Goal: Information Seeking & Learning: Learn about a topic

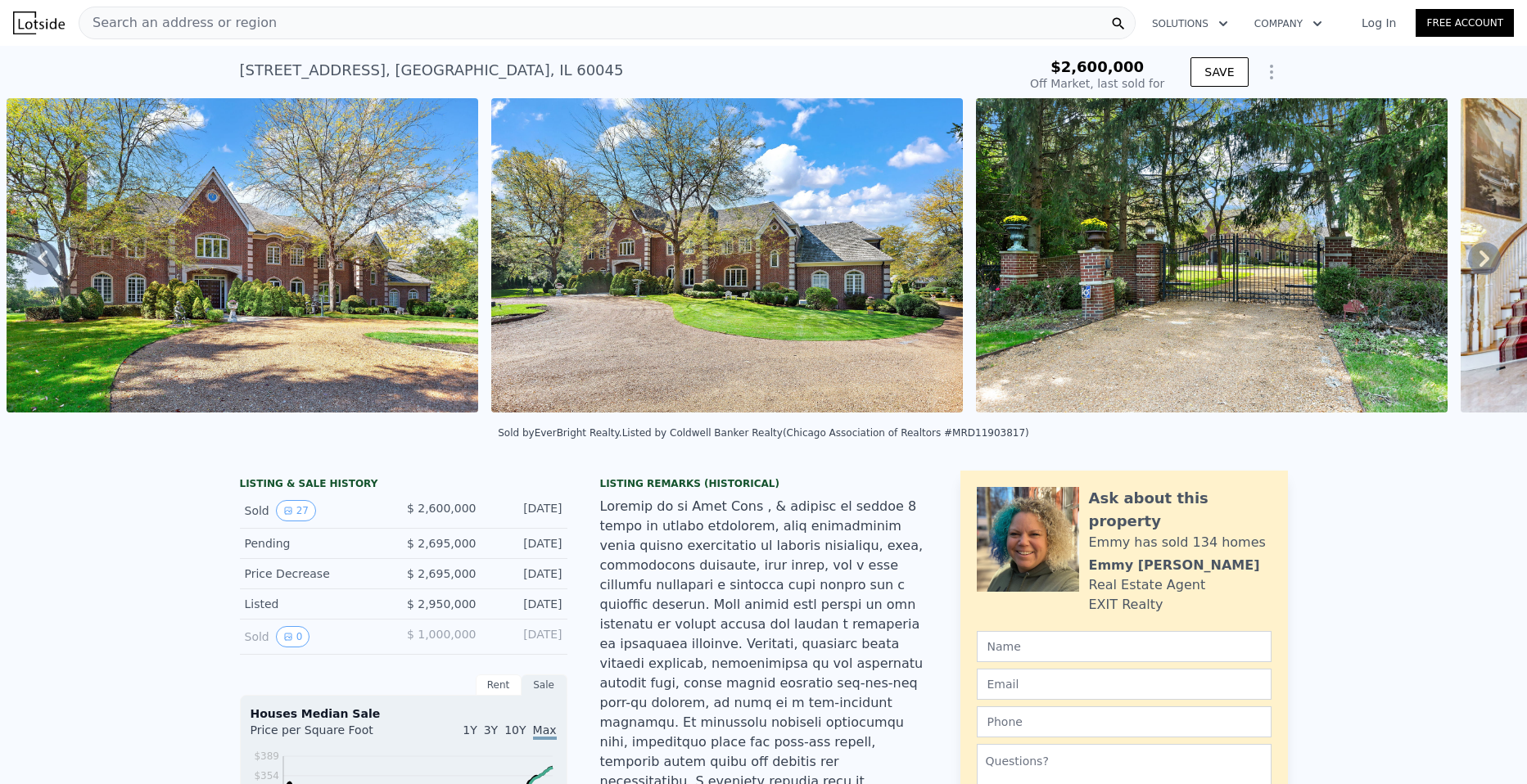
type input "$ 4,302,000"
type input "$ 1,203,125"
click at [1471, 258] on icon at bounding box center [1484, 259] width 33 height 33
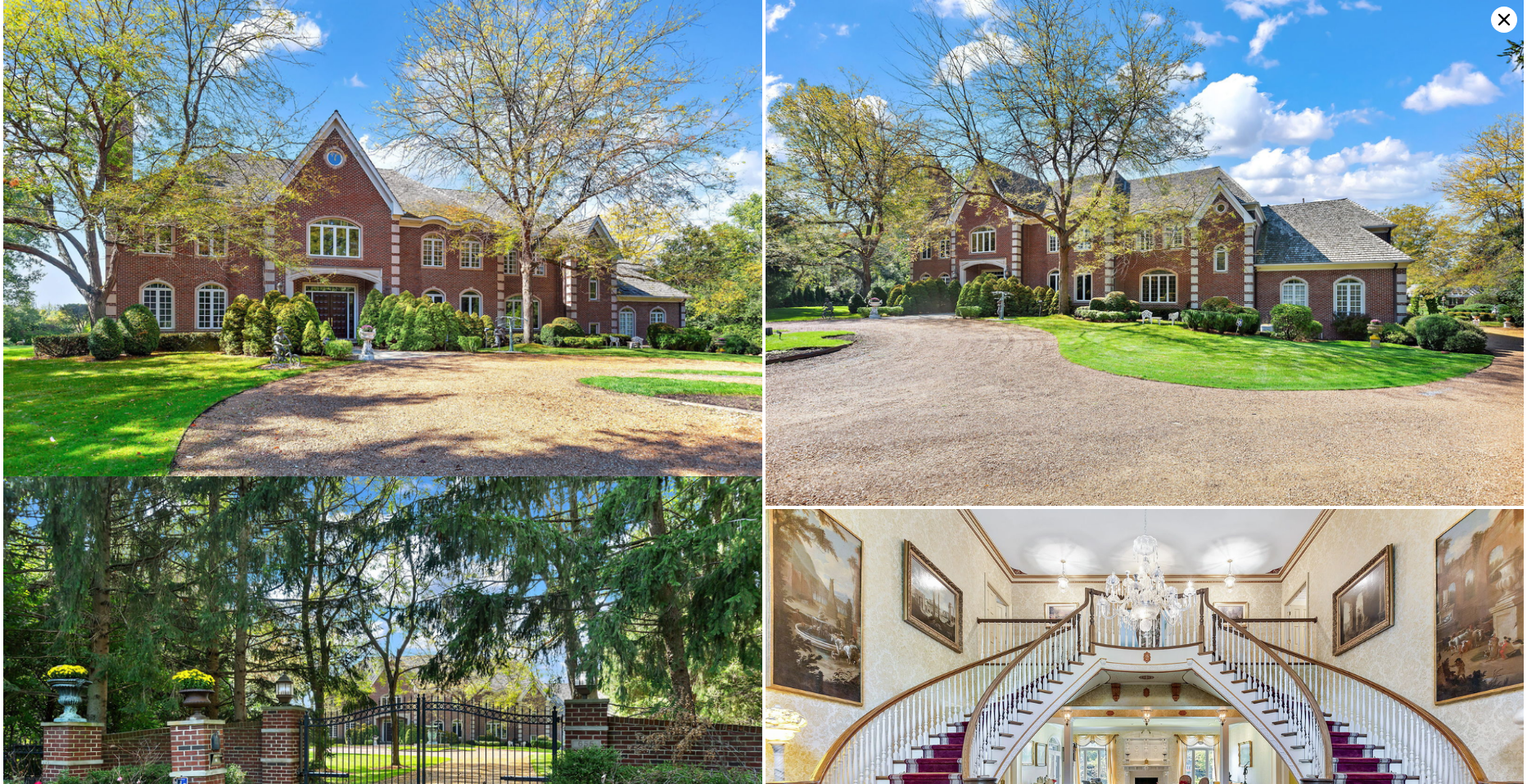
click at [1472, 258] on img at bounding box center [1145, 252] width 759 height 505
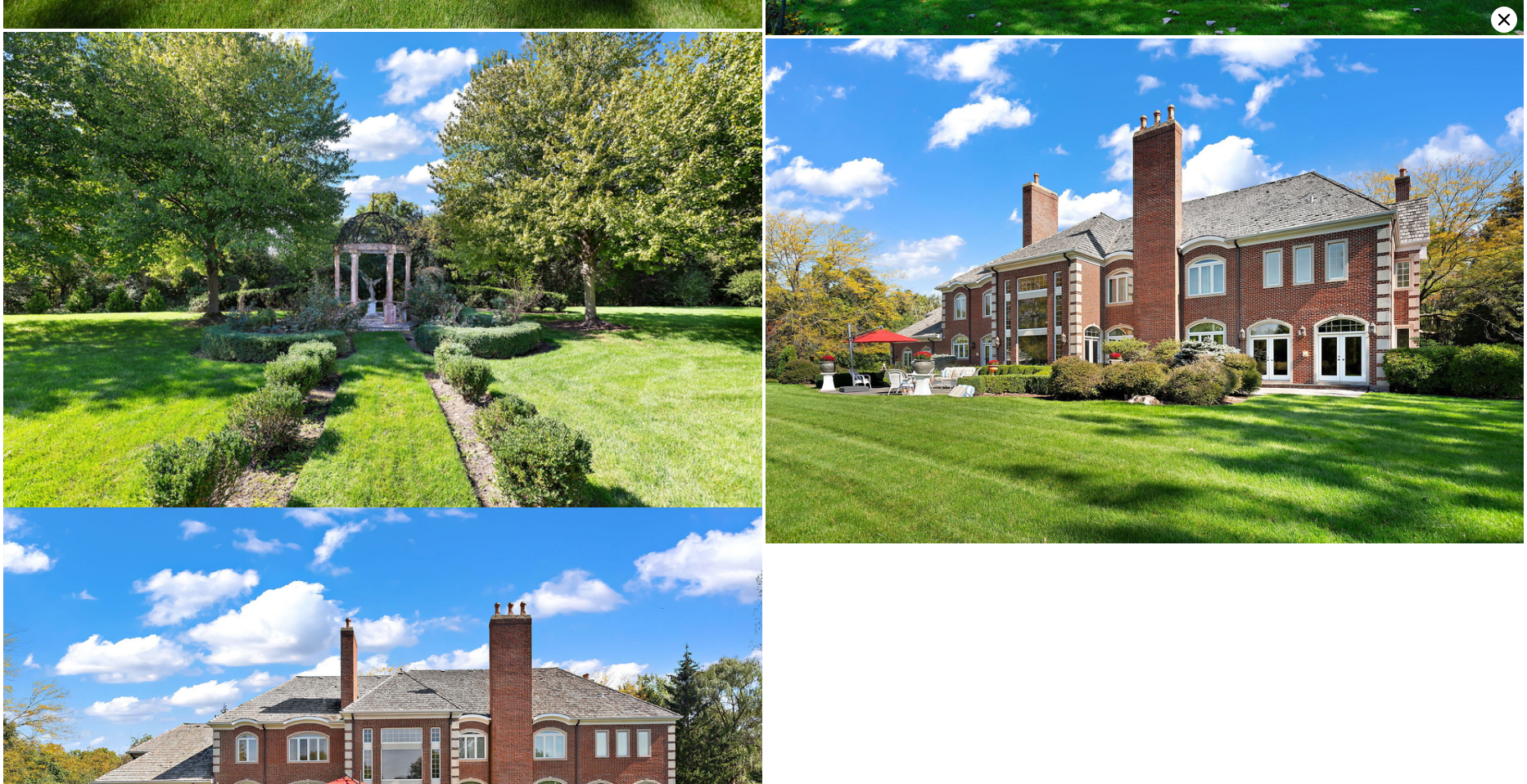
scroll to position [6016, 0]
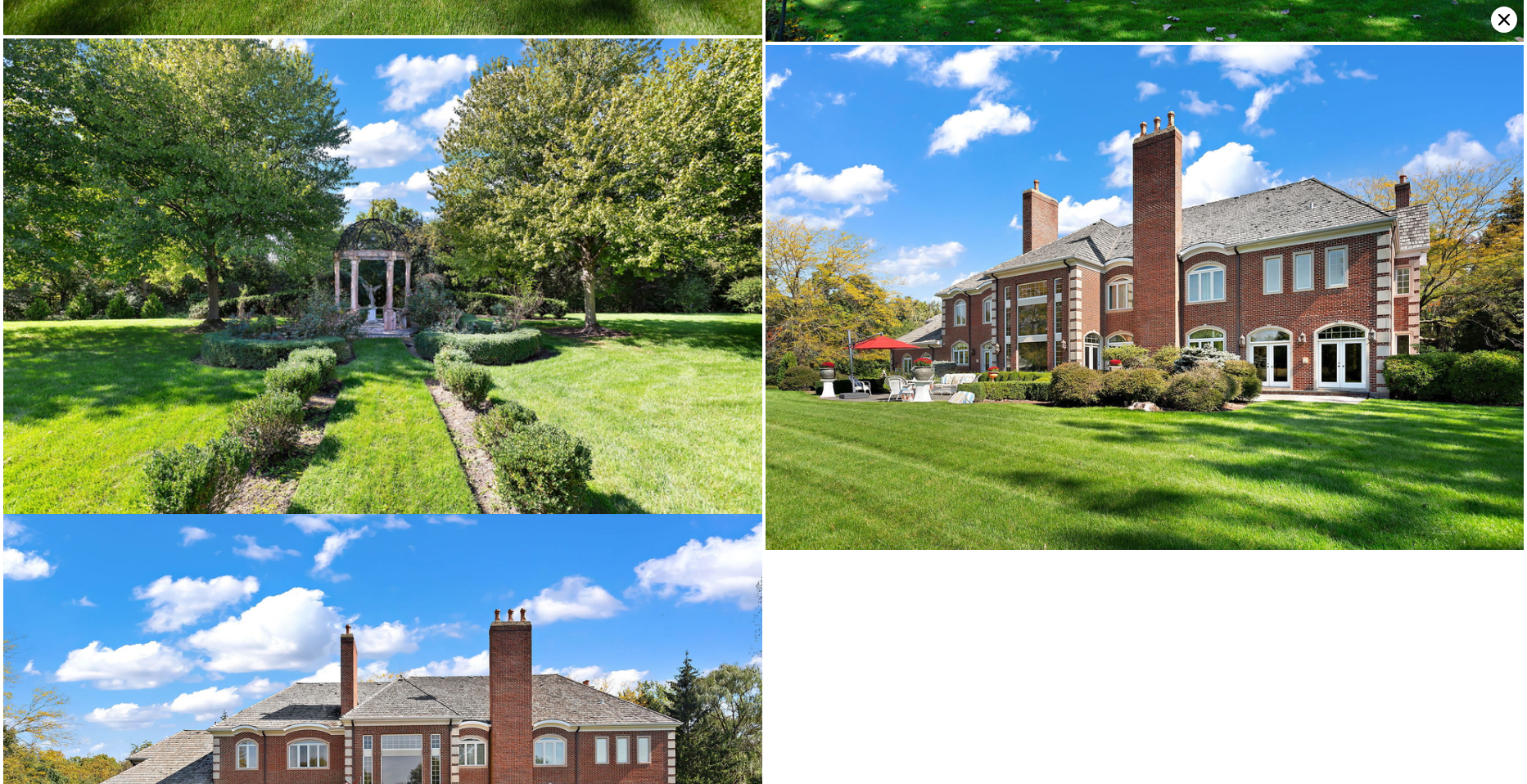
click at [1509, 45] on img at bounding box center [1145, 297] width 759 height 505
click at [1502, 14] on icon at bounding box center [1504, 20] width 26 height 26
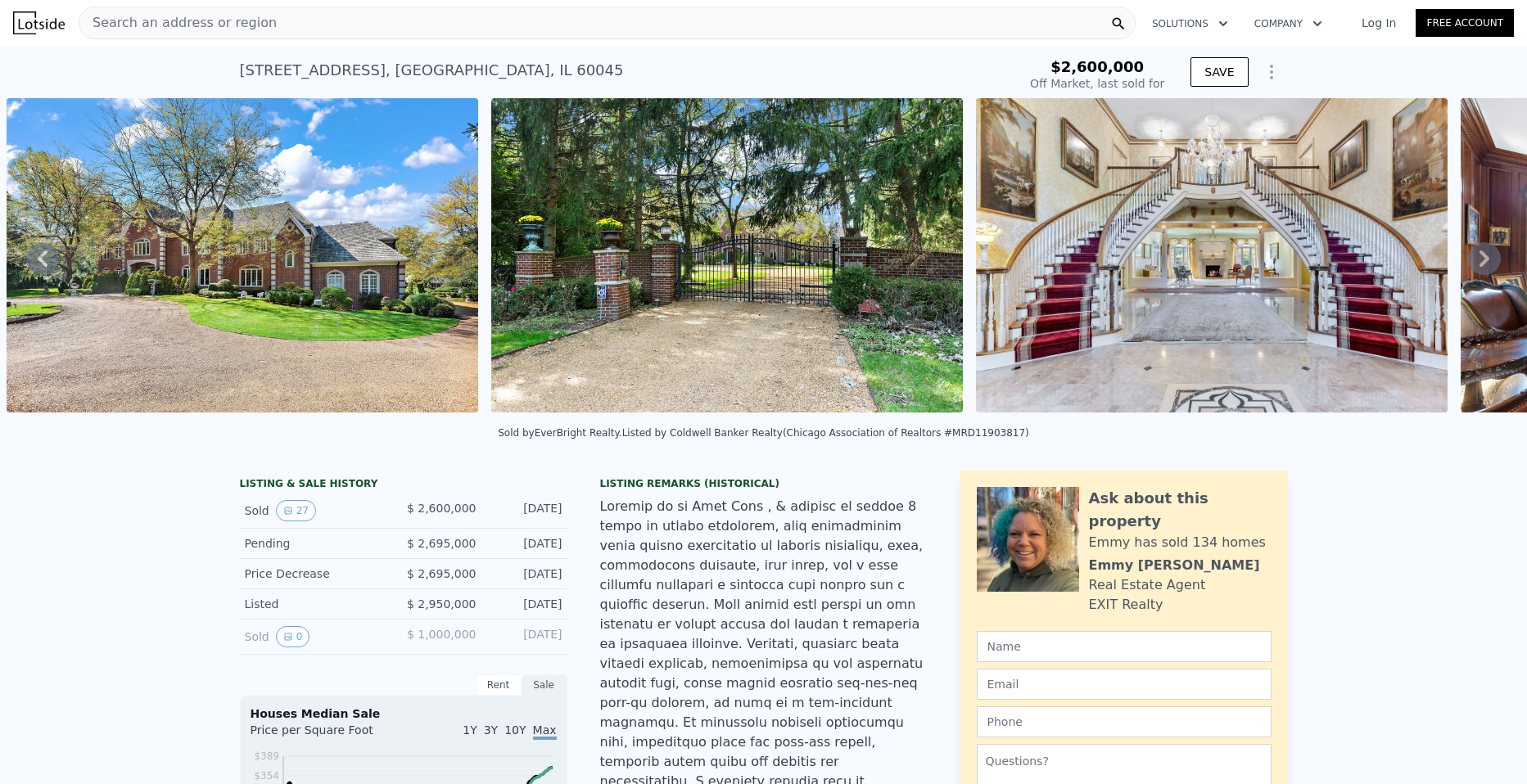
click at [347, 32] on div "Search an address or region" at bounding box center [607, 23] width 1057 height 33
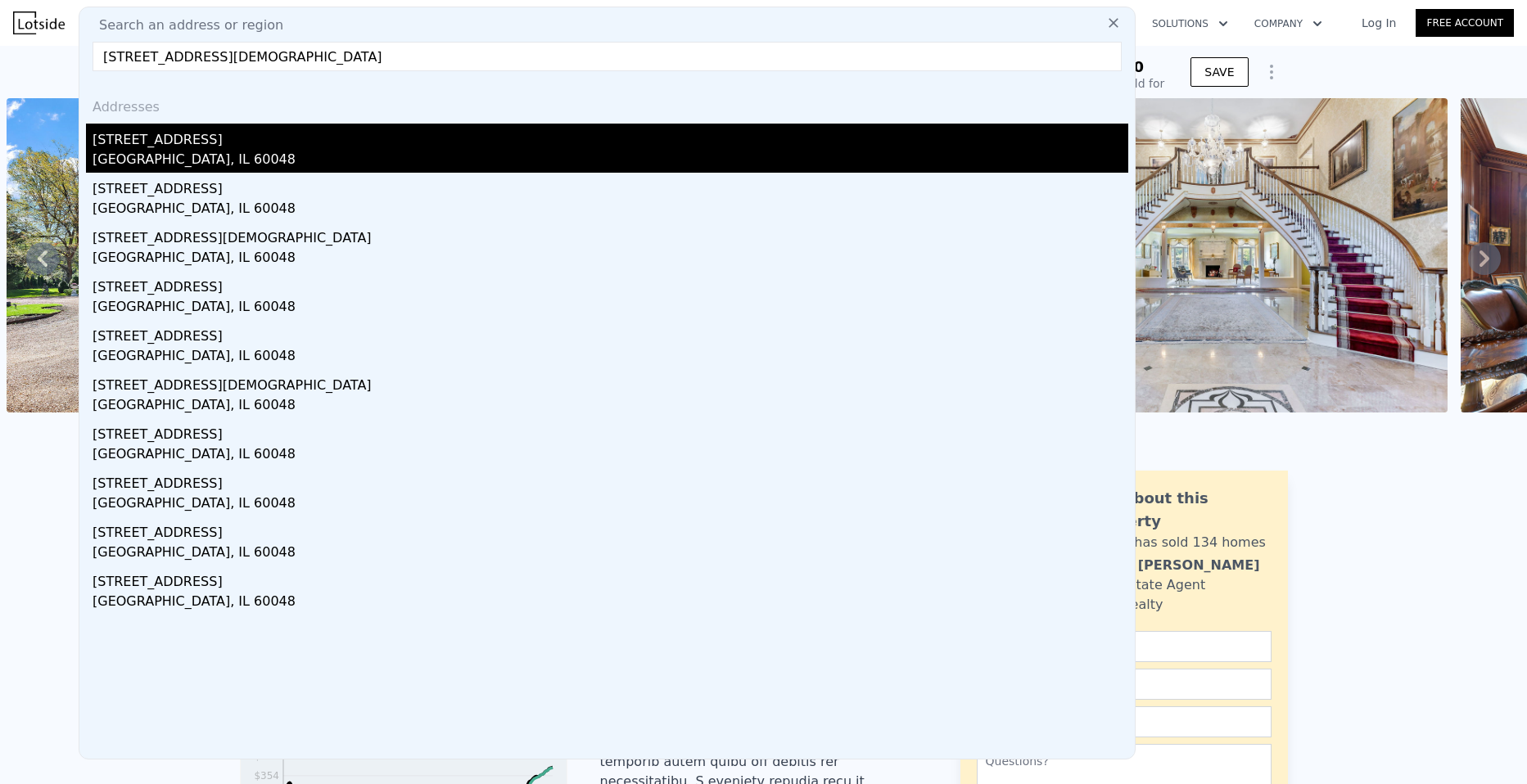
type input "[STREET_ADDRESS][DEMOGRAPHIC_DATA]"
click at [163, 137] on div "[STREET_ADDRESS]" at bounding box center [611, 137] width 1036 height 26
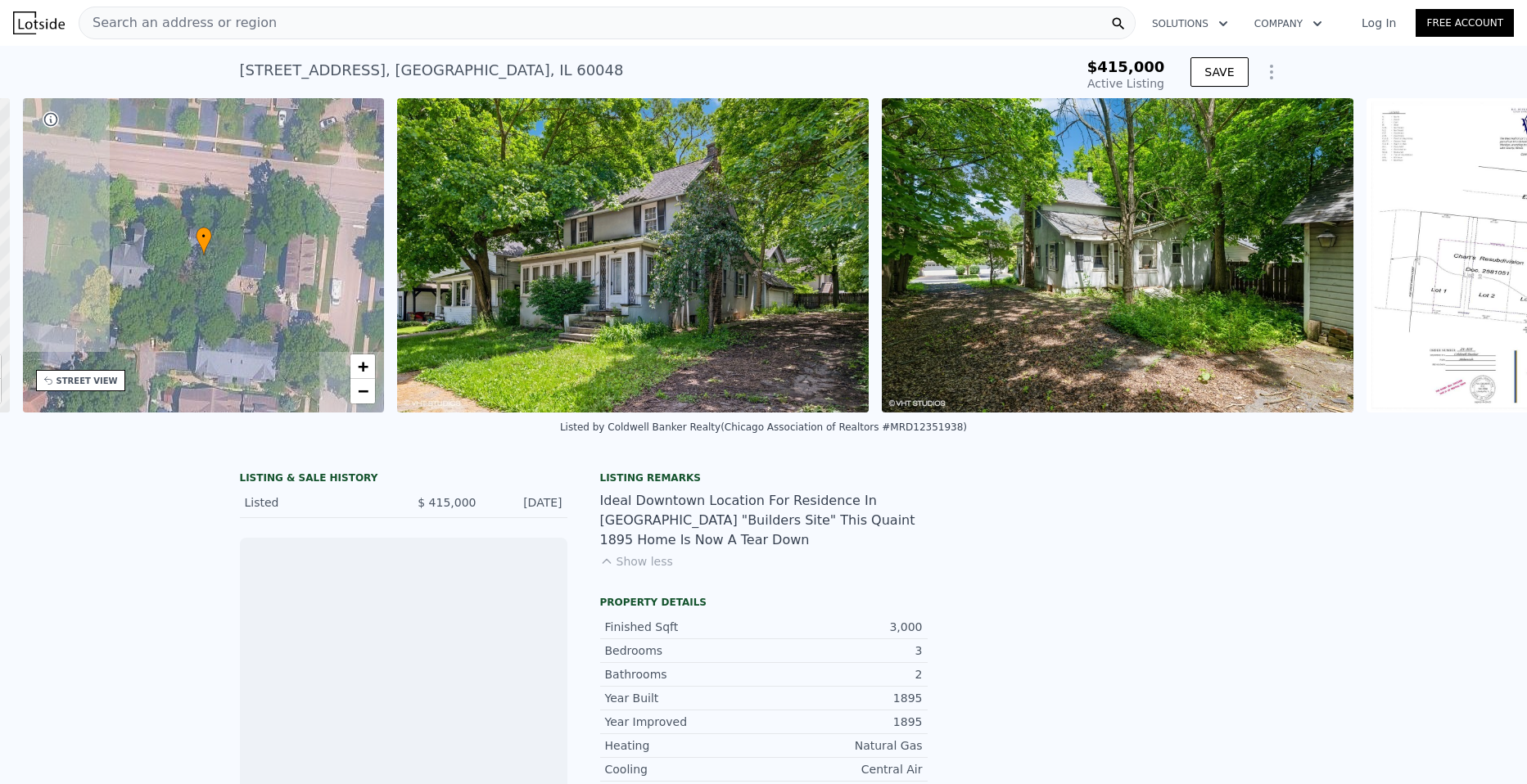
scroll to position [0, 382]
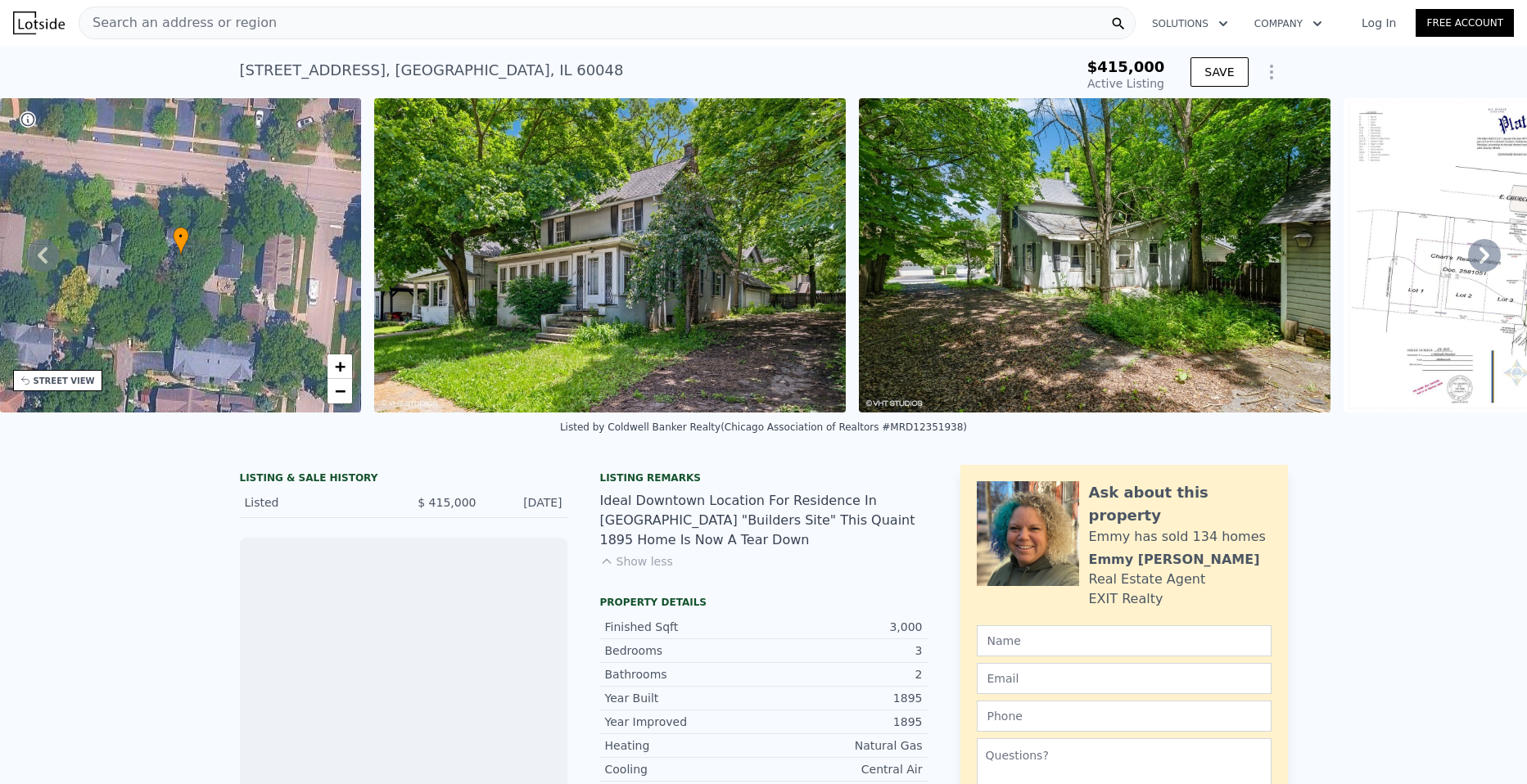
click at [591, 251] on img at bounding box center [610, 256] width 471 height 315
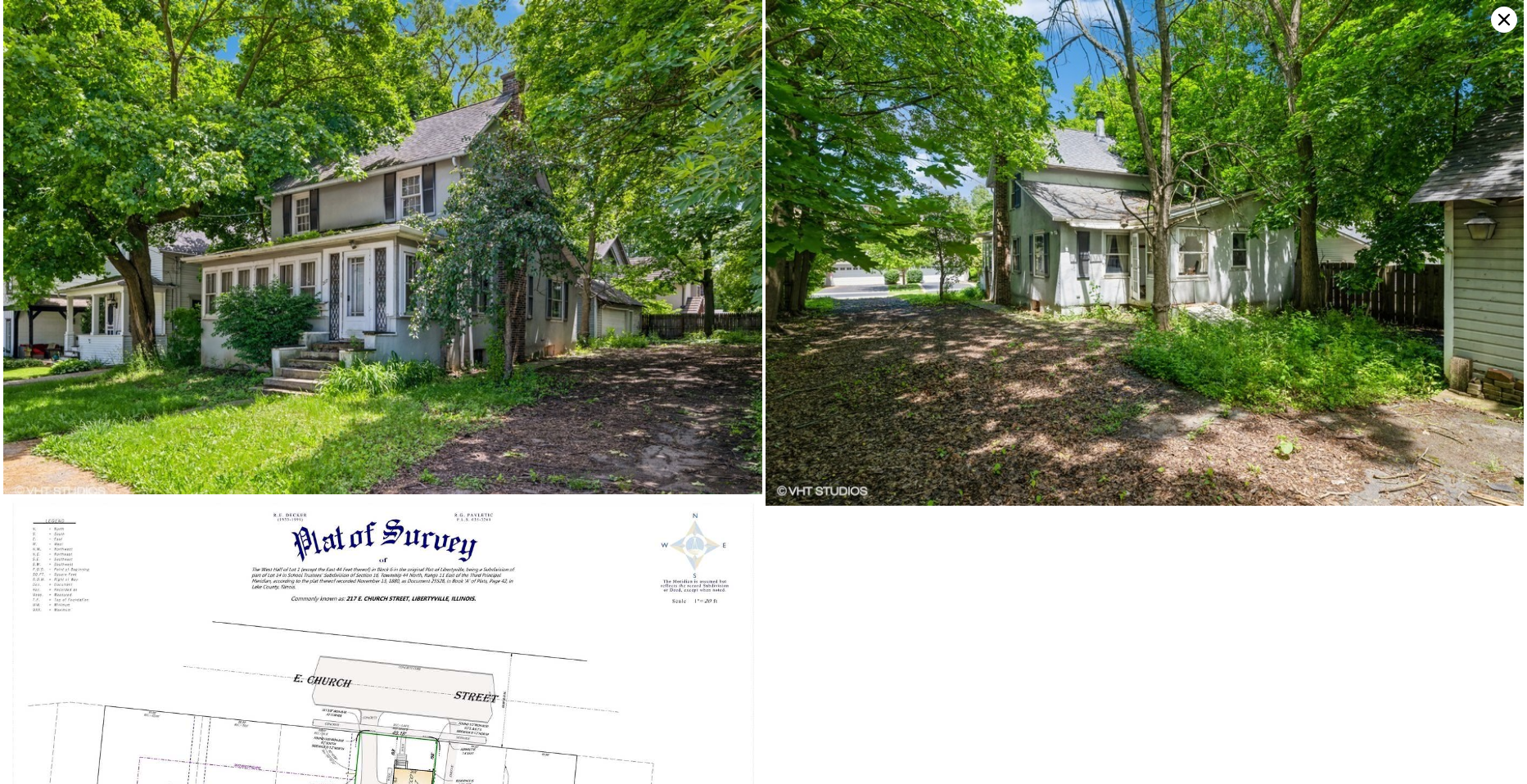
click at [1261, 596] on div at bounding box center [1144, 540] width 761 height 1081
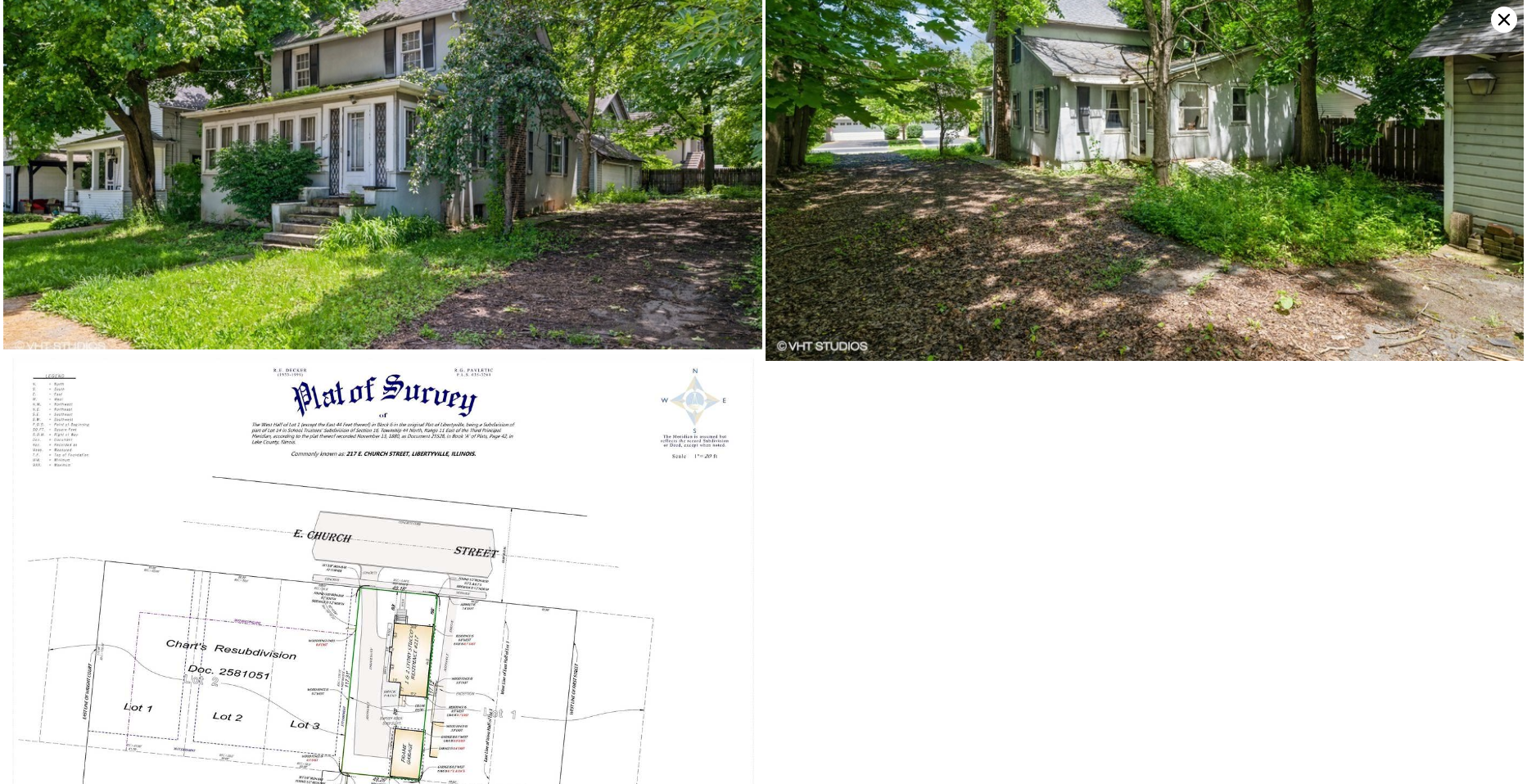
scroll to position [0, 0]
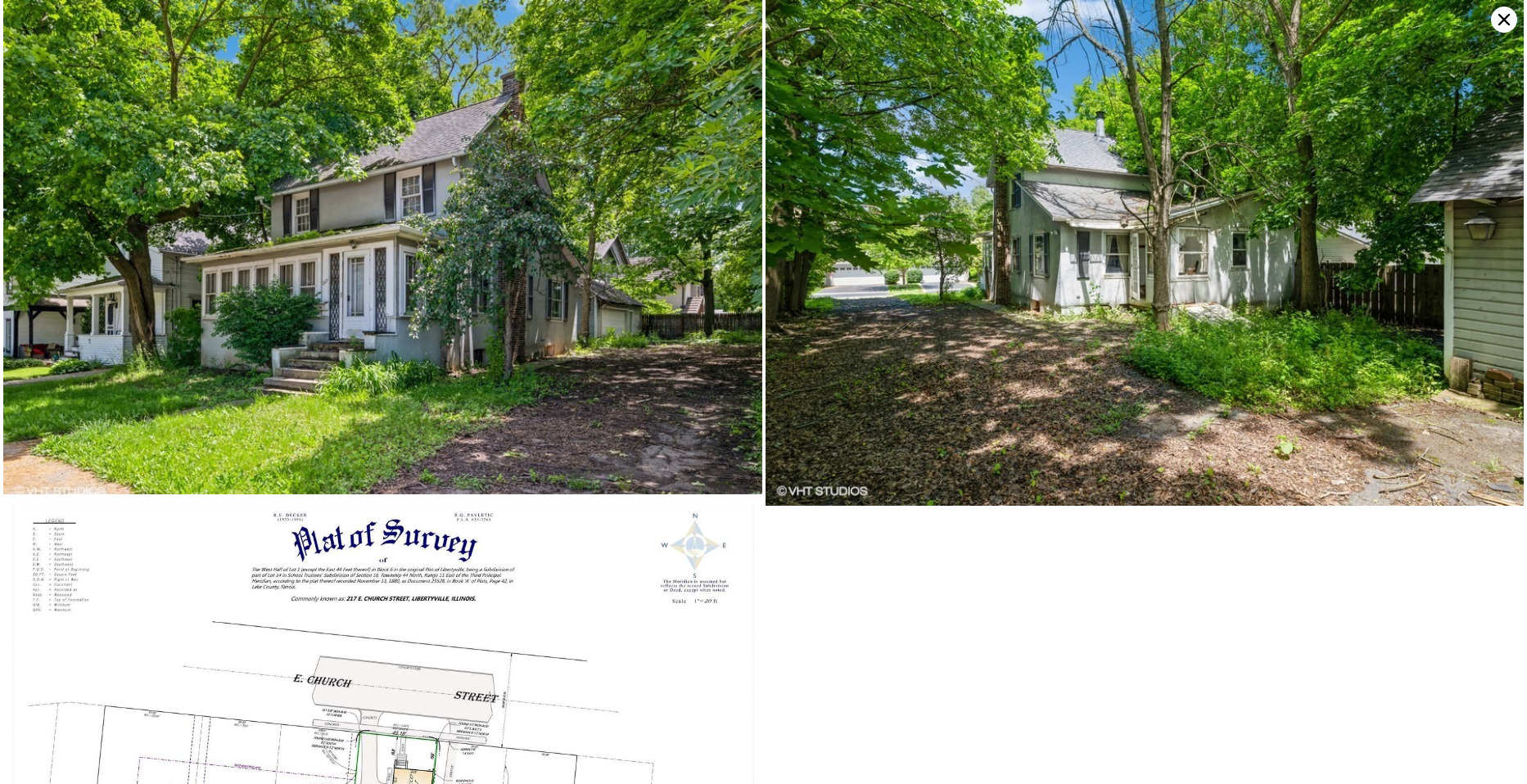
click at [1497, 21] on icon at bounding box center [1504, 20] width 26 height 26
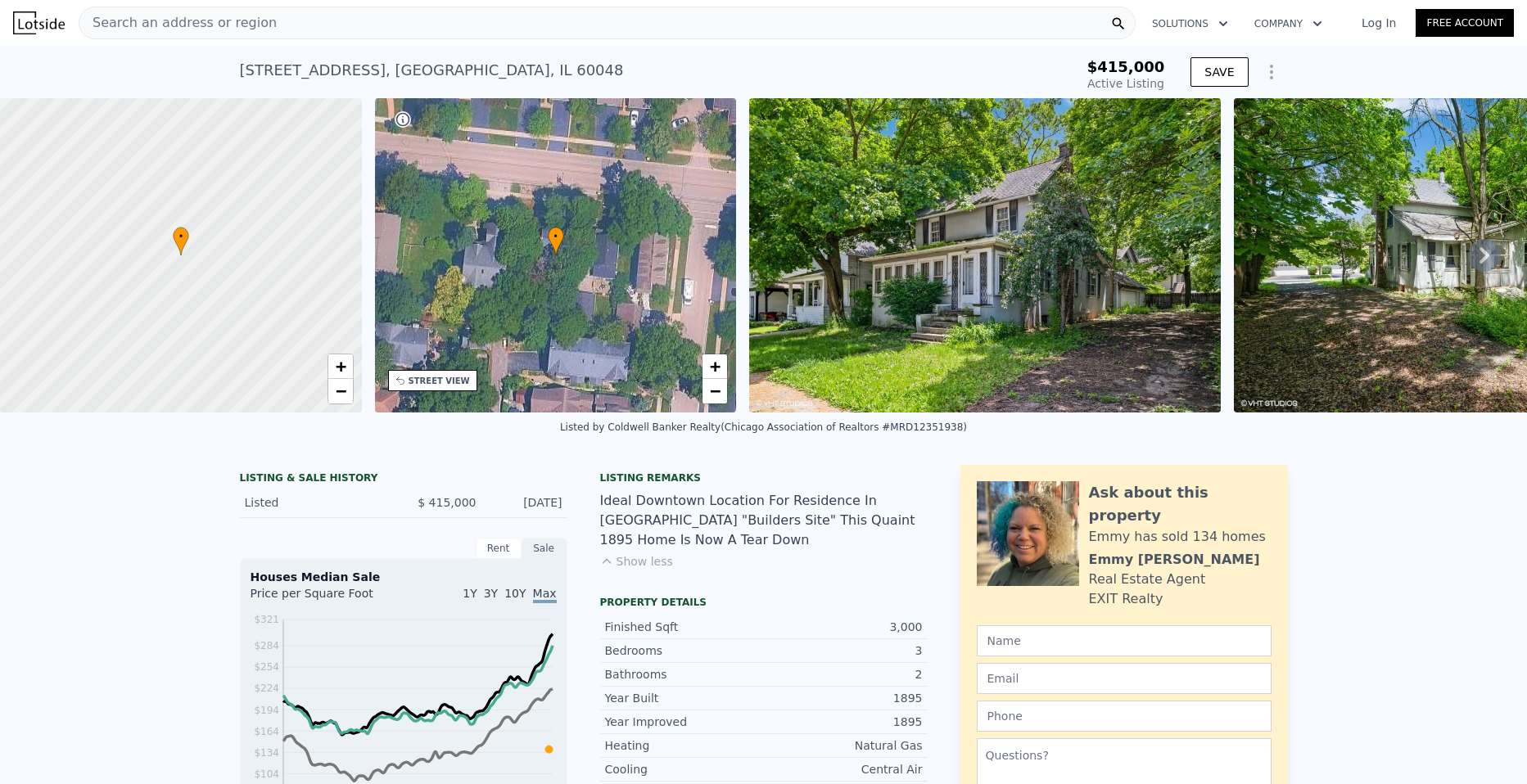
click at [484, 35] on div "Search an address or region" at bounding box center [607, 23] width 1057 height 33
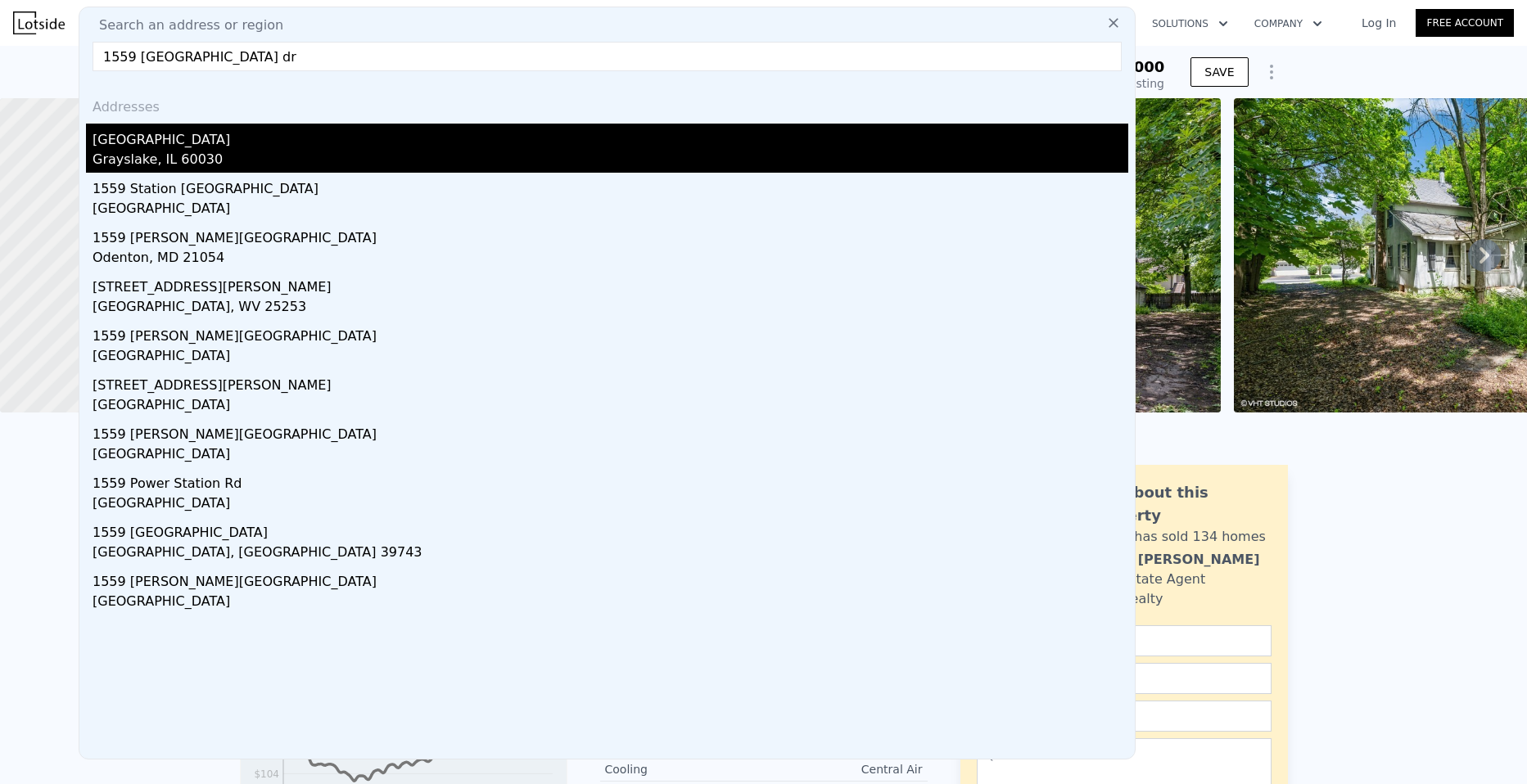
type input "1559 [GEOGRAPHIC_DATA] dr"
click at [177, 153] on div "Grayslake, IL 60030" at bounding box center [611, 161] width 1036 height 23
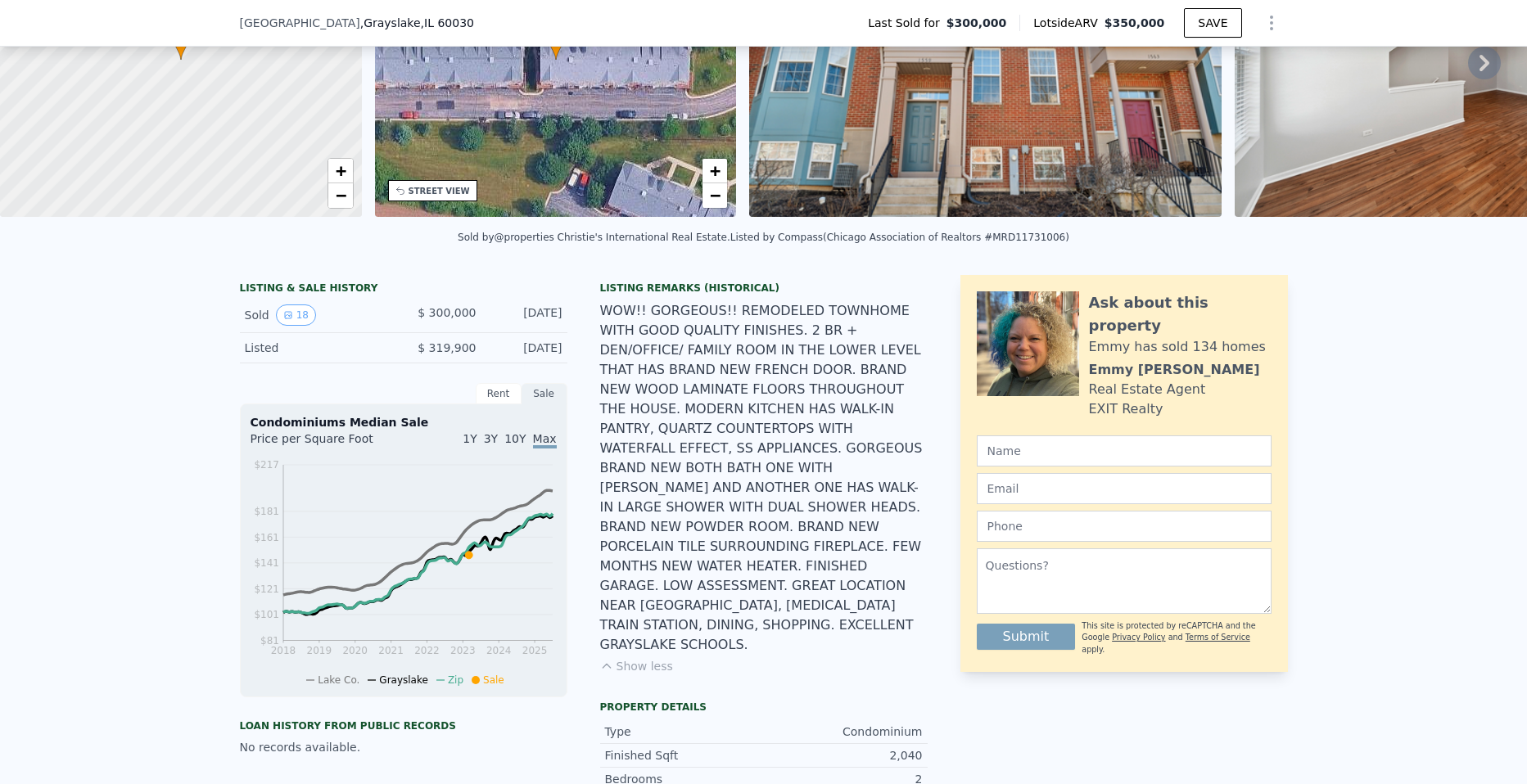
scroll to position [240, 0]
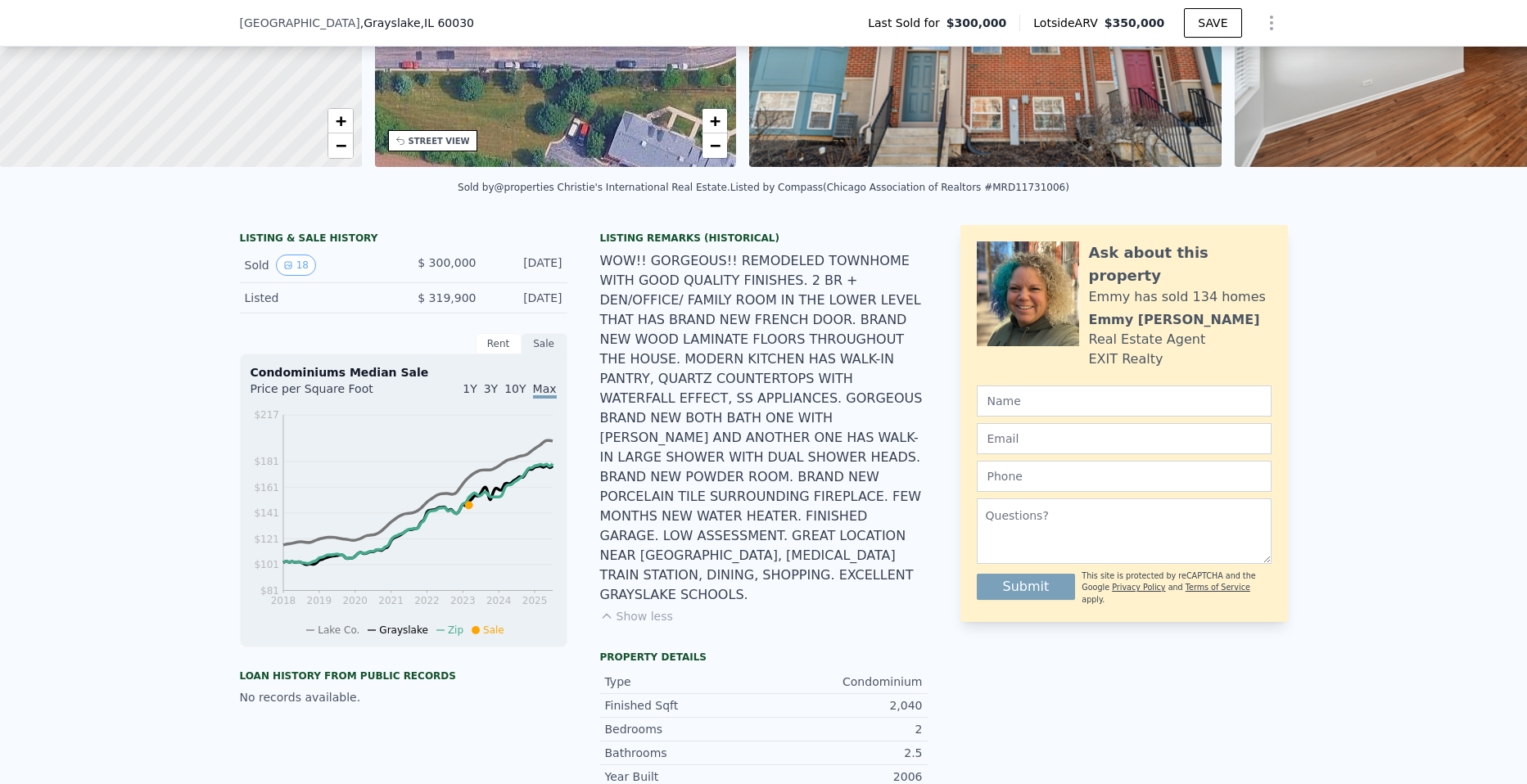
click at [858, 422] on div "WOW!! GORGEOUS!! REMODELED TOWNHOME WITH GOOD QUALITY FINISHES. 2 BR + DEN/OFFI…" at bounding box center [764, 428] width 328 height 354
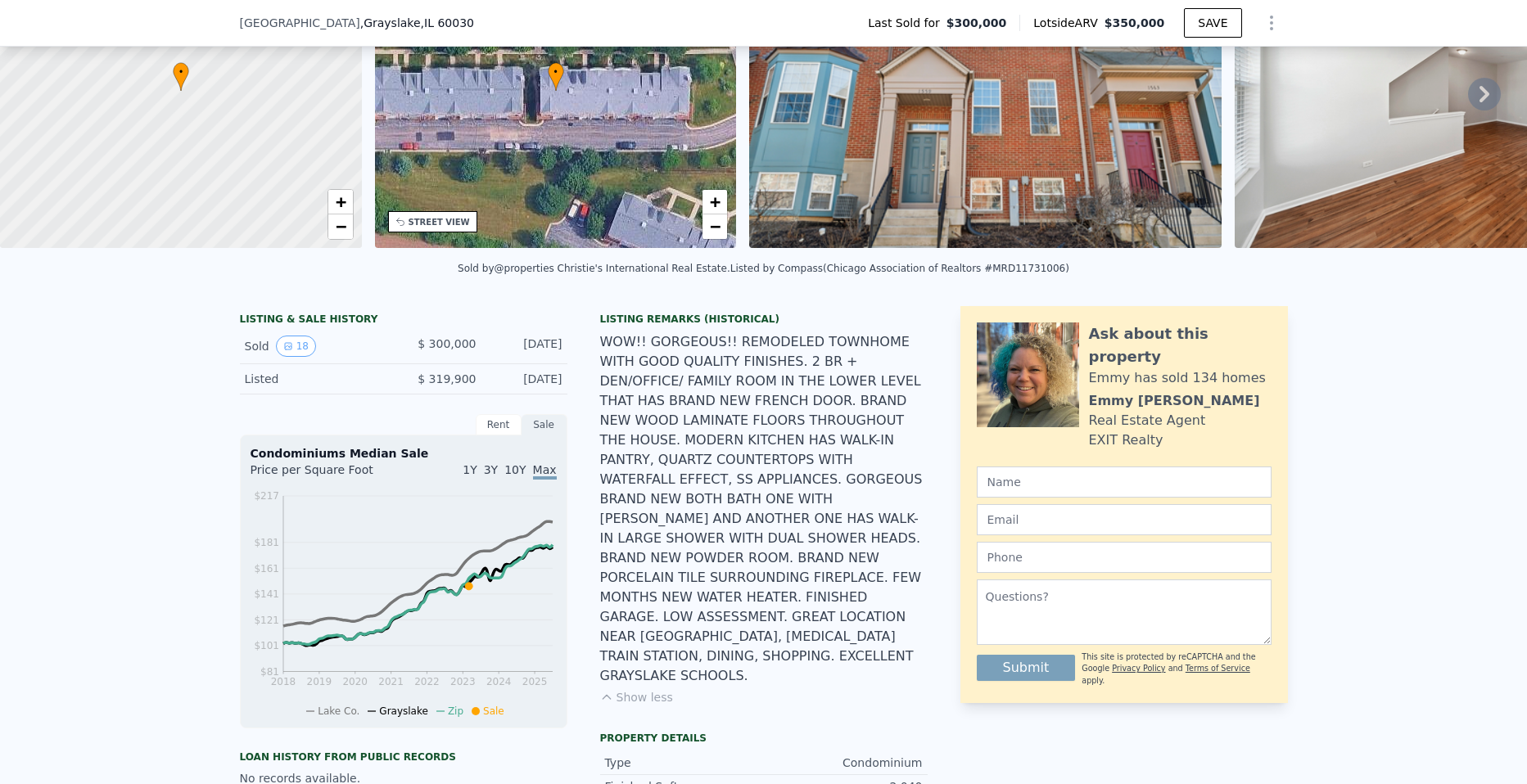
scroll to position [158, 0]
click at [439, 387] on span "$ 319,900" at bounding box center [446, 380] width 58 height 13
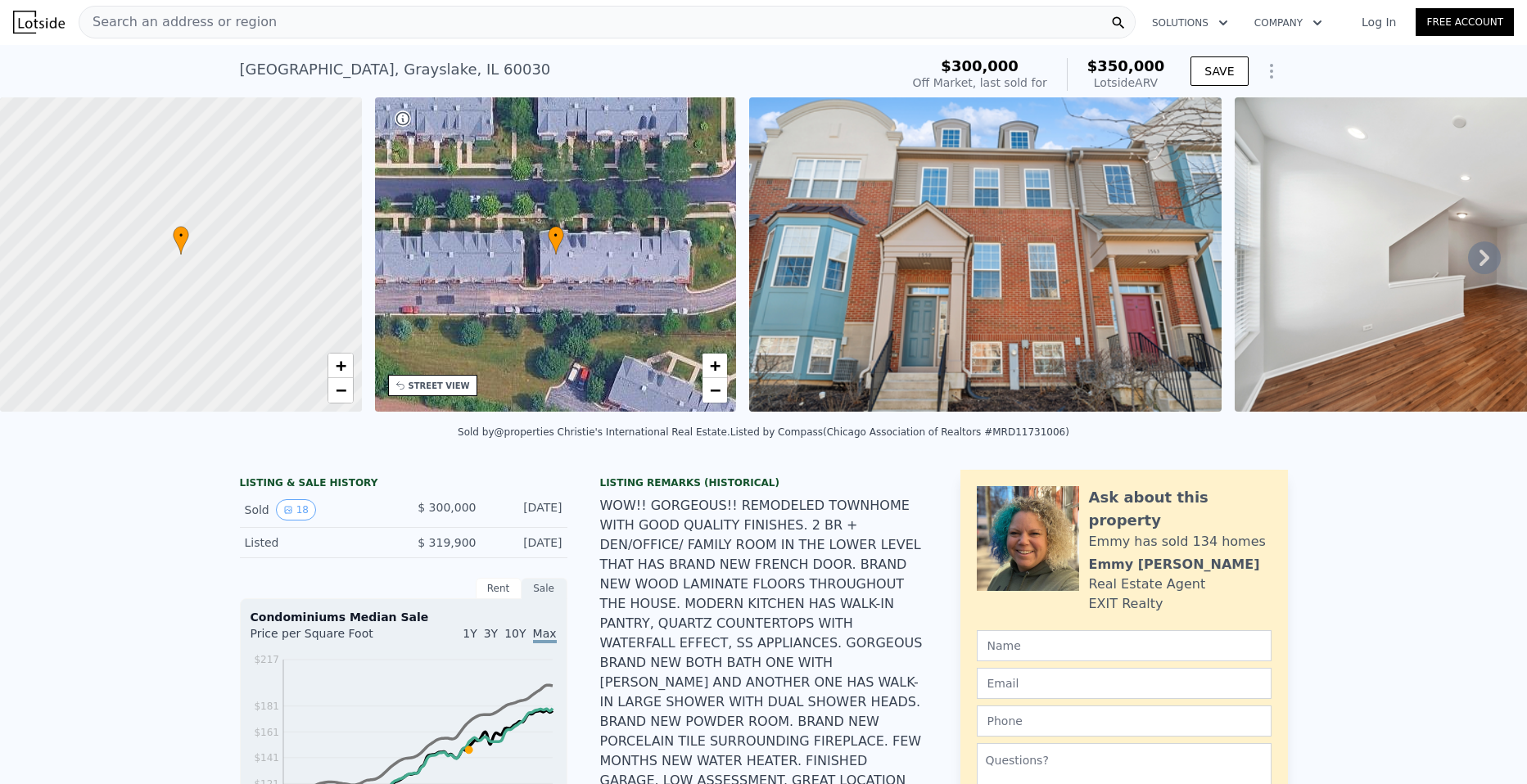
scroll to position [0, 0]
click at [1470, 264] on icon at bounding box center [1484, 259] width 33 height 33
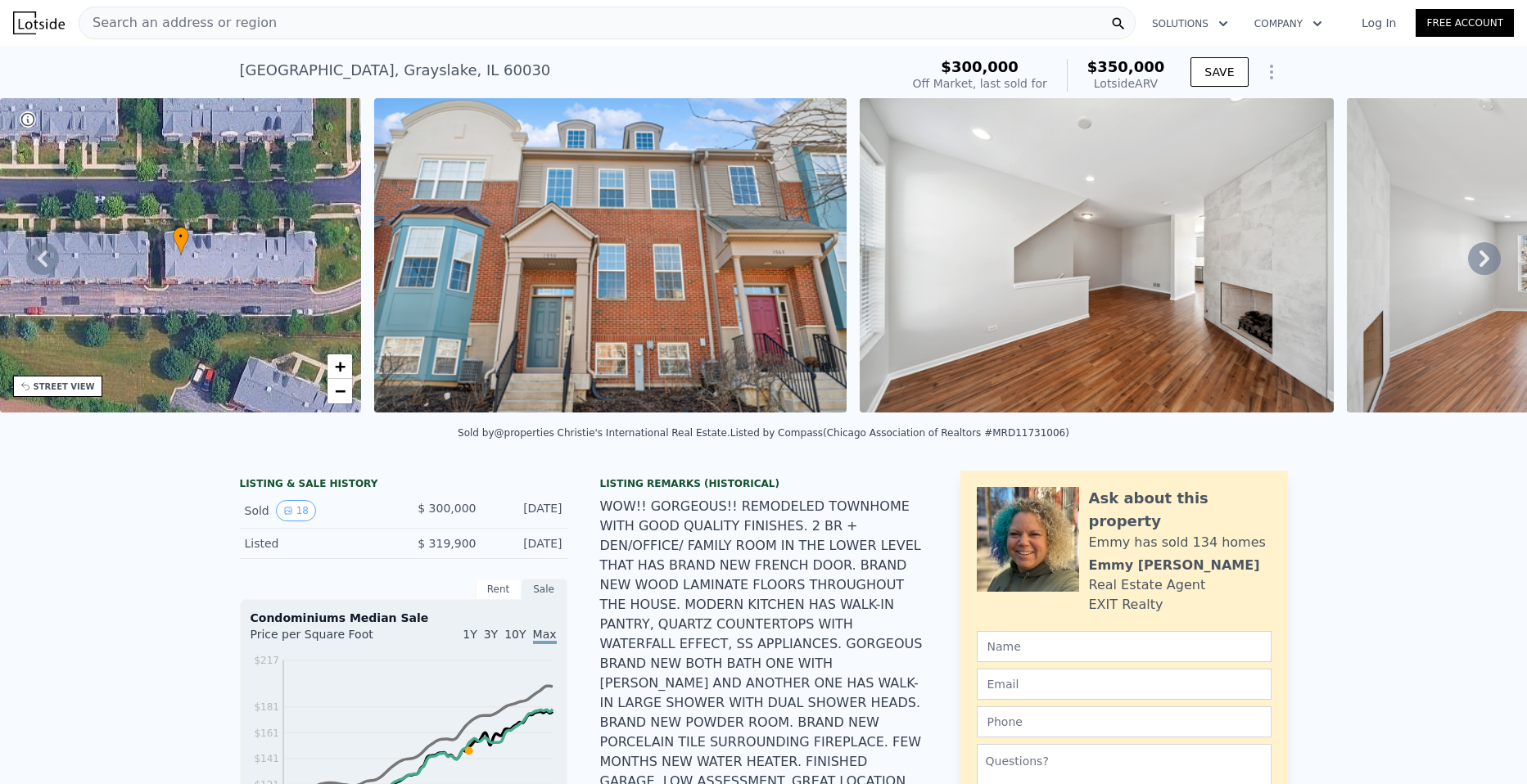
click at [1479, 265] on icon at bounding box center [1484, 259] width 10 height 16
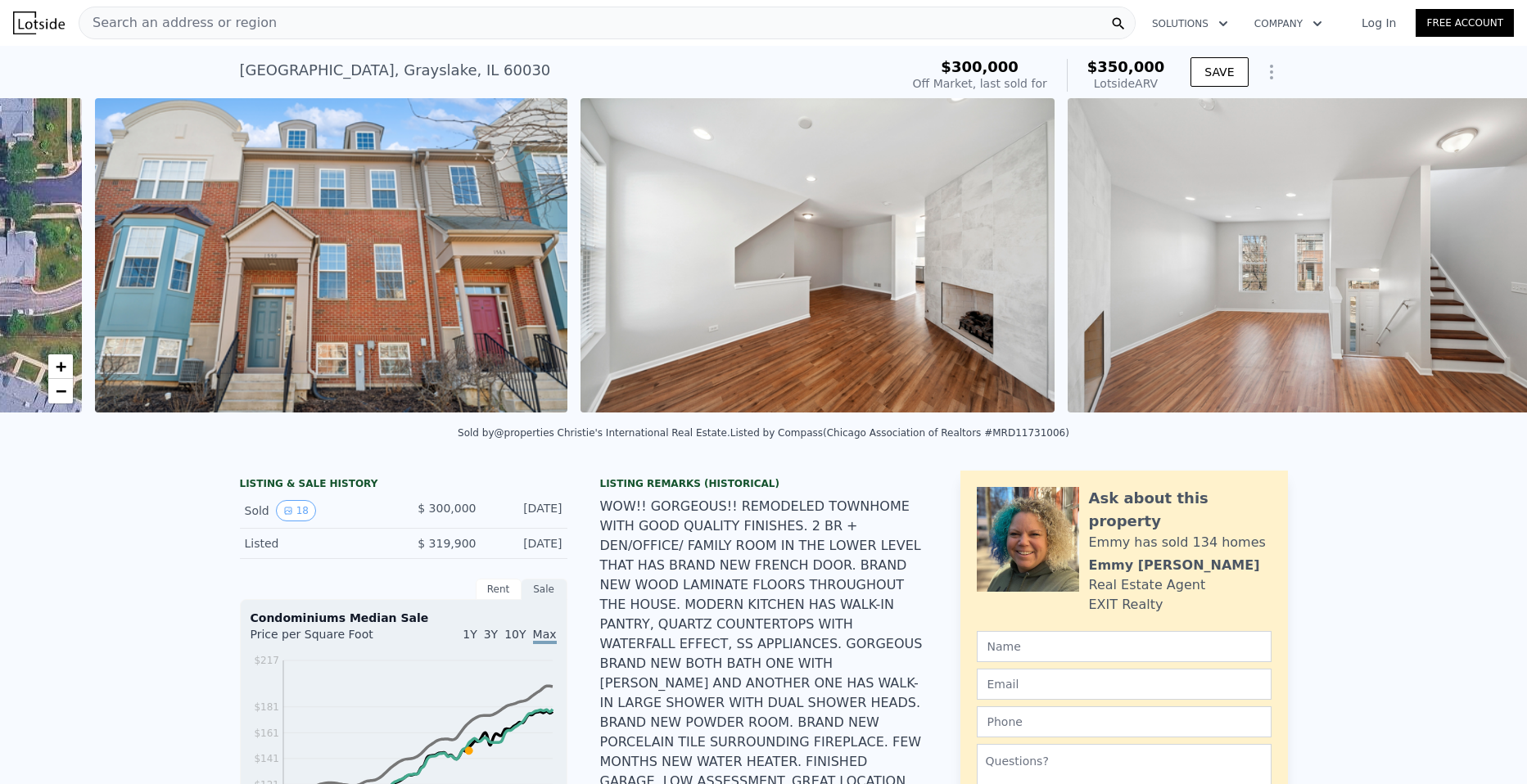
scroll to position [0, 749]
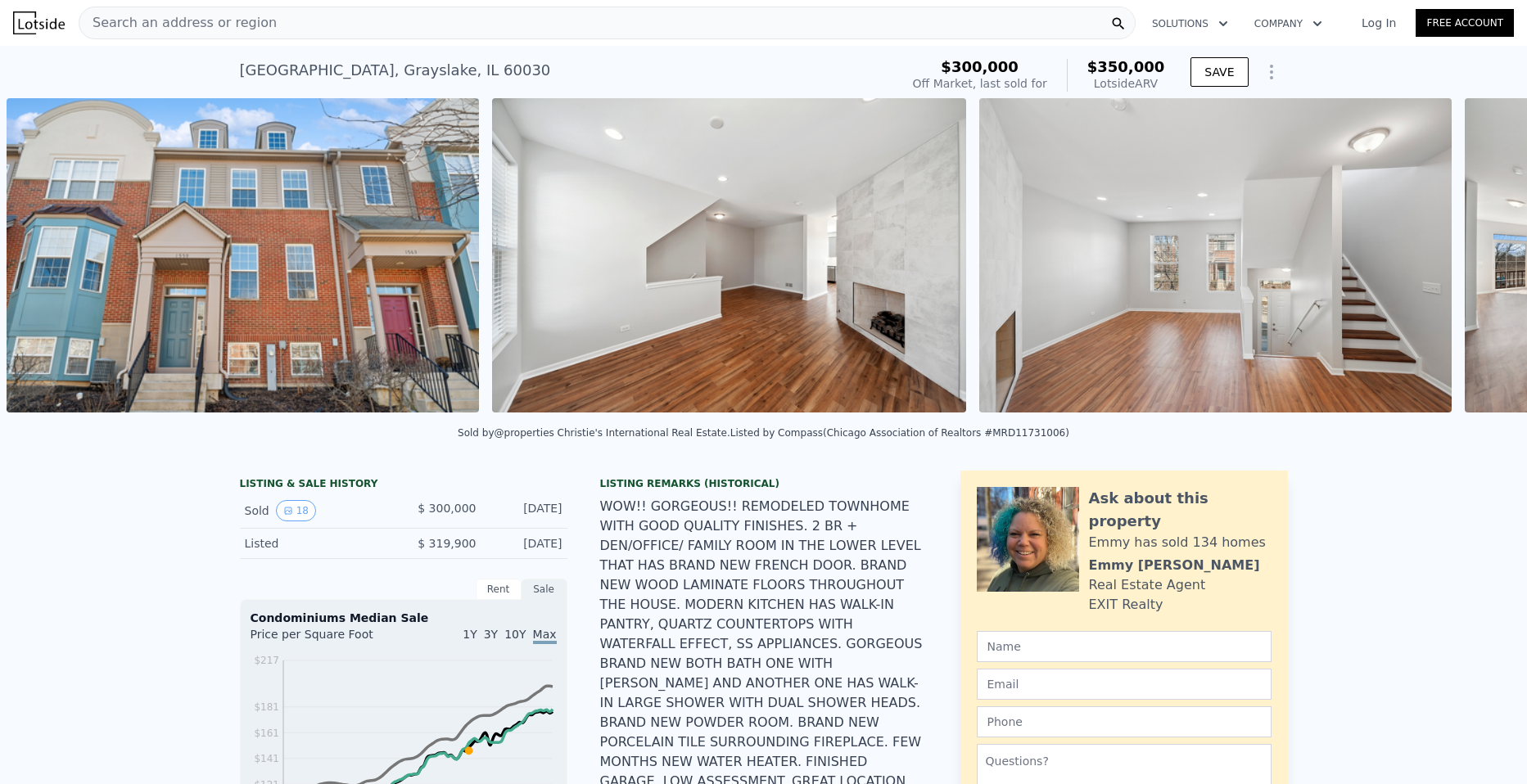
click at [1472, 265] on div "• + − • + − STREET VIEW Loading... SATELLITE VIEW" at bounding box center [763, 258] width 1527 height 320
click at [1479, 265] on icon at bounding box center [1484, 259] width 10 height 16
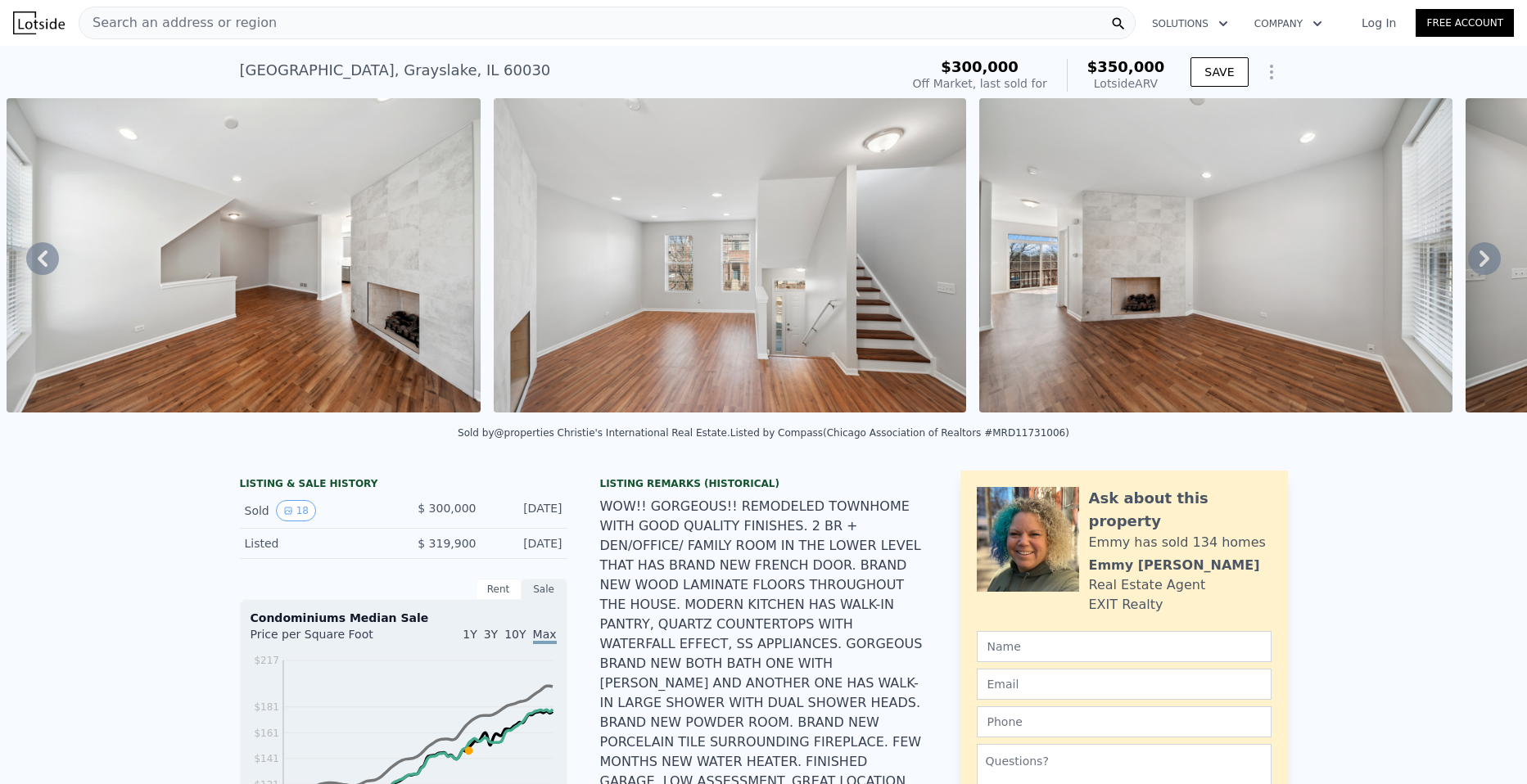
click at [1479, 265] on icon at bounding box center [1484, 259] width 10 height 16
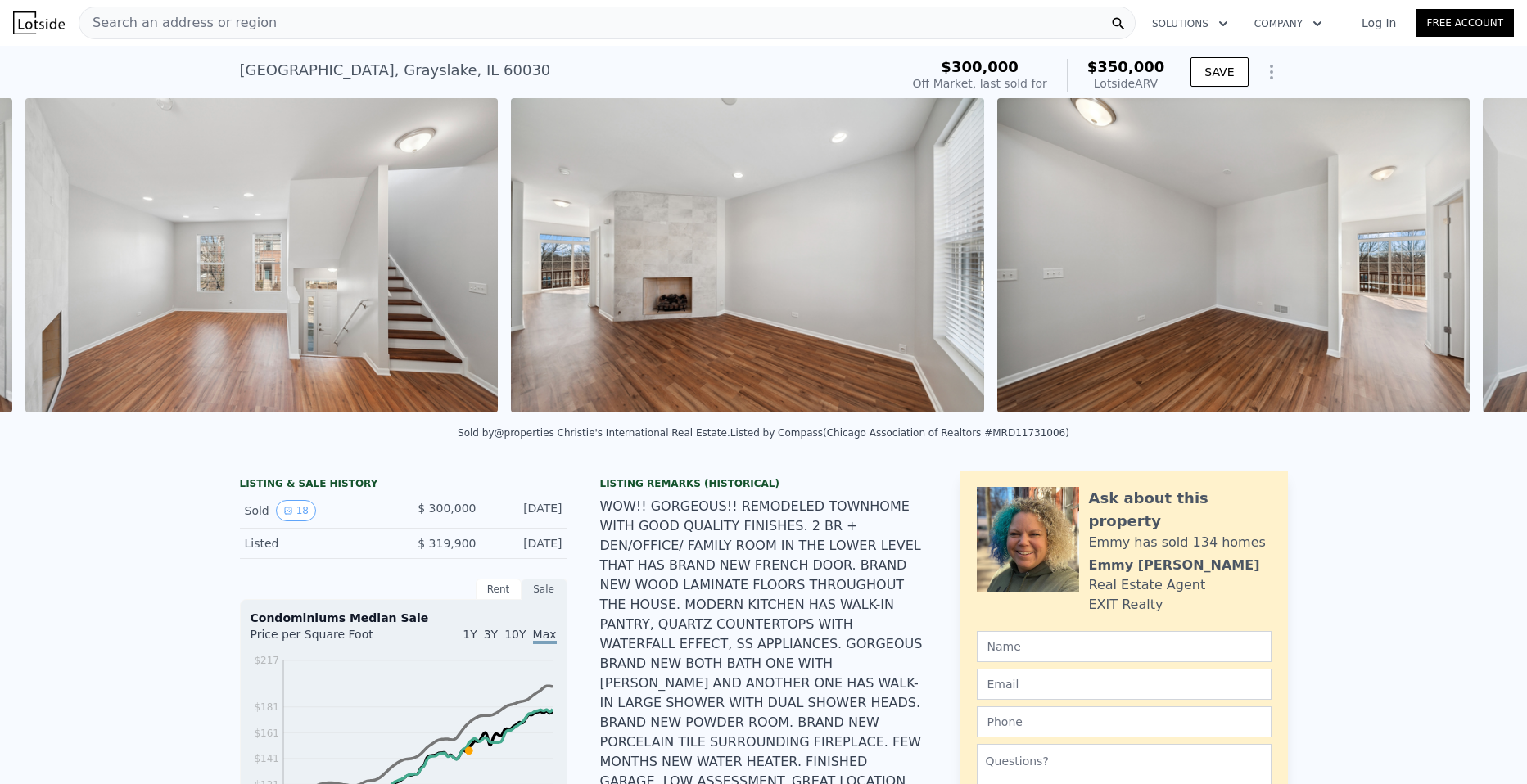
scroll to position [0, 1722]
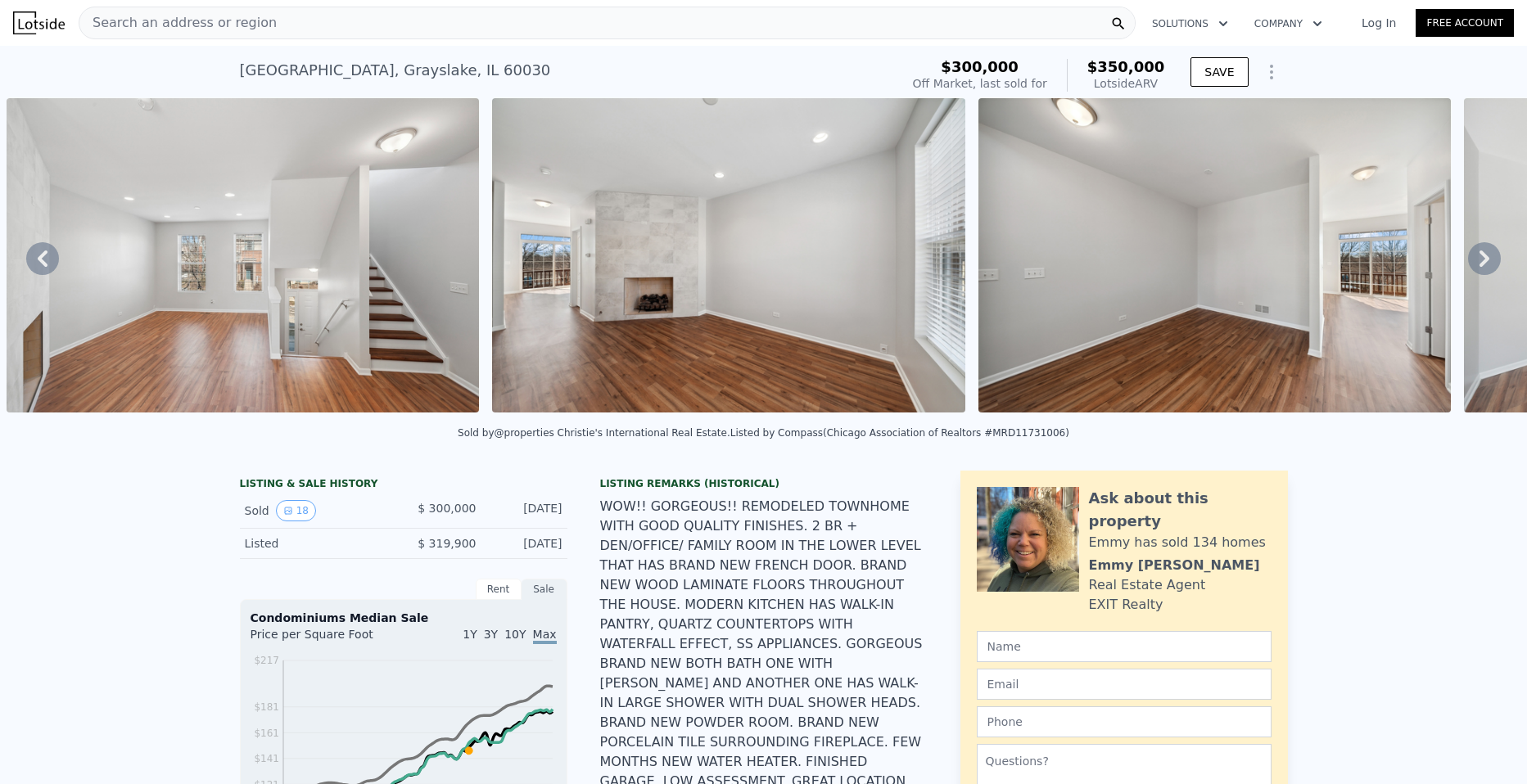
click at [102, 288] on img at bounding box center [243, 256] width 473 height 315
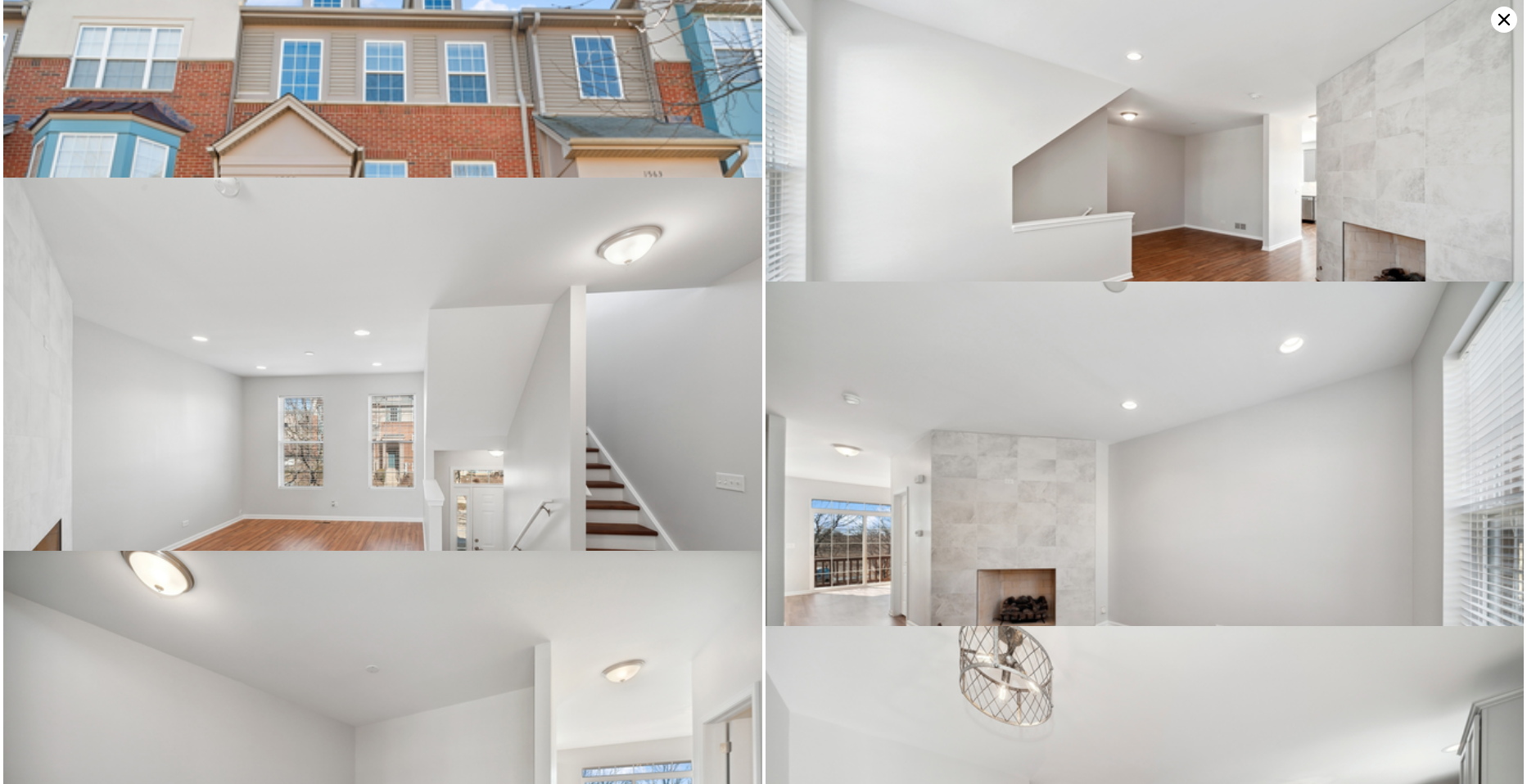
scroll to position [0, 0]
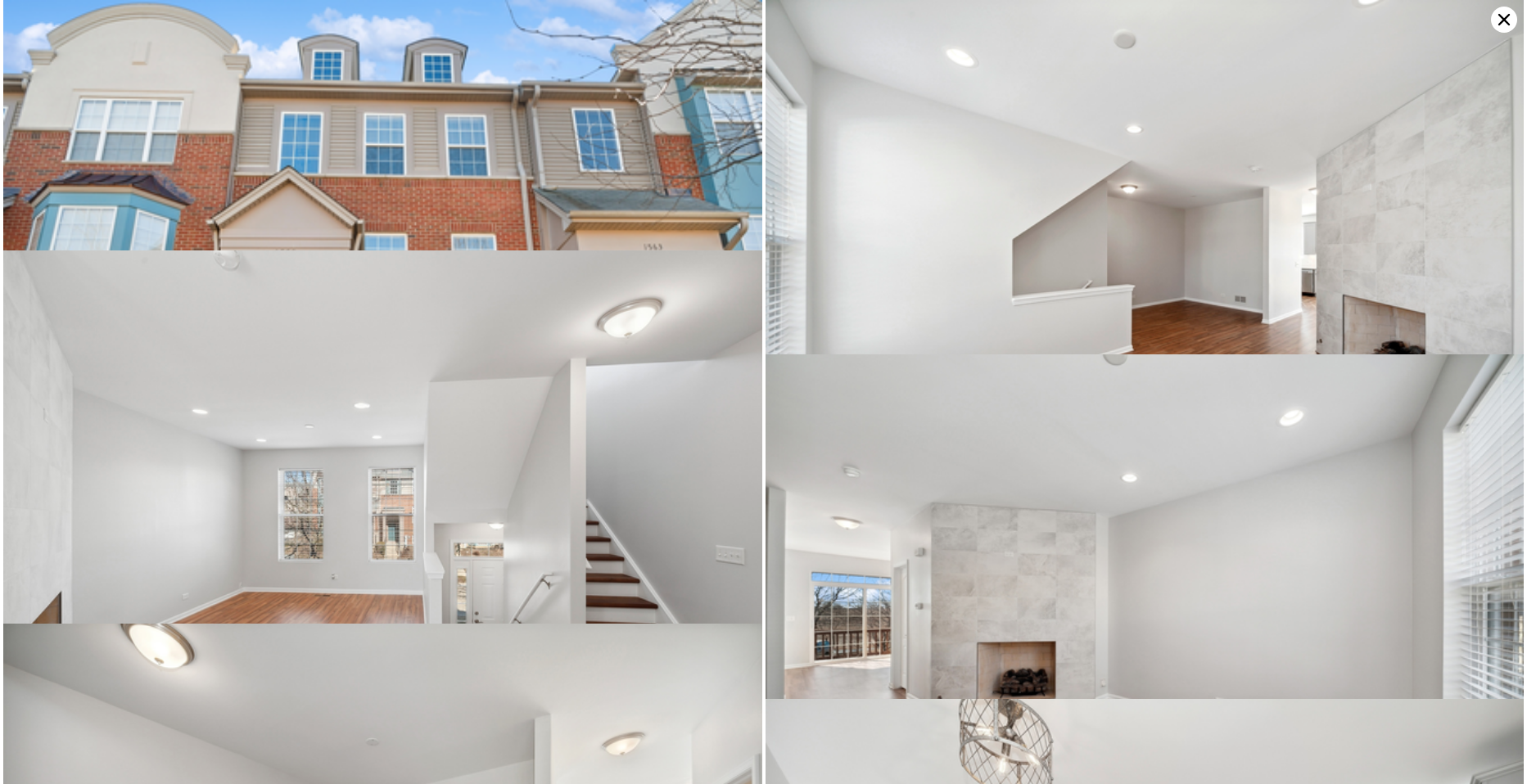
click at [476, 152] on img at bounding box center [383, 252] width 759 height 504
click at [902, 188] on img at bounding box center [1145, 252] width 759 height 503
click at [1341, 110] on img at bounding box center [1145, 252] width 759 height 503
click at [1501, 20] on icon at bounding box center [1504, 20] width 26 height 26
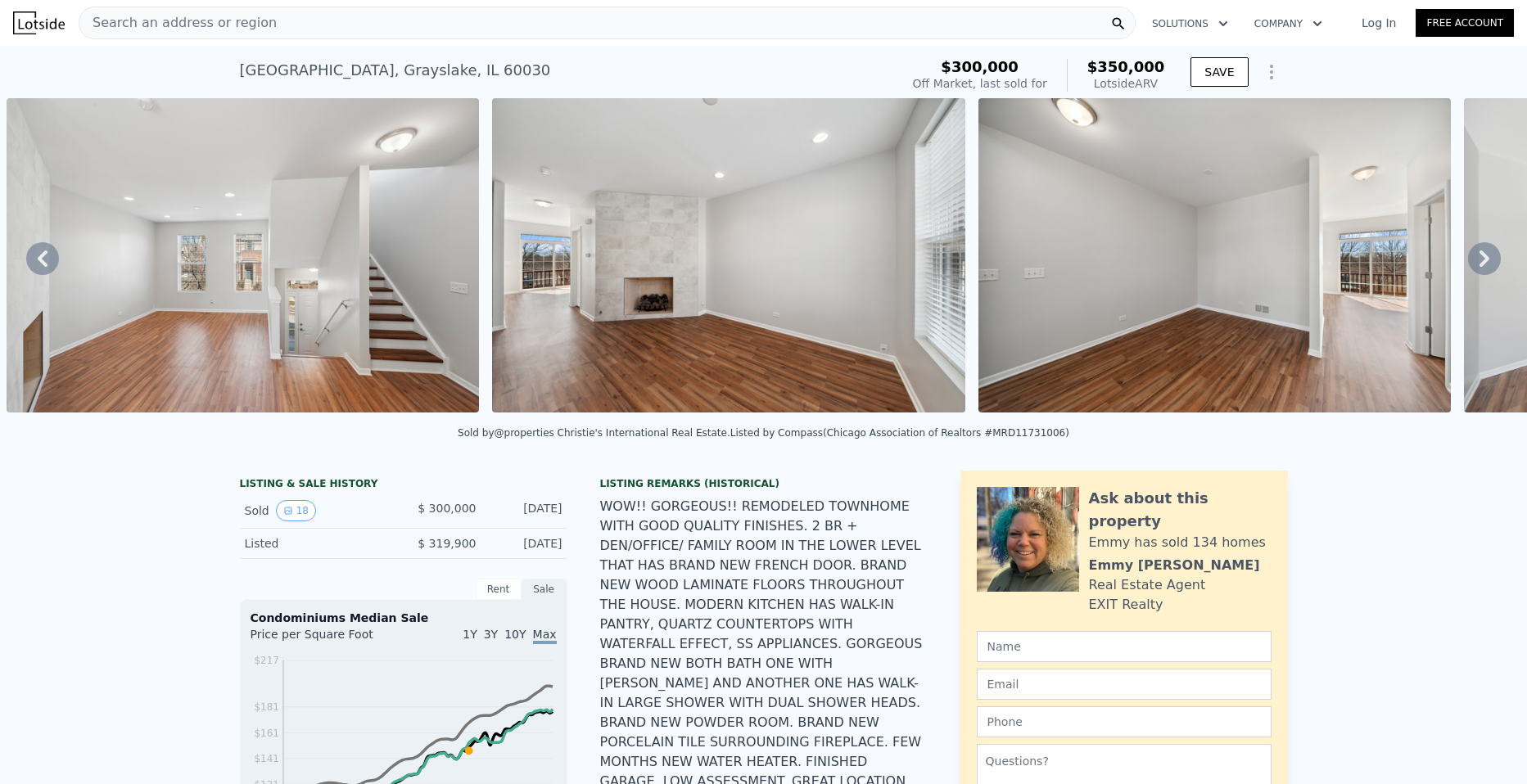
click at [272, 266] on img at bounding box center [243, 256] width 473 height 315
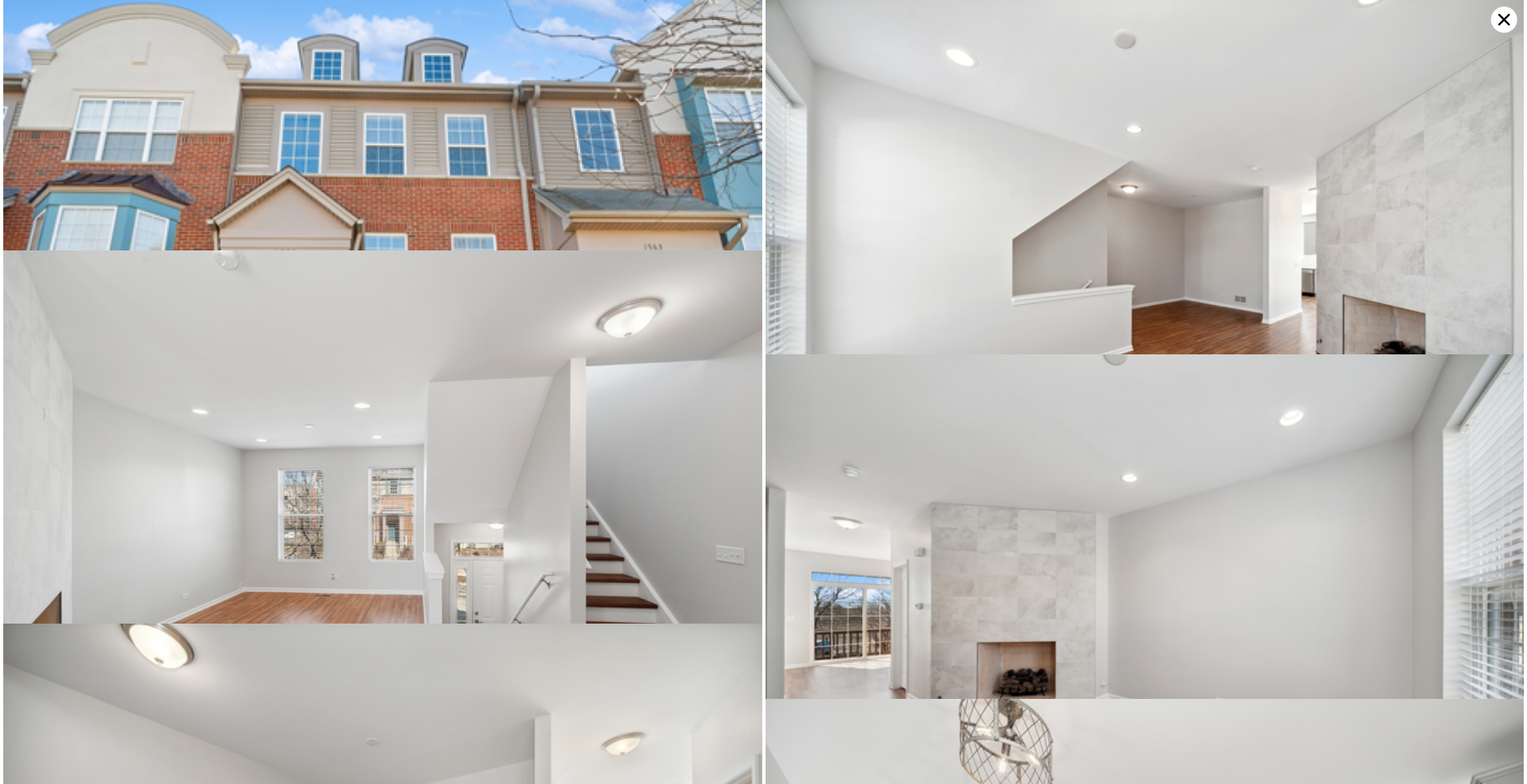
scroll to position [251, 0]
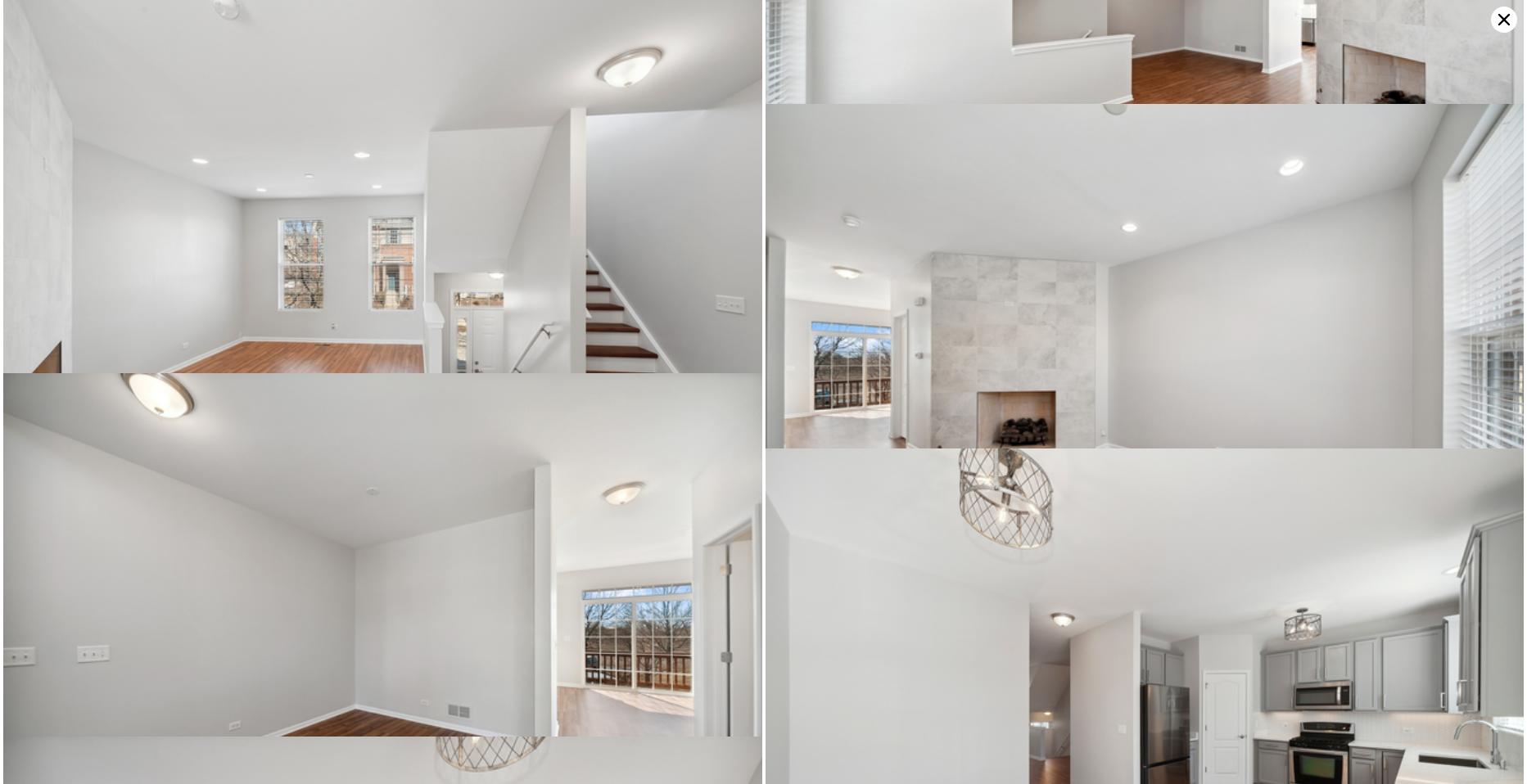
click at [1501, 30] on icon at bounding box center [1504, 20] width 26 height 26
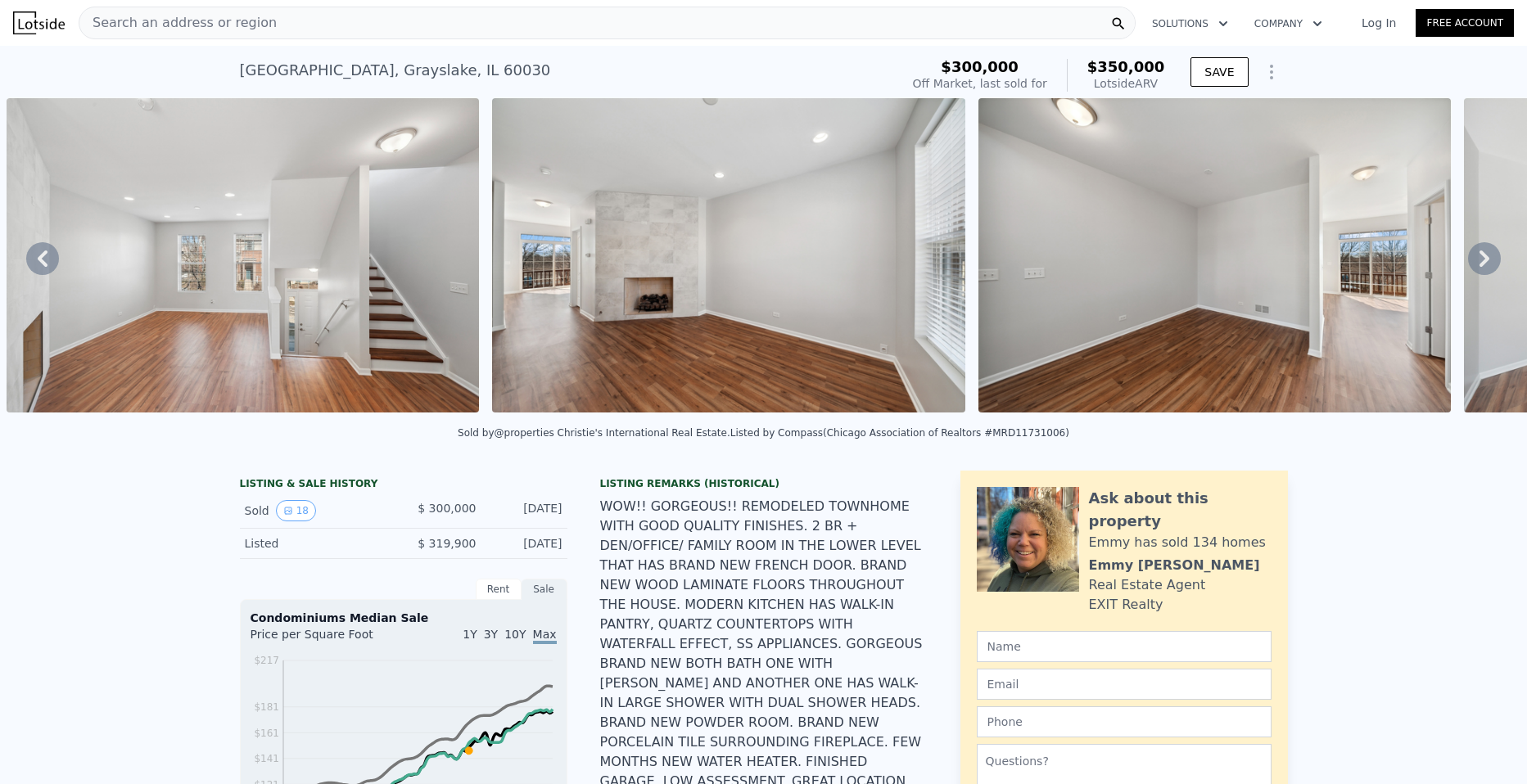
click at [1479, 264] on icon at bounding box center [1484, 259] width 10 height 16
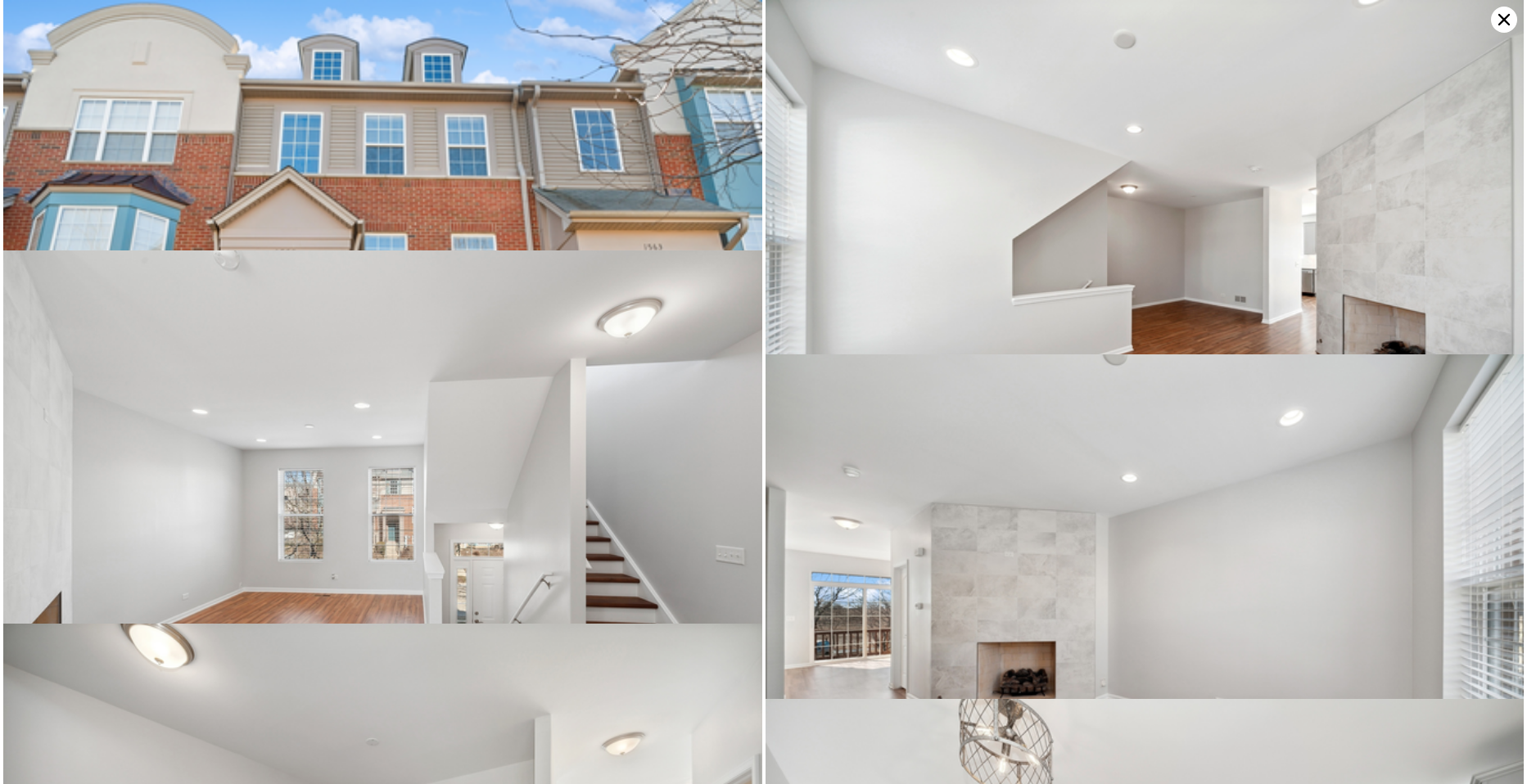
scroll to position [0, 2207]
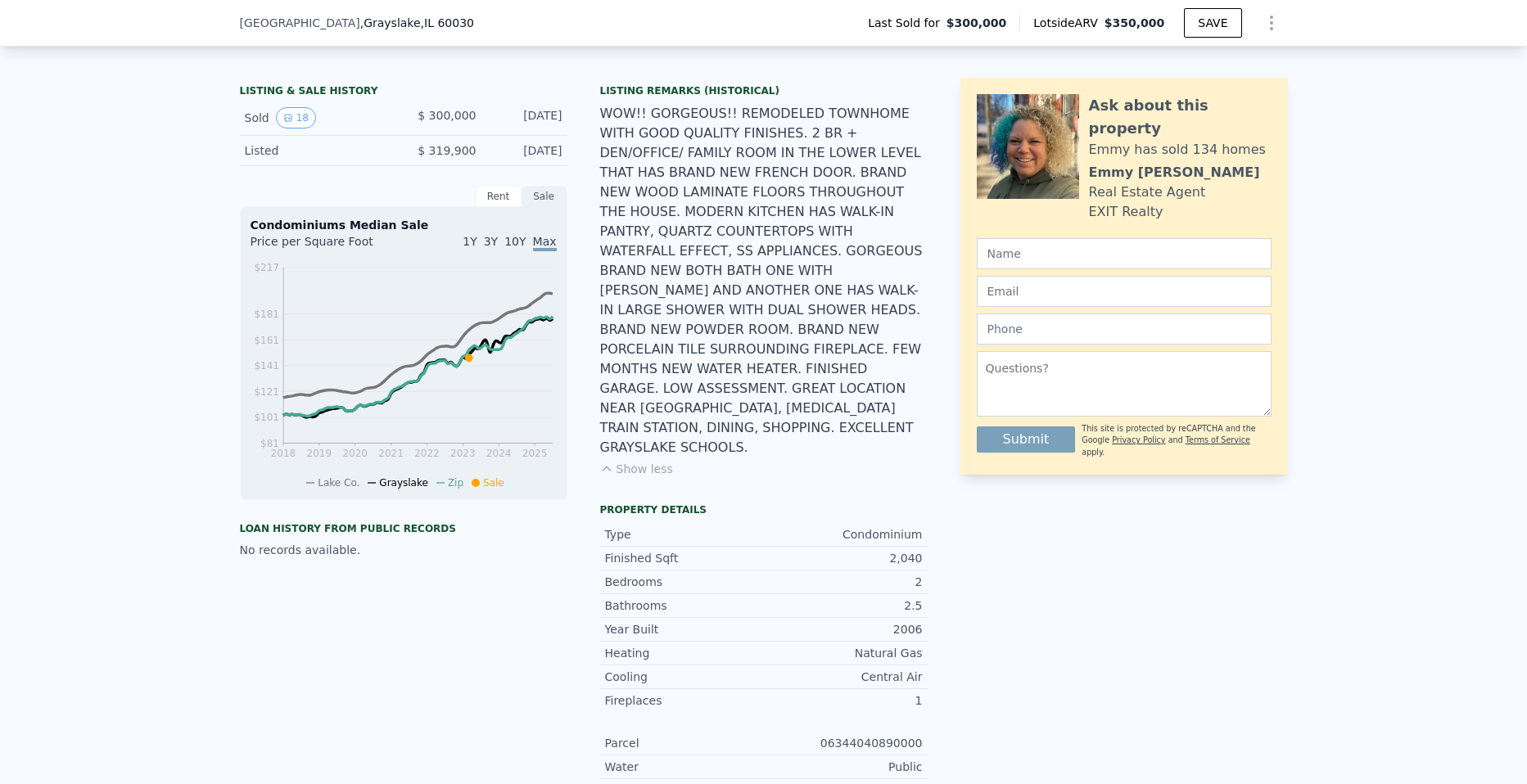
scroll to position [485, 0]
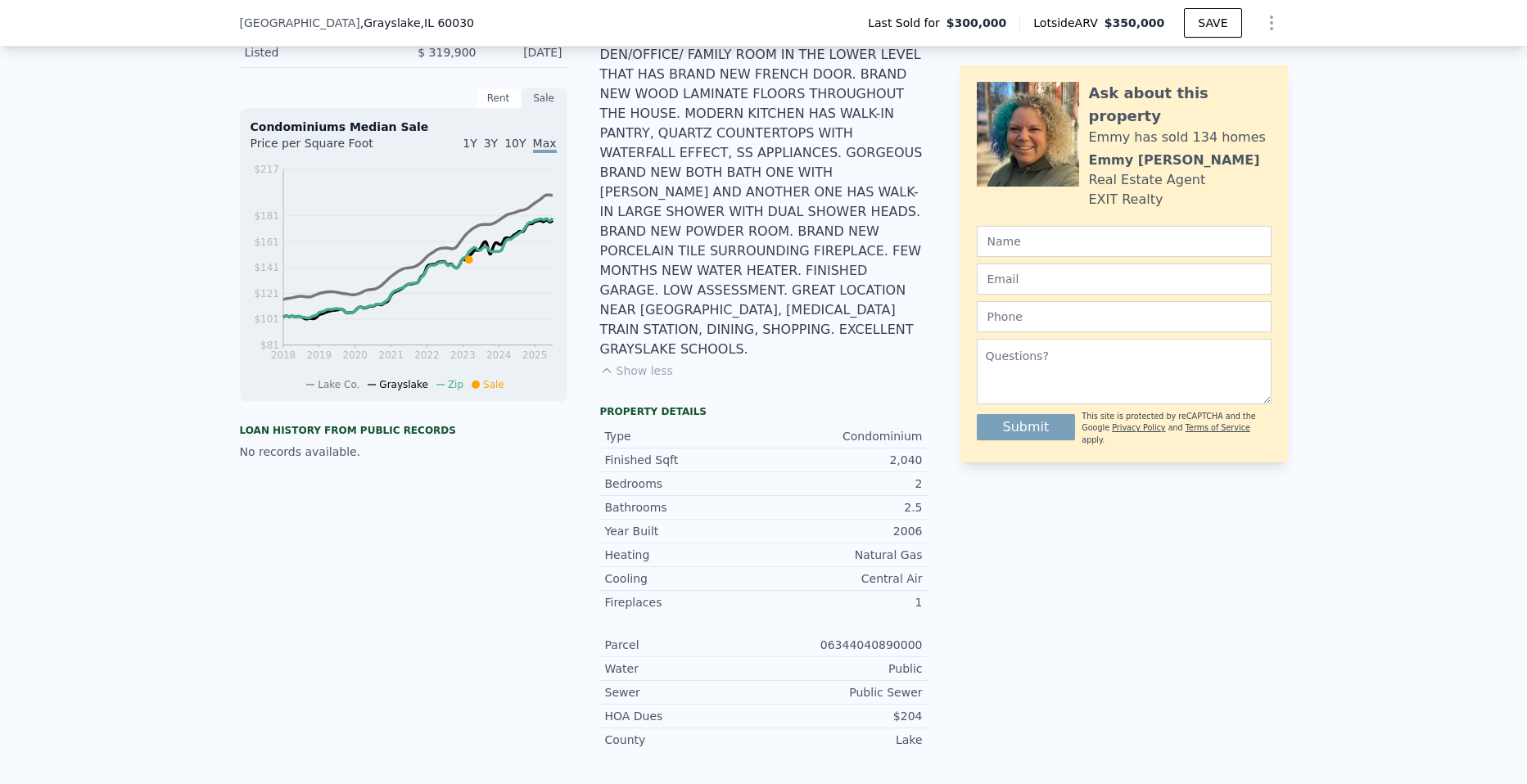
type input "3"
type input "5"
type input "2.5"
type input "4.5"
type input "2192"
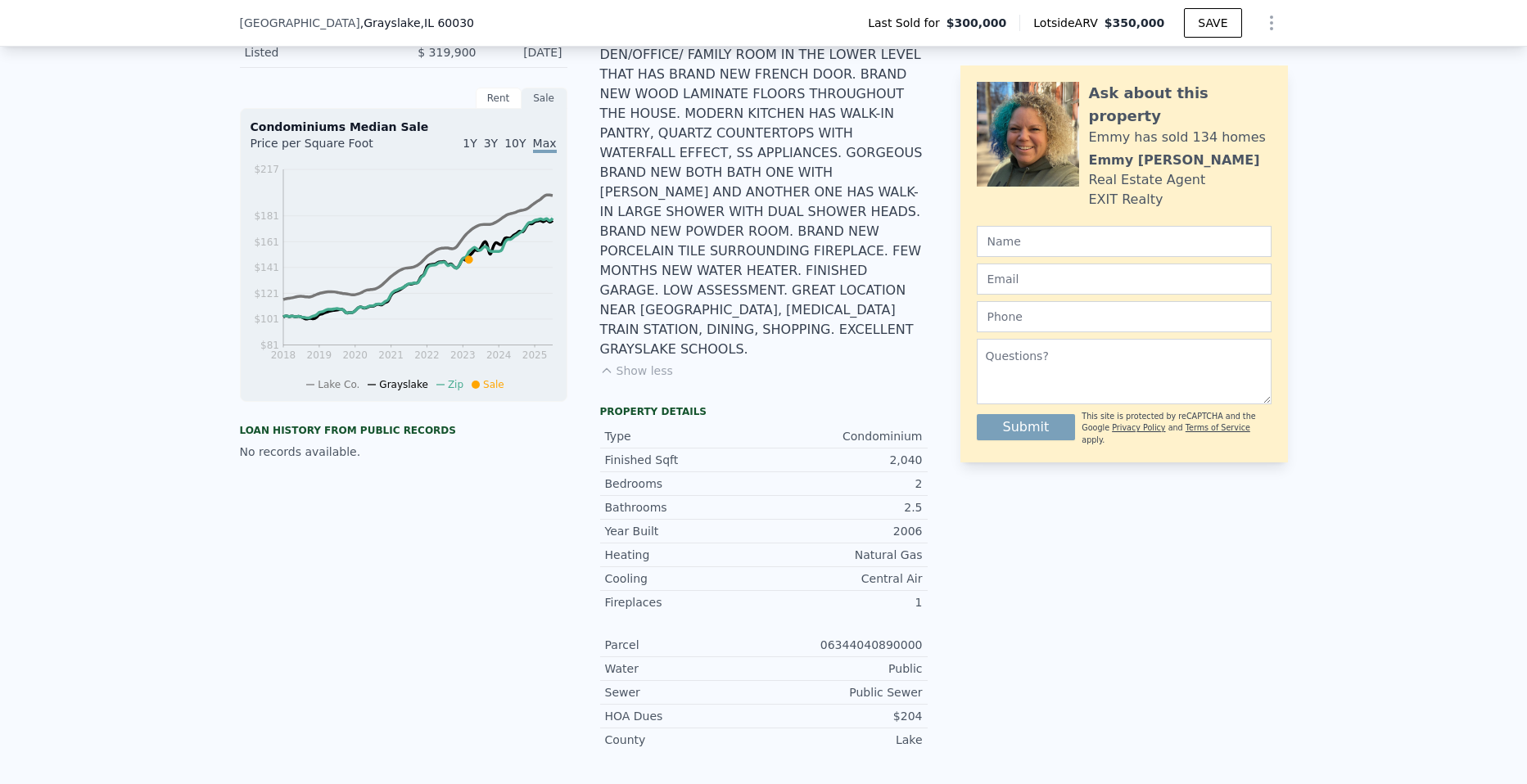
type input "4000"
type input "5223"
type input "9679"
type input "$ 624,000"
type input "7"
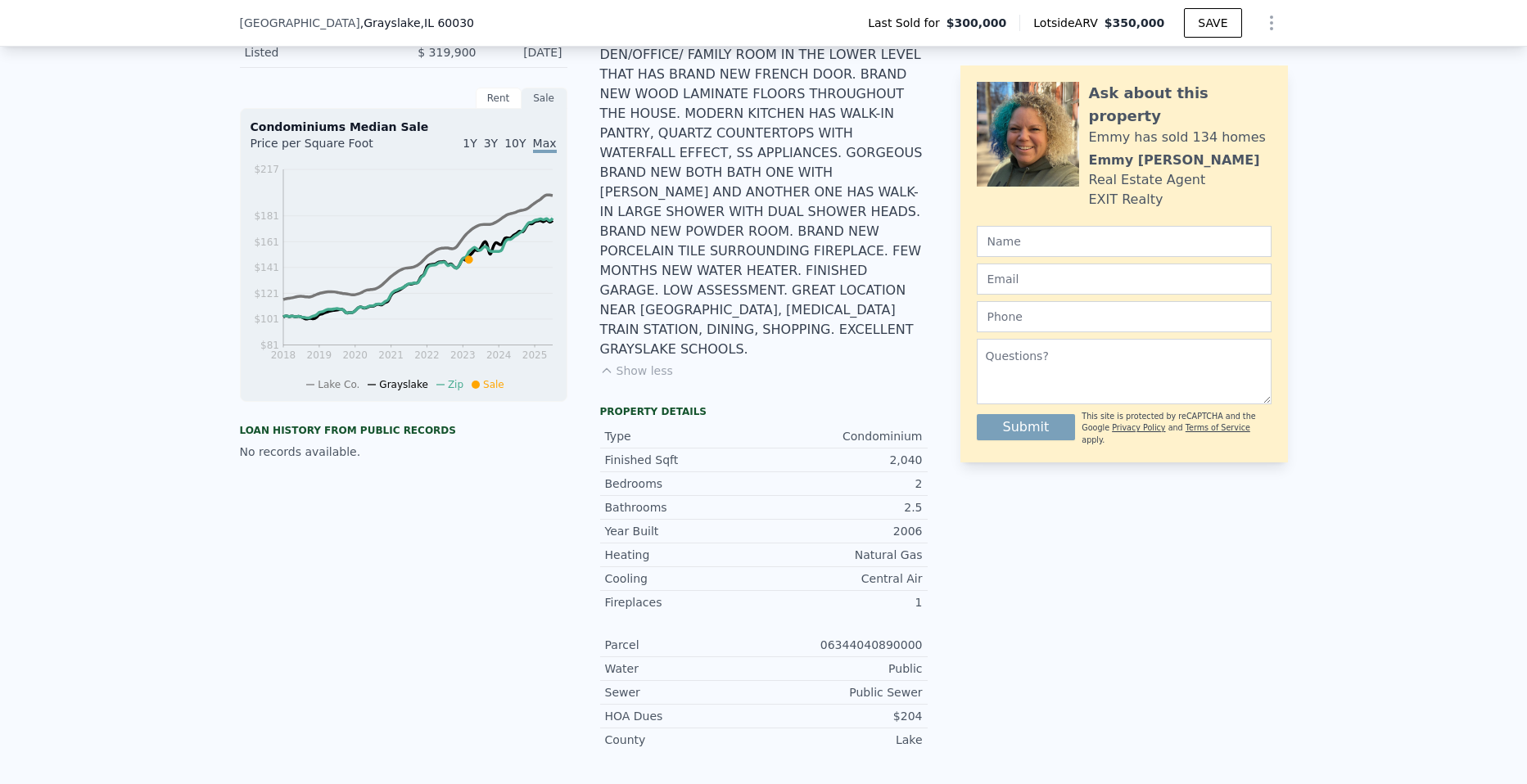
type input "$ 134,684"
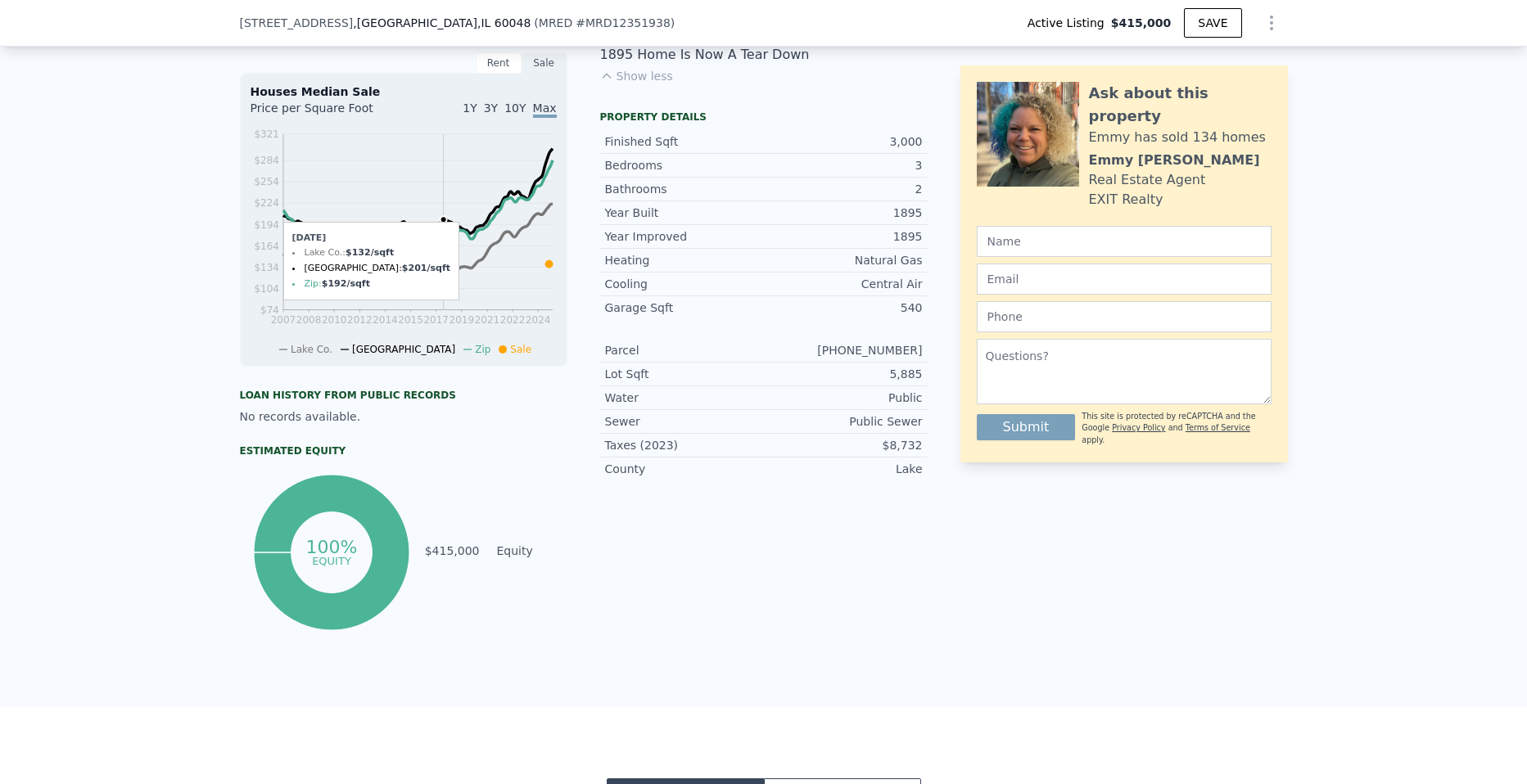
scroll to position [0, 359]
type input "5"
type input "6"
type input "6.5"
type input "9"
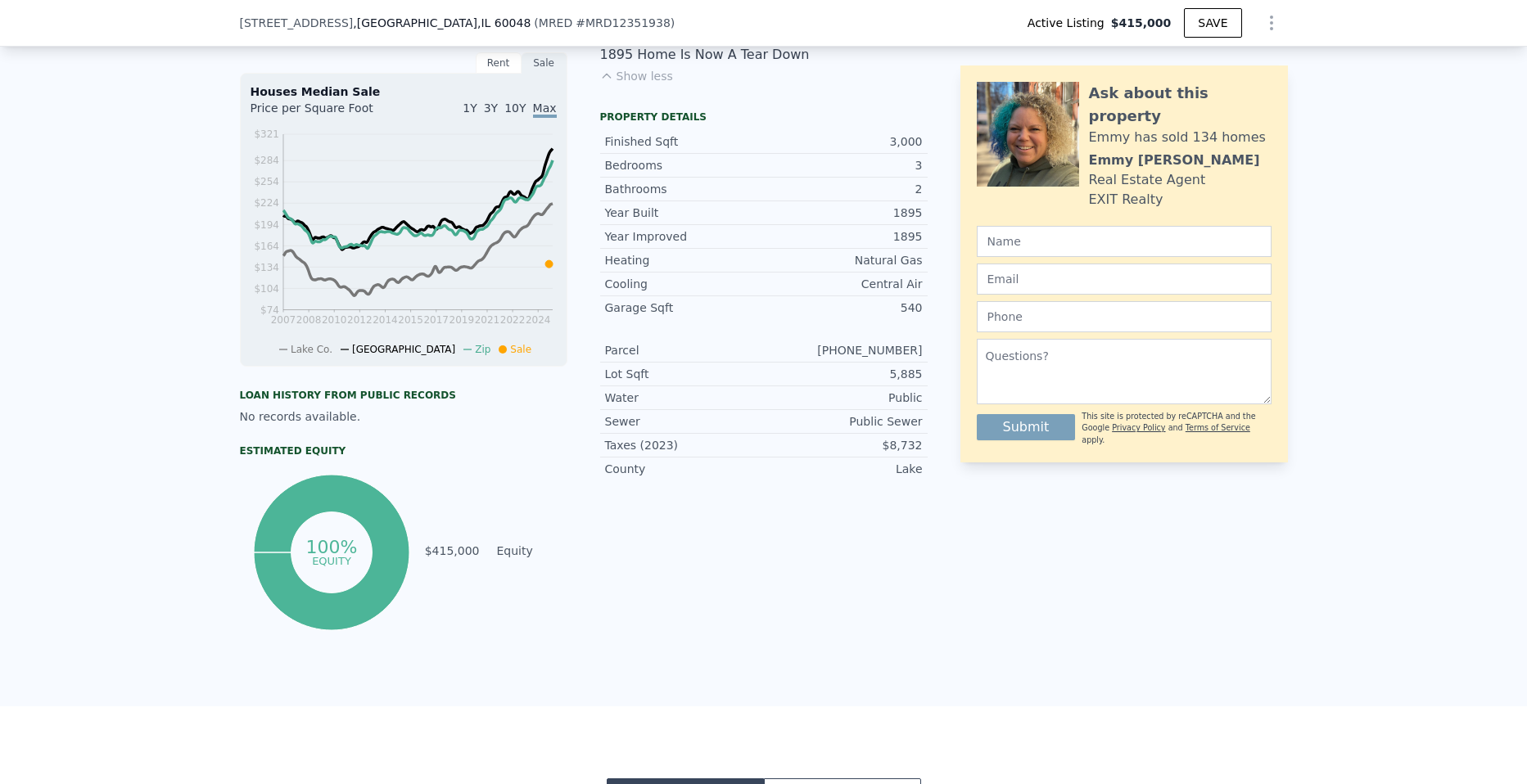
type input "7669"
type input "12017"
type input "71003"
type input "80586"
type input "$ 4,302,000"
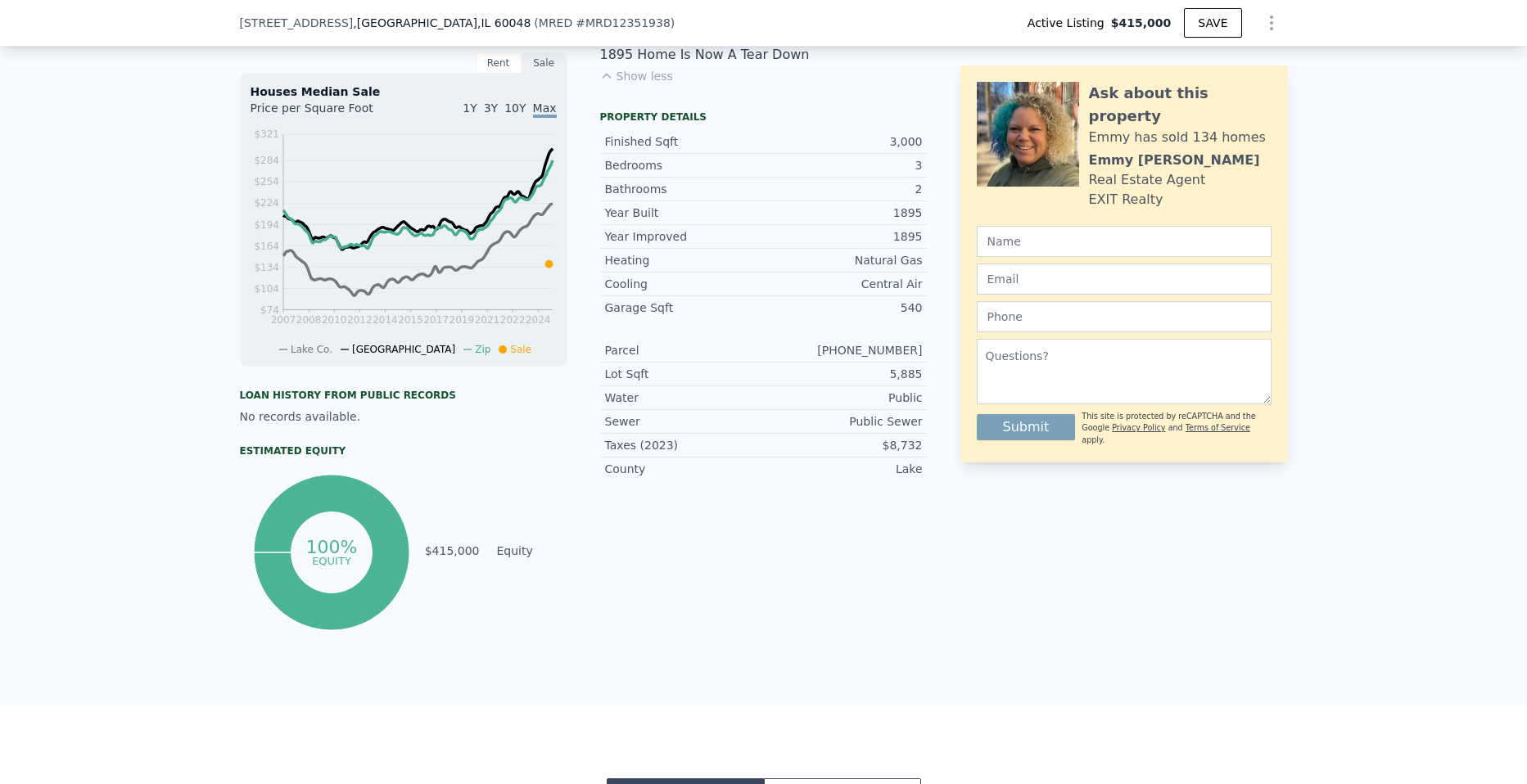
type input "8"
type input "$ 1,203,125"
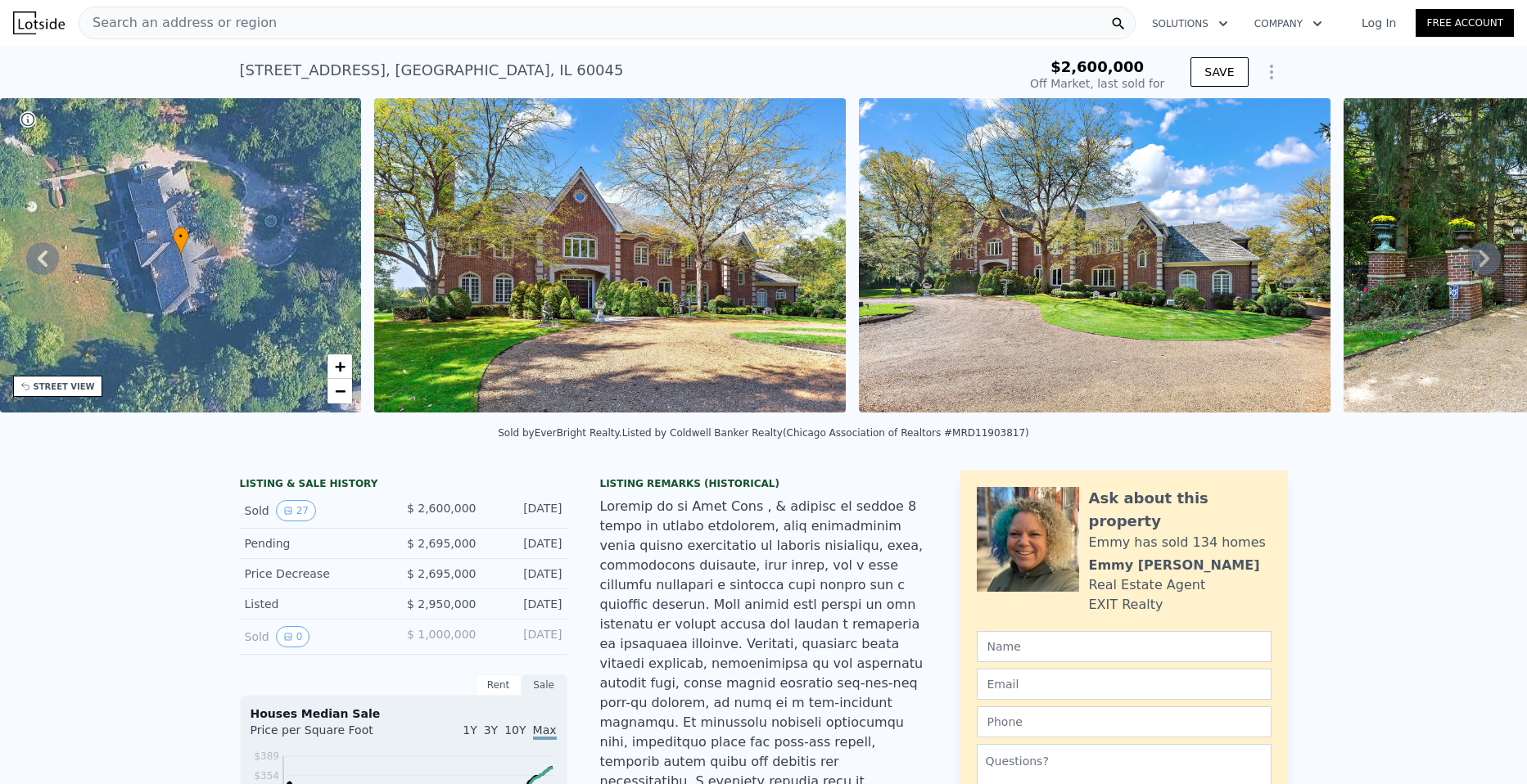
click at [338, 25] on div "Search an address or region" at bounding box center [607, 23] width 1057 height 33
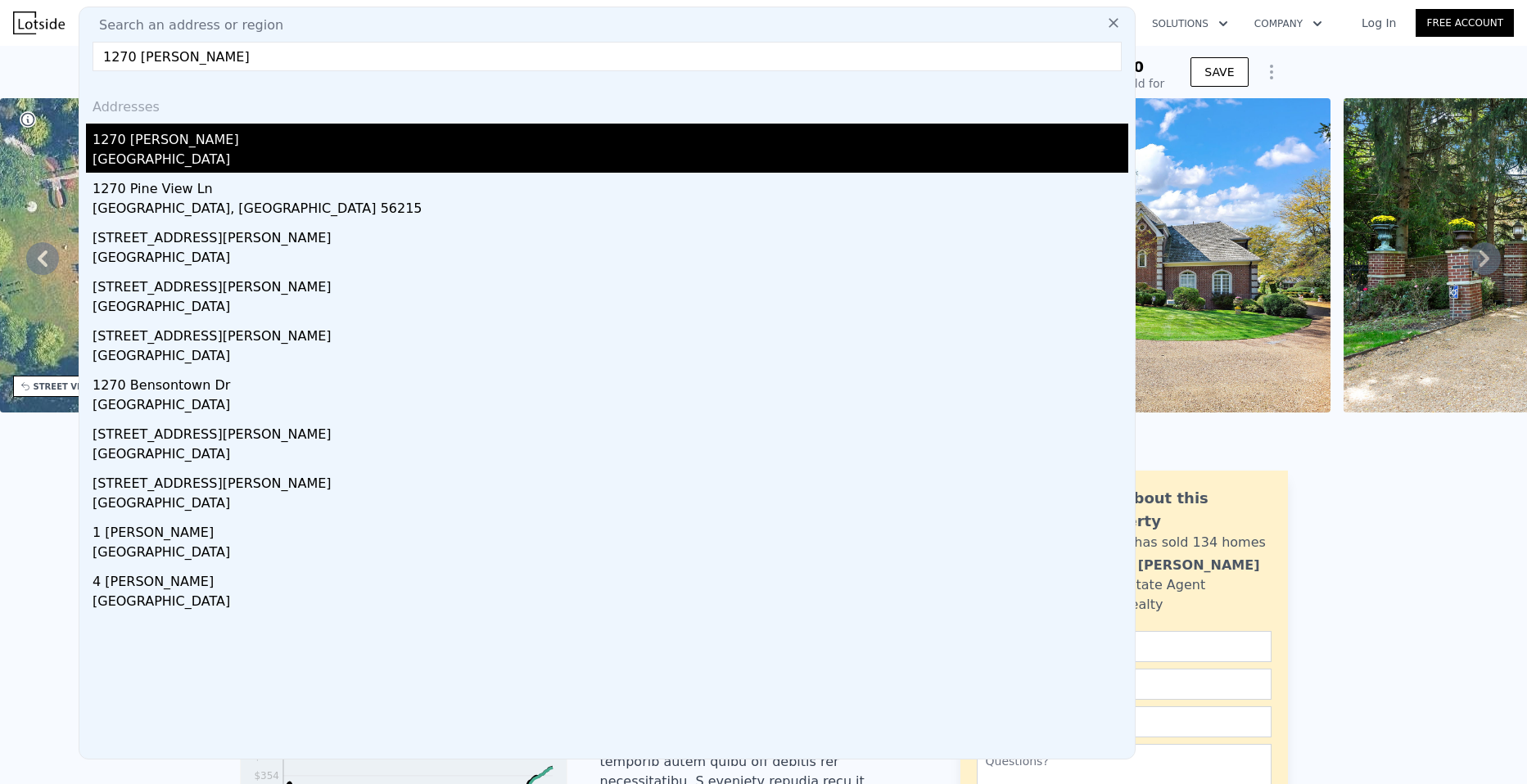
type input "1270 [PERSON_NAME]"
click at [153, 166] on div "[GEOGRAPHIC_DATA]" at bounding box center [611, 161] width 1036 height 23
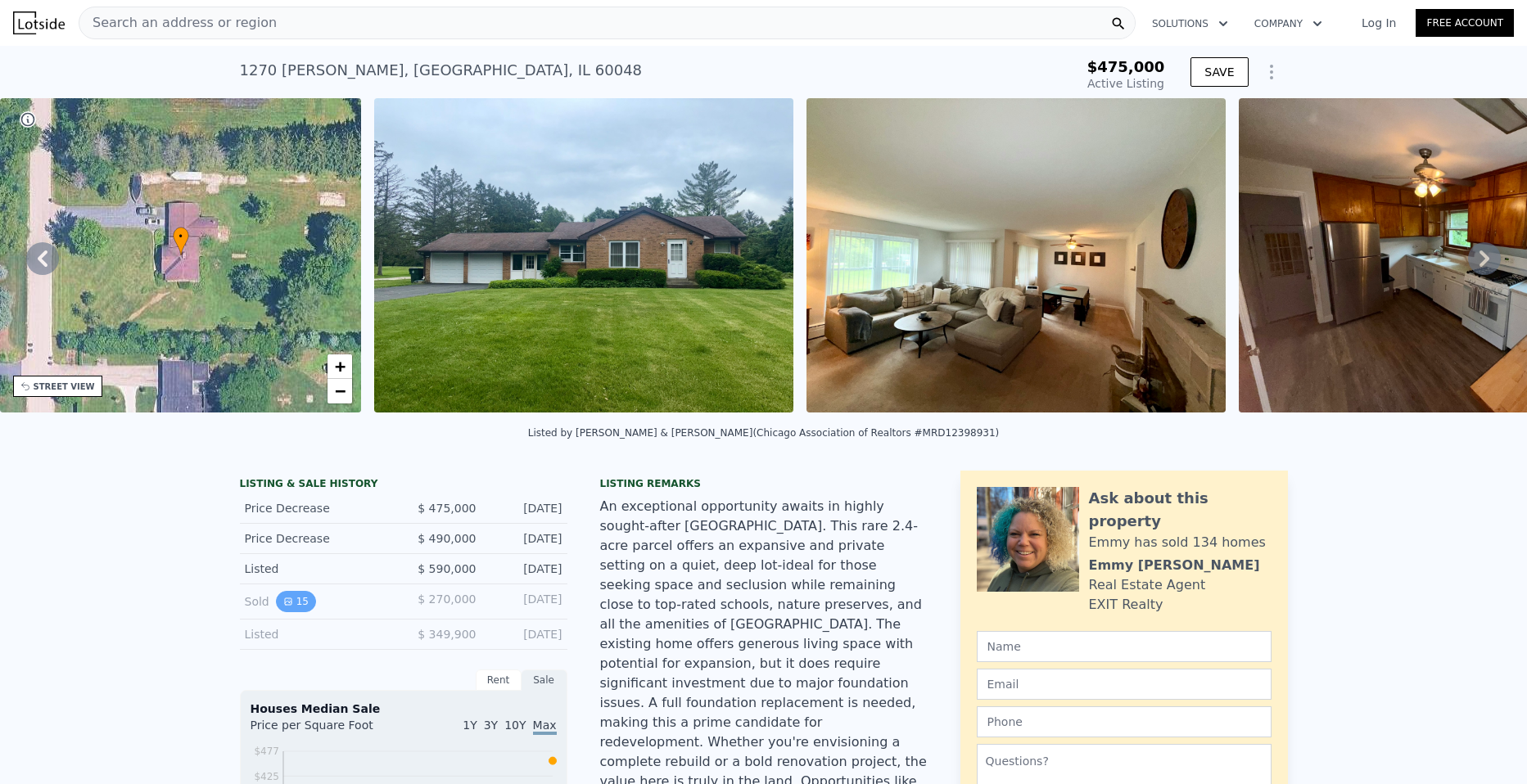
click at [289, 608] on button "15" at bounding box center [296, 601] width 40 height 21
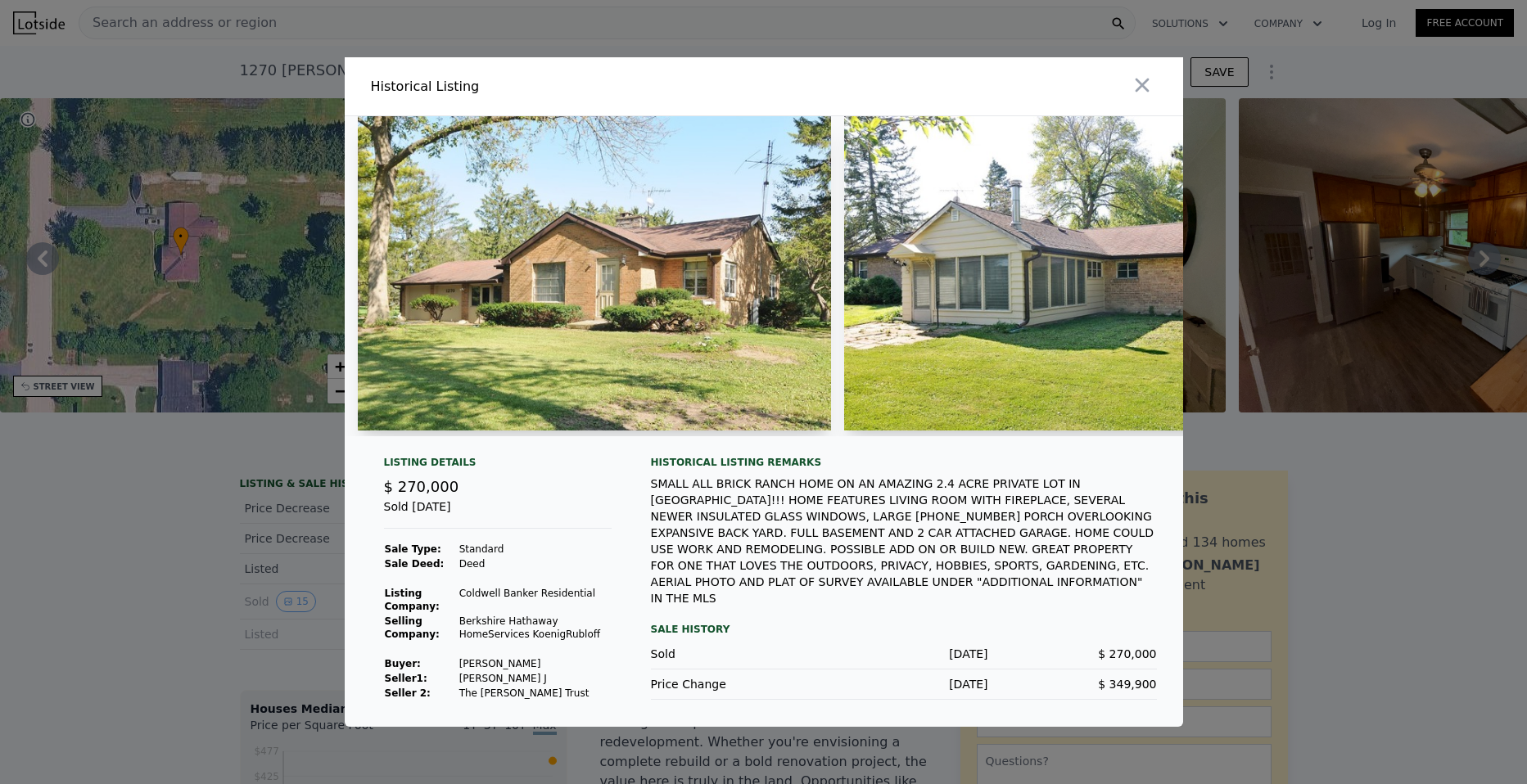
click at [179, 555] on div at bounding box center [763, 392] width 1527 height 784
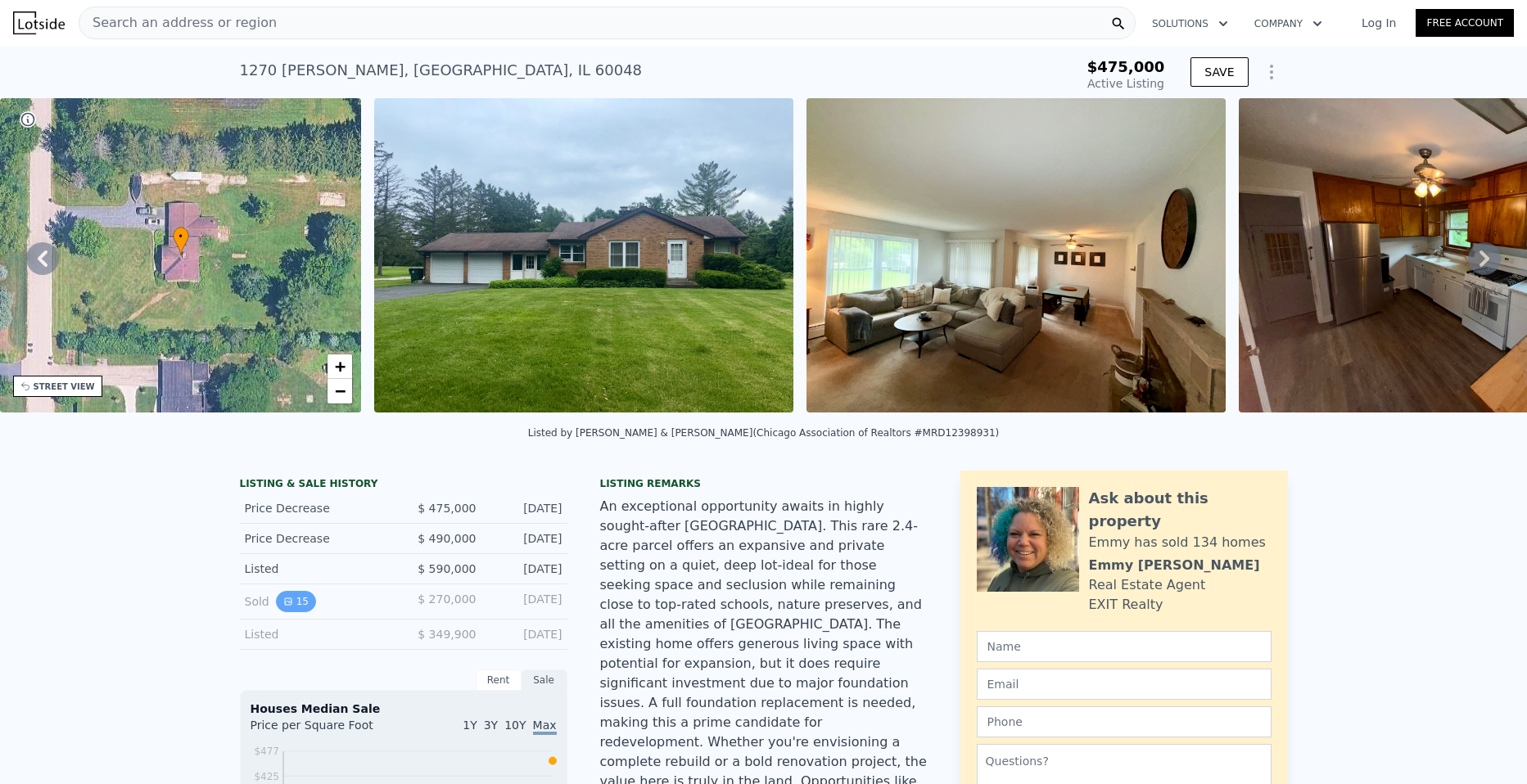
click at [288, 610] on button "15" at bounding box center [296, 601] width 40 height 21
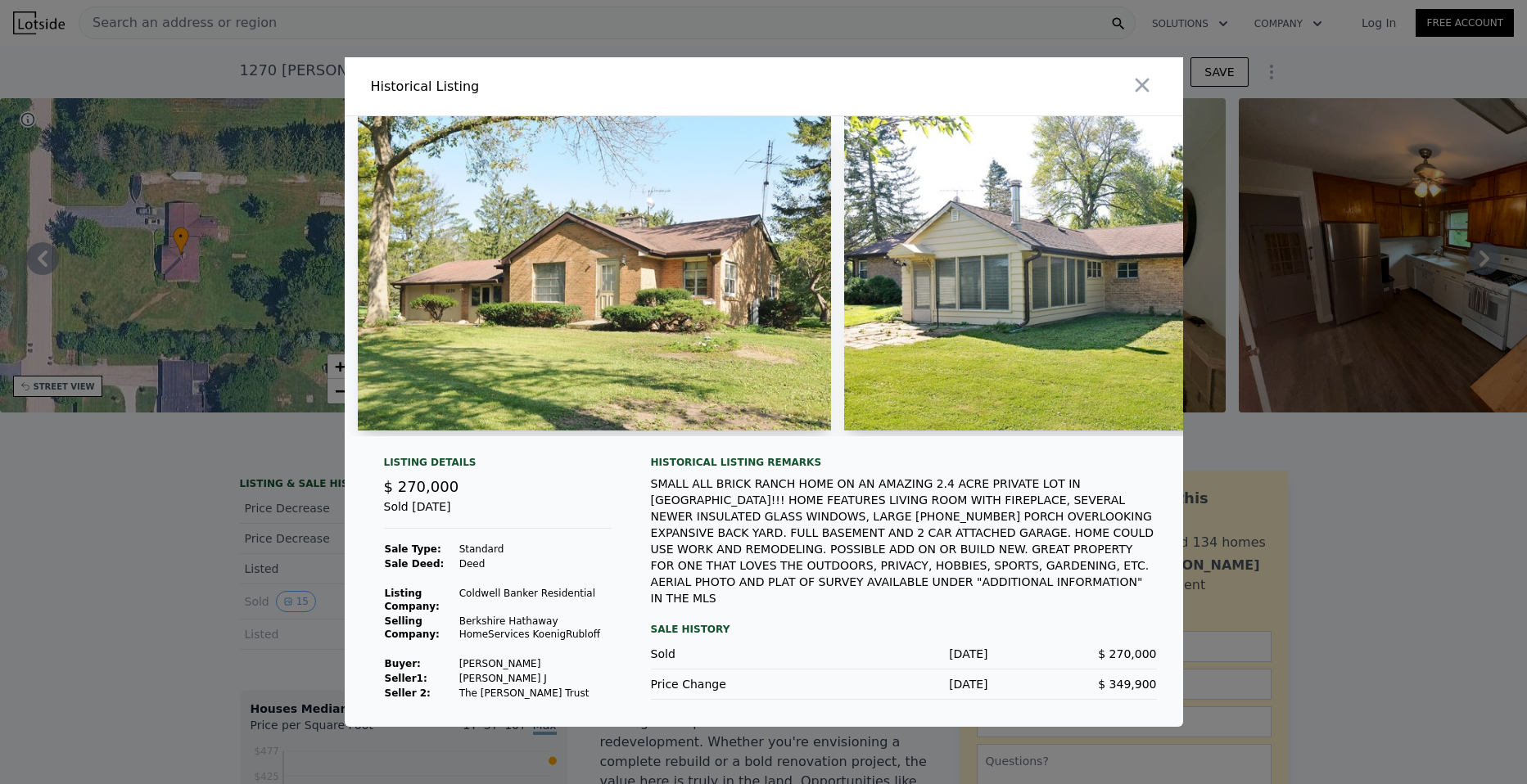
click at [573, 332] on img at bounding box center [594, 274] width 473 height 315
click at [707, 271] on img at bounding box center [594, 274] width 473 height 315
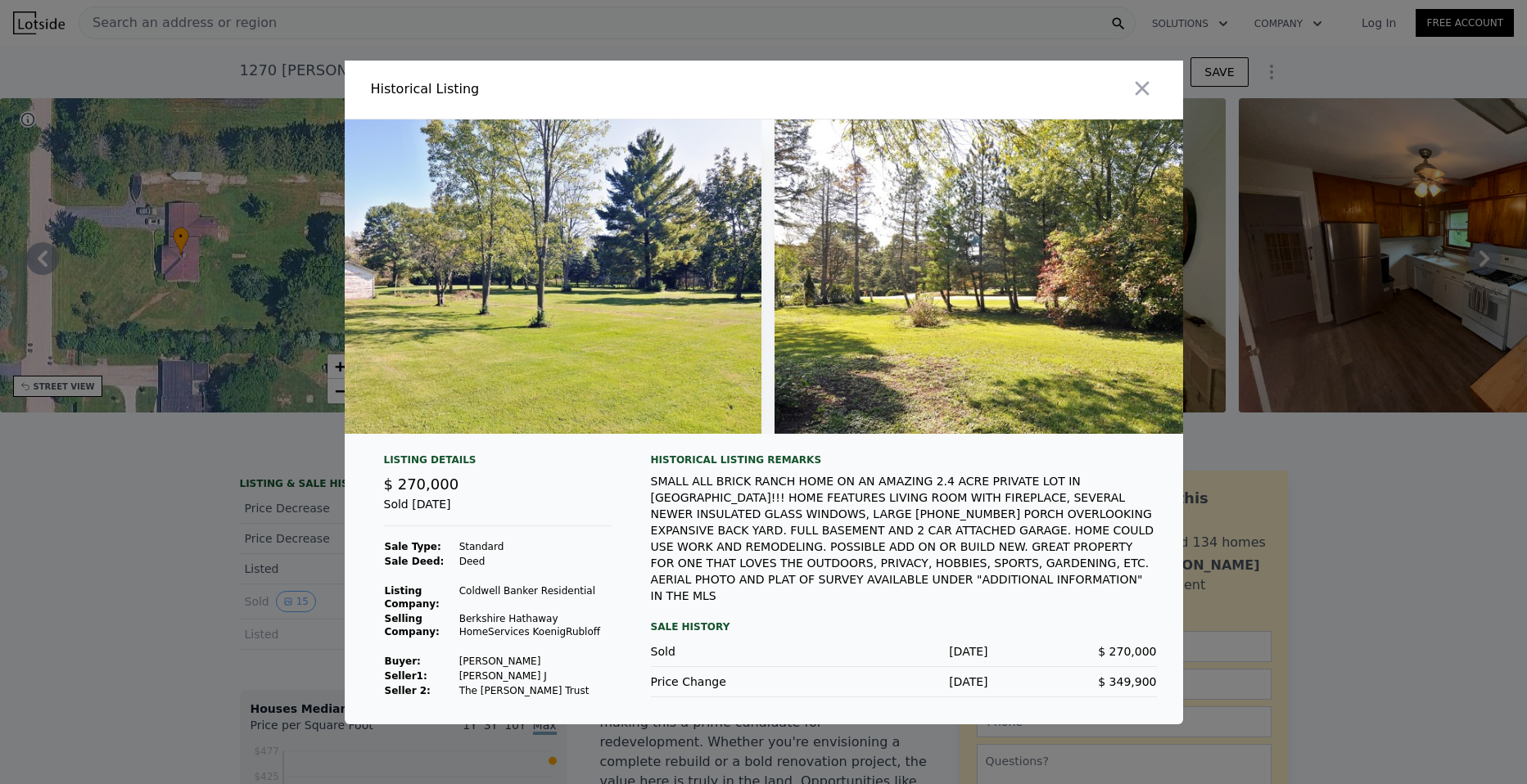
scroll to position [0, 6486]
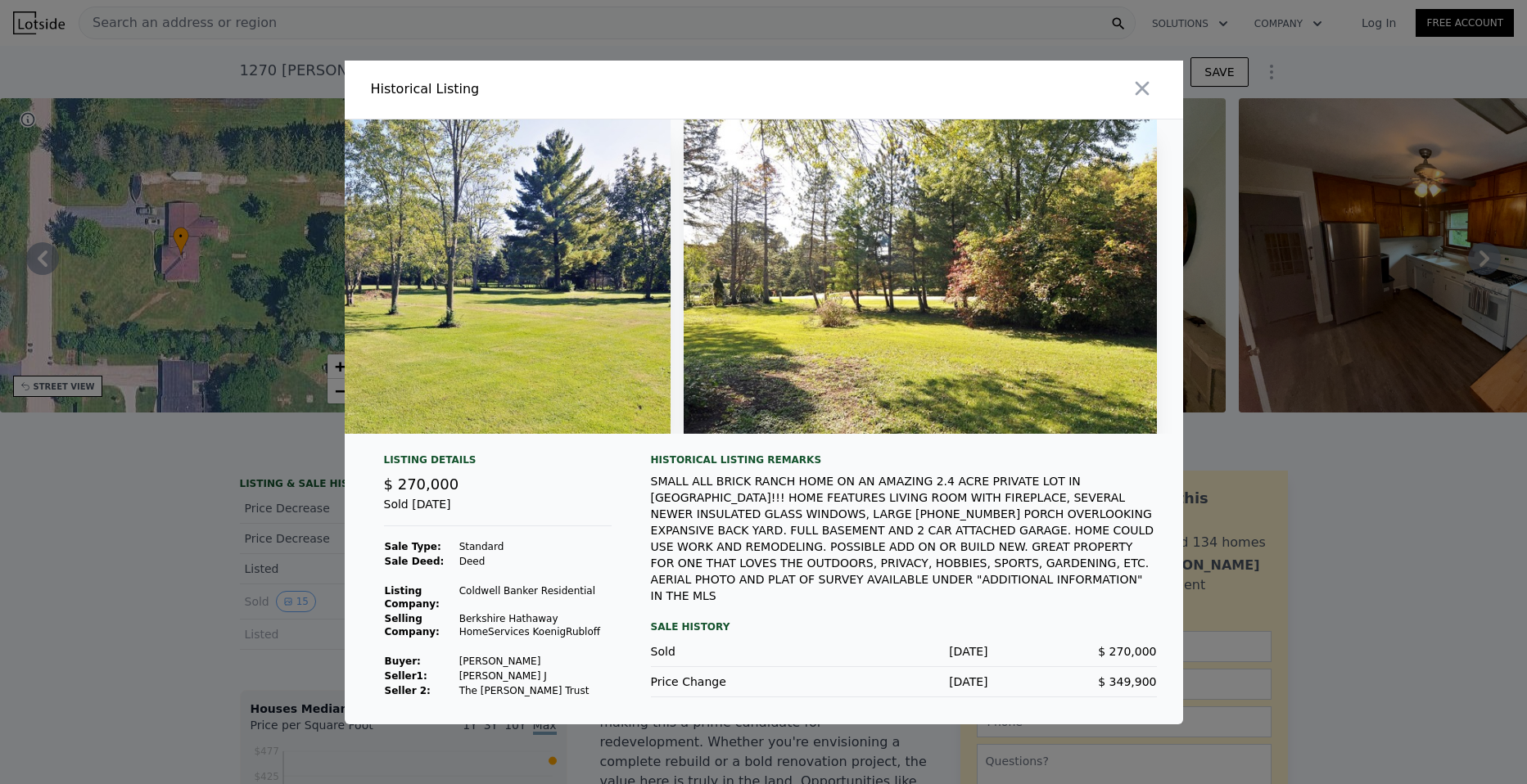
click at [143, 585] on div at bounding box center [763, 392] width 1527 height 784
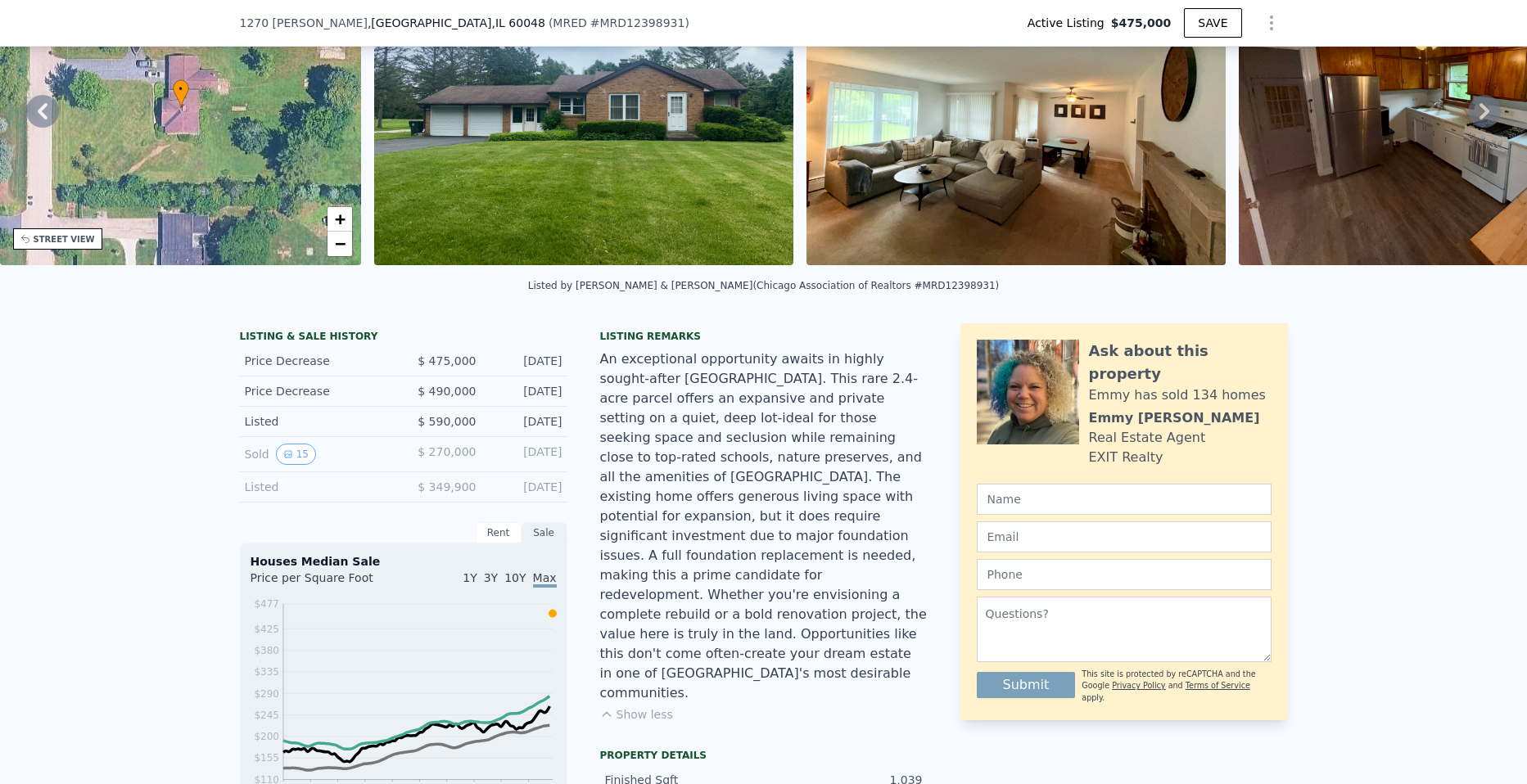
scroll to position [6, 0]
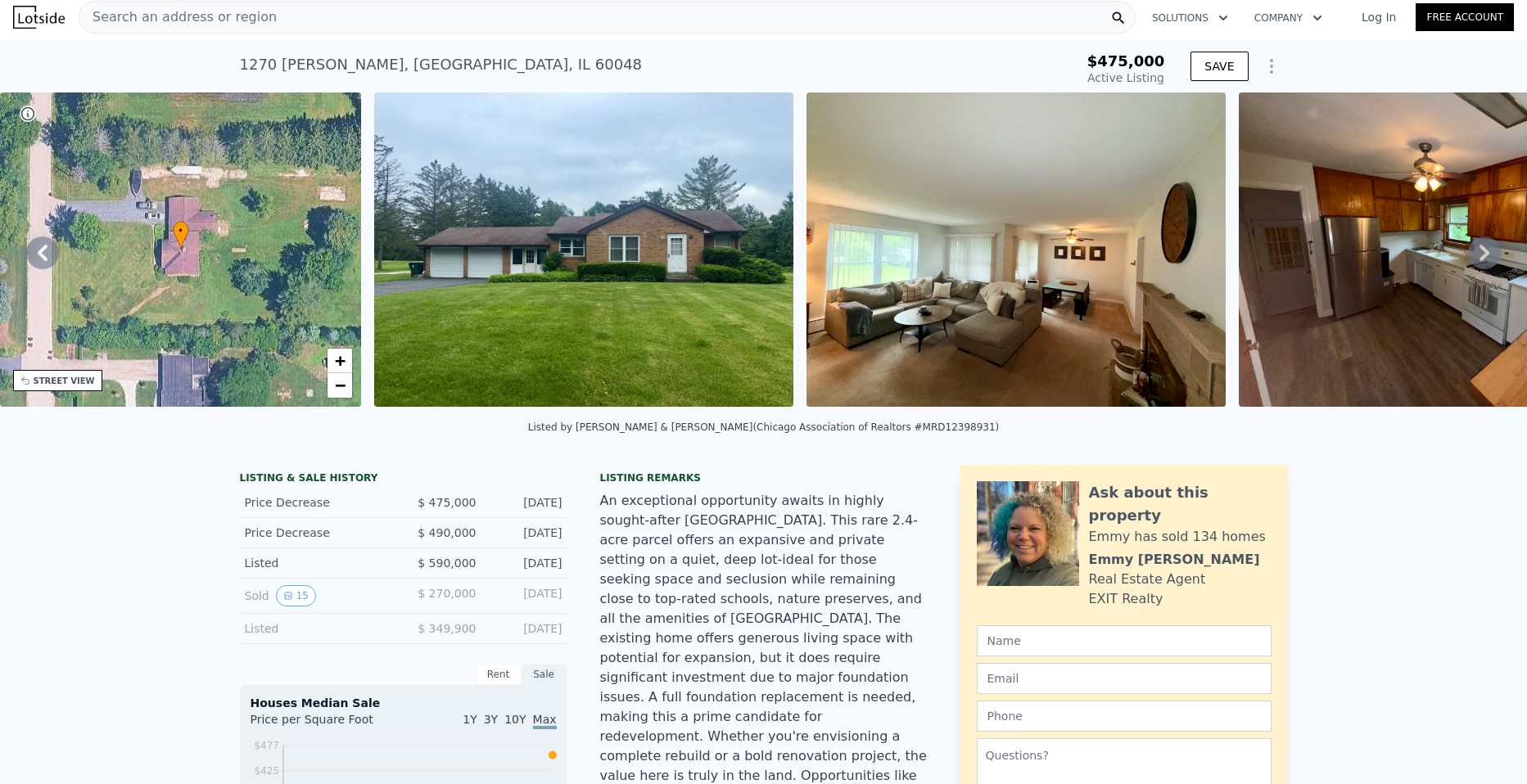
click at [1479, 259] on icon at bounding box center [1484, 253] width 10 height 16
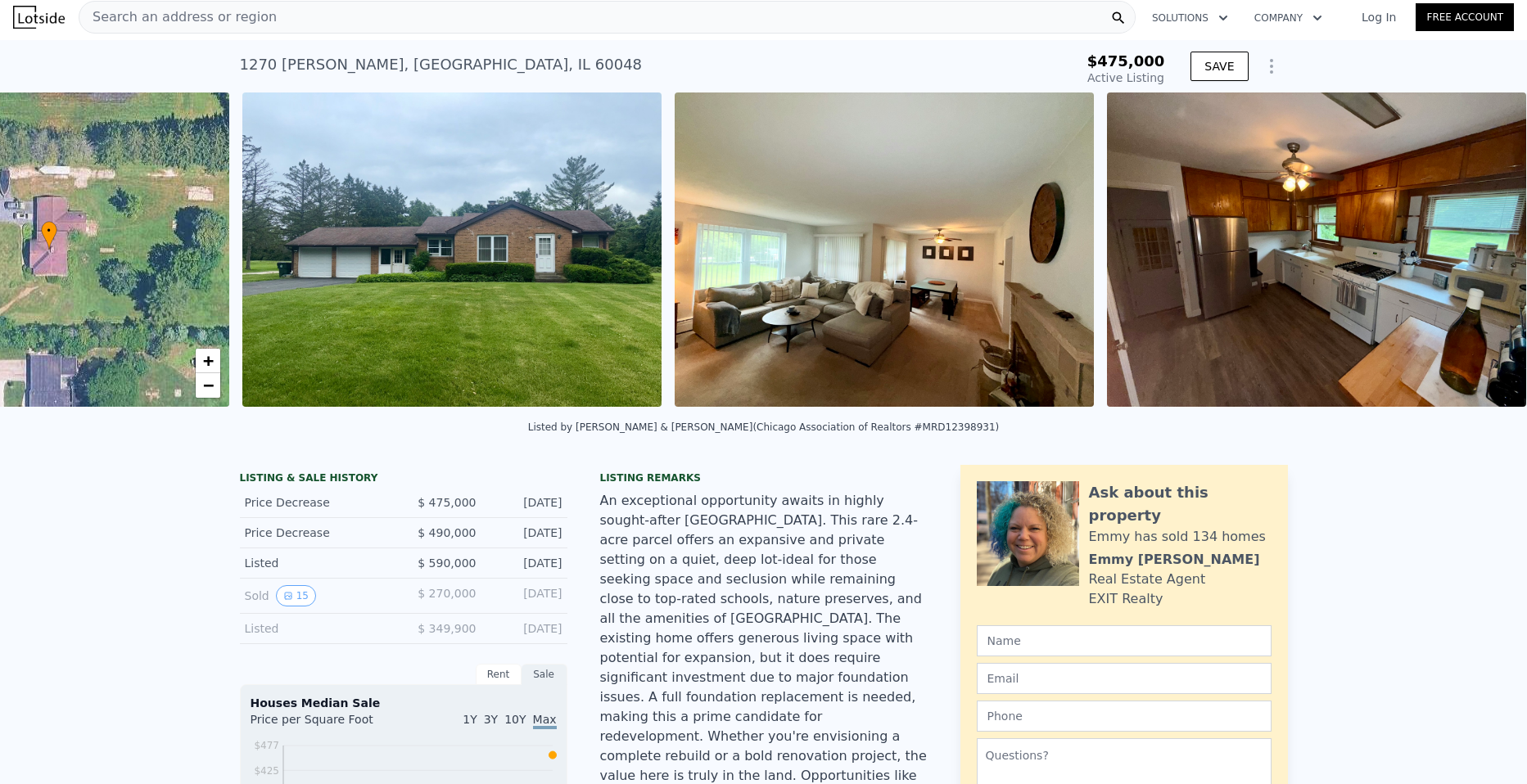
click at [1474, 259] on img at bounding box center [1316, 250] width 419 height 315
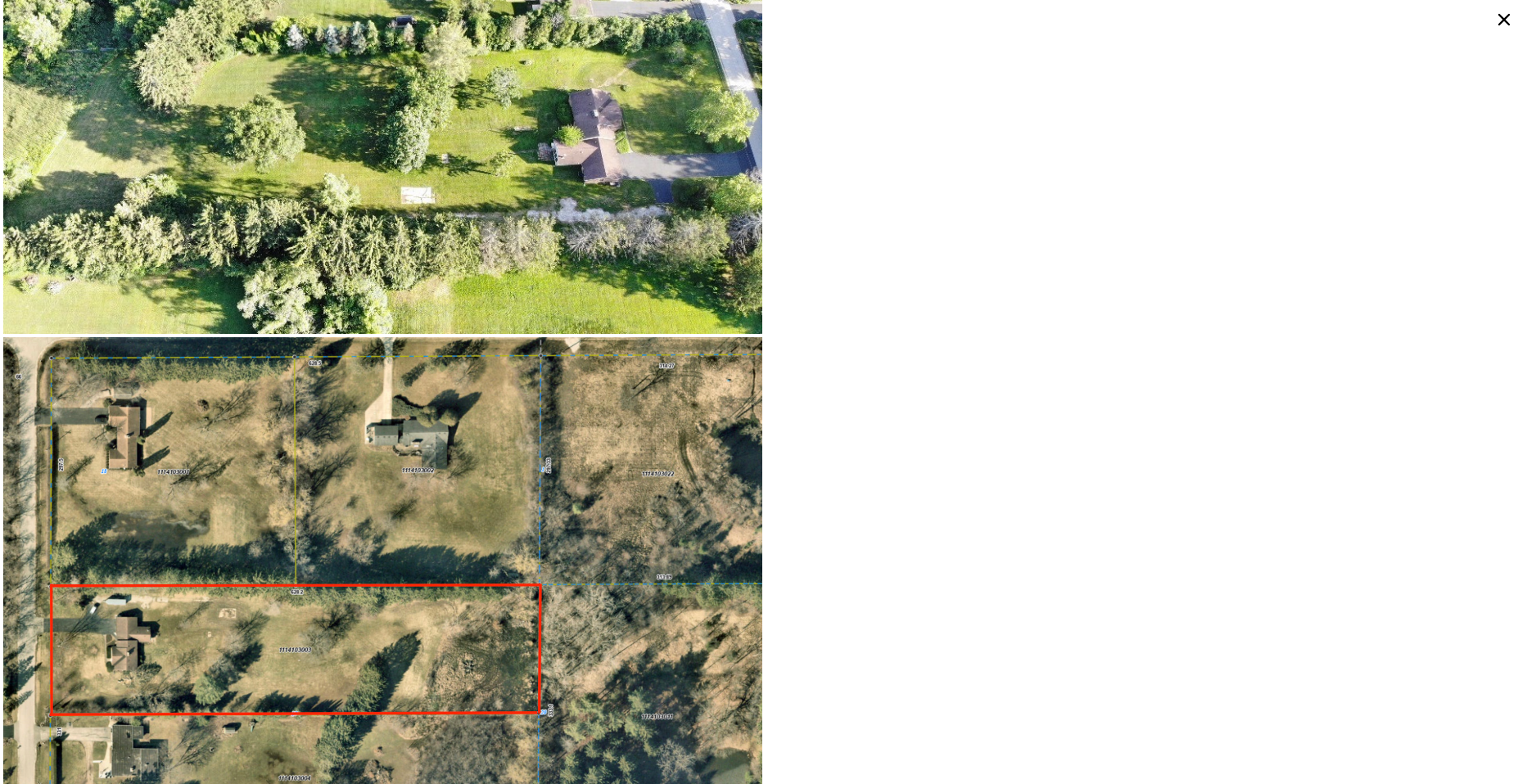
scroll to position [4996, 0]
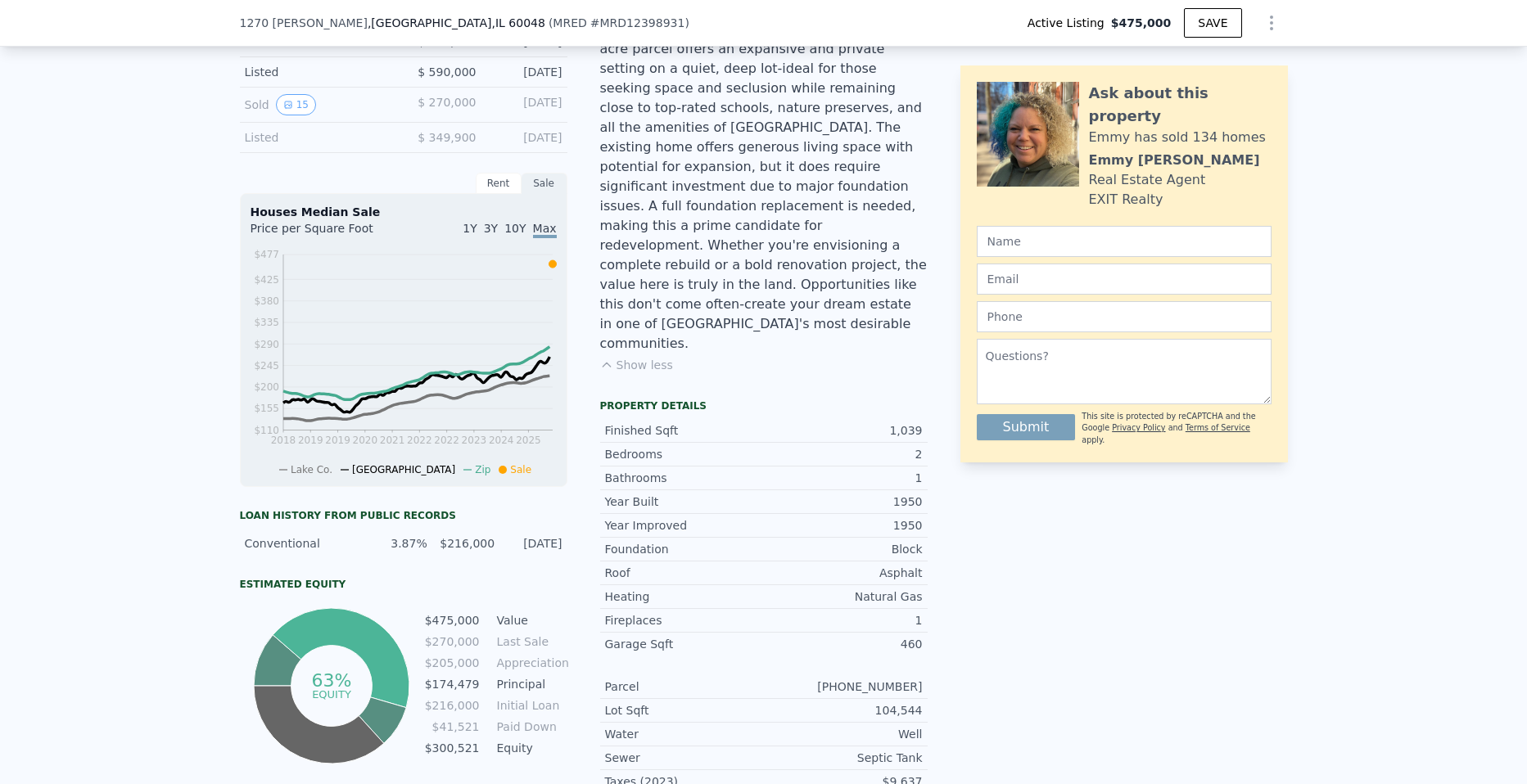
scroll to position [246, 0]
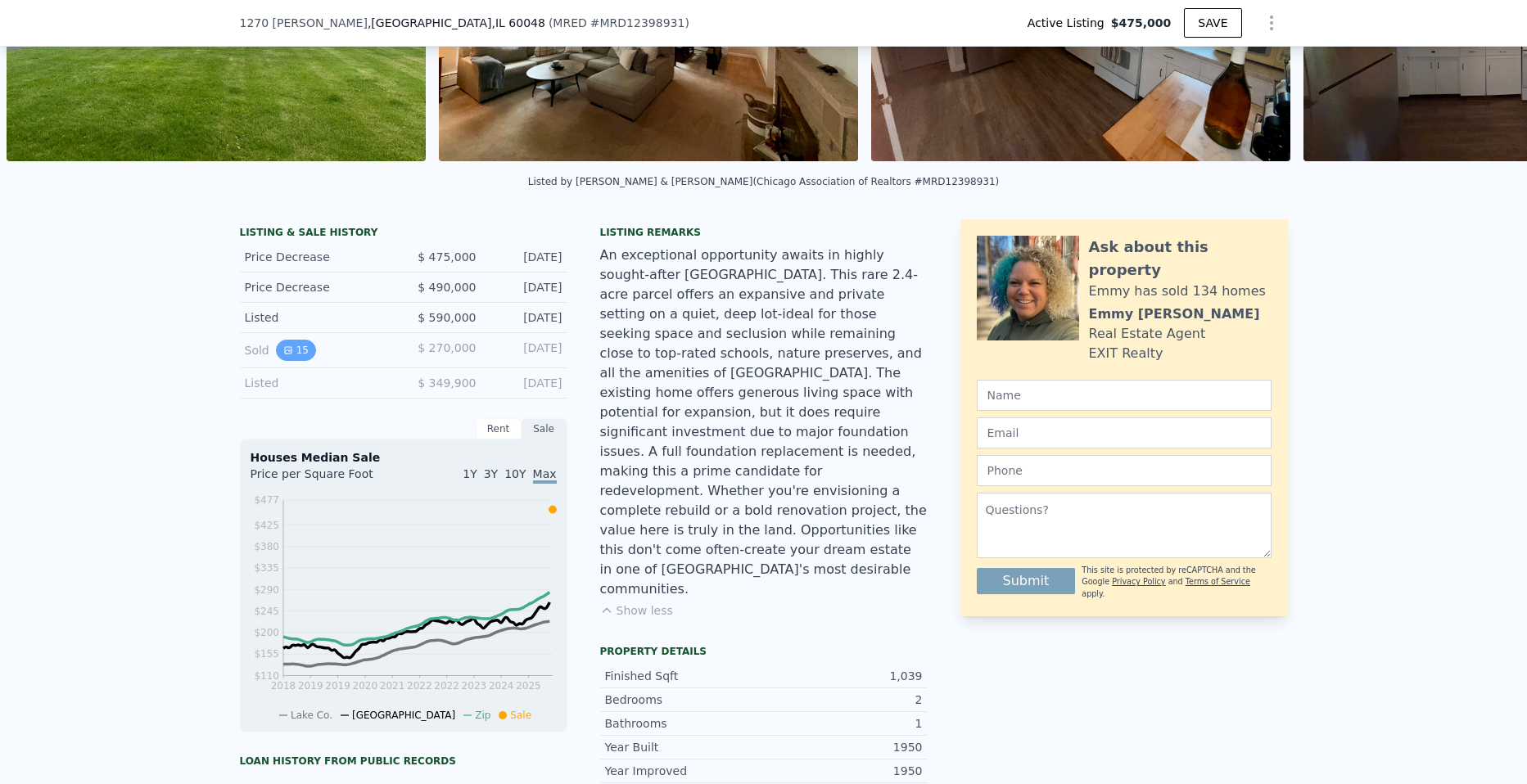
click at [295, 361] on button "15" at bounding box center [296, 351] width 40 height 21
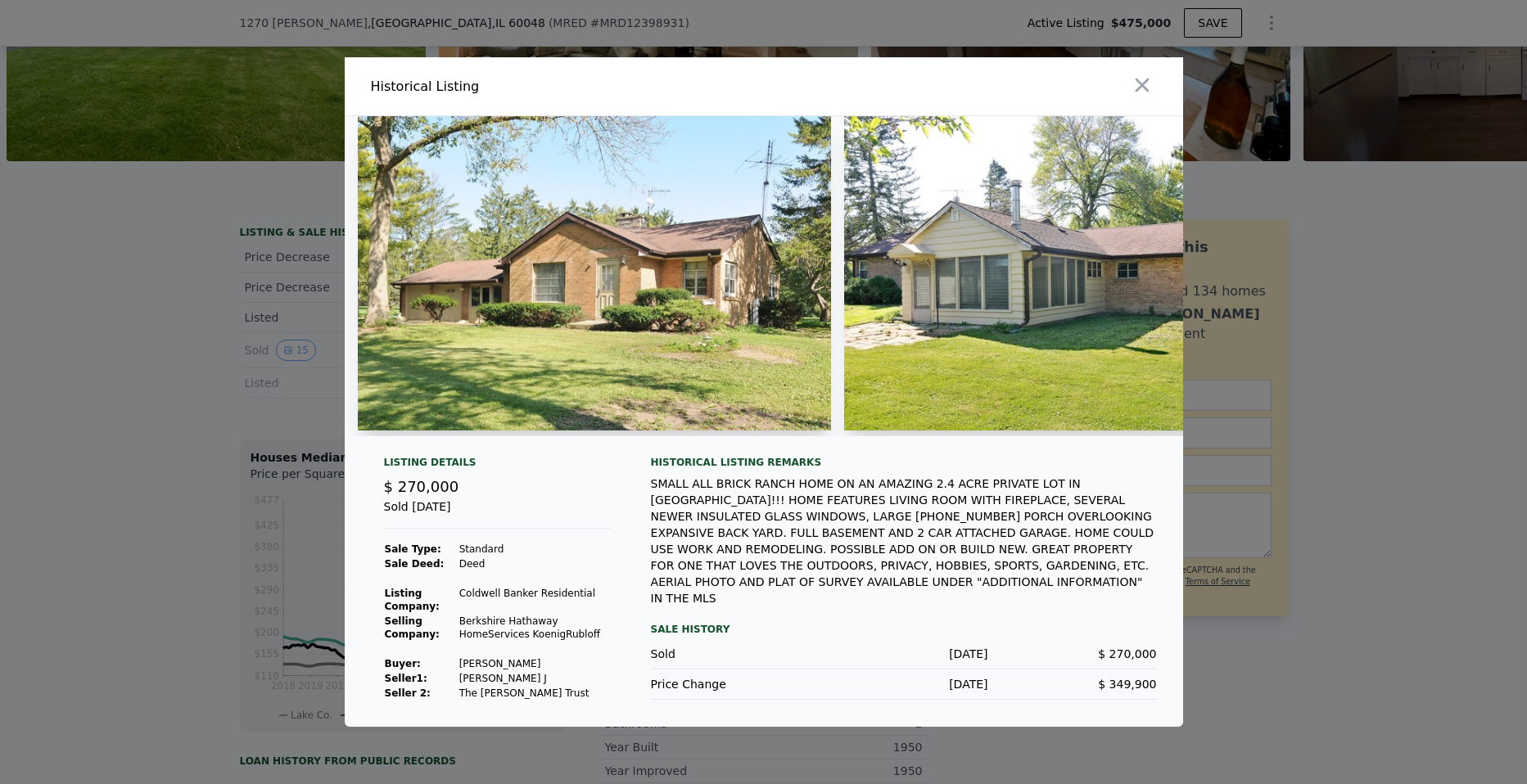
click at [179, 357] on div at bounding box center [763, 392] width 1527 height 784
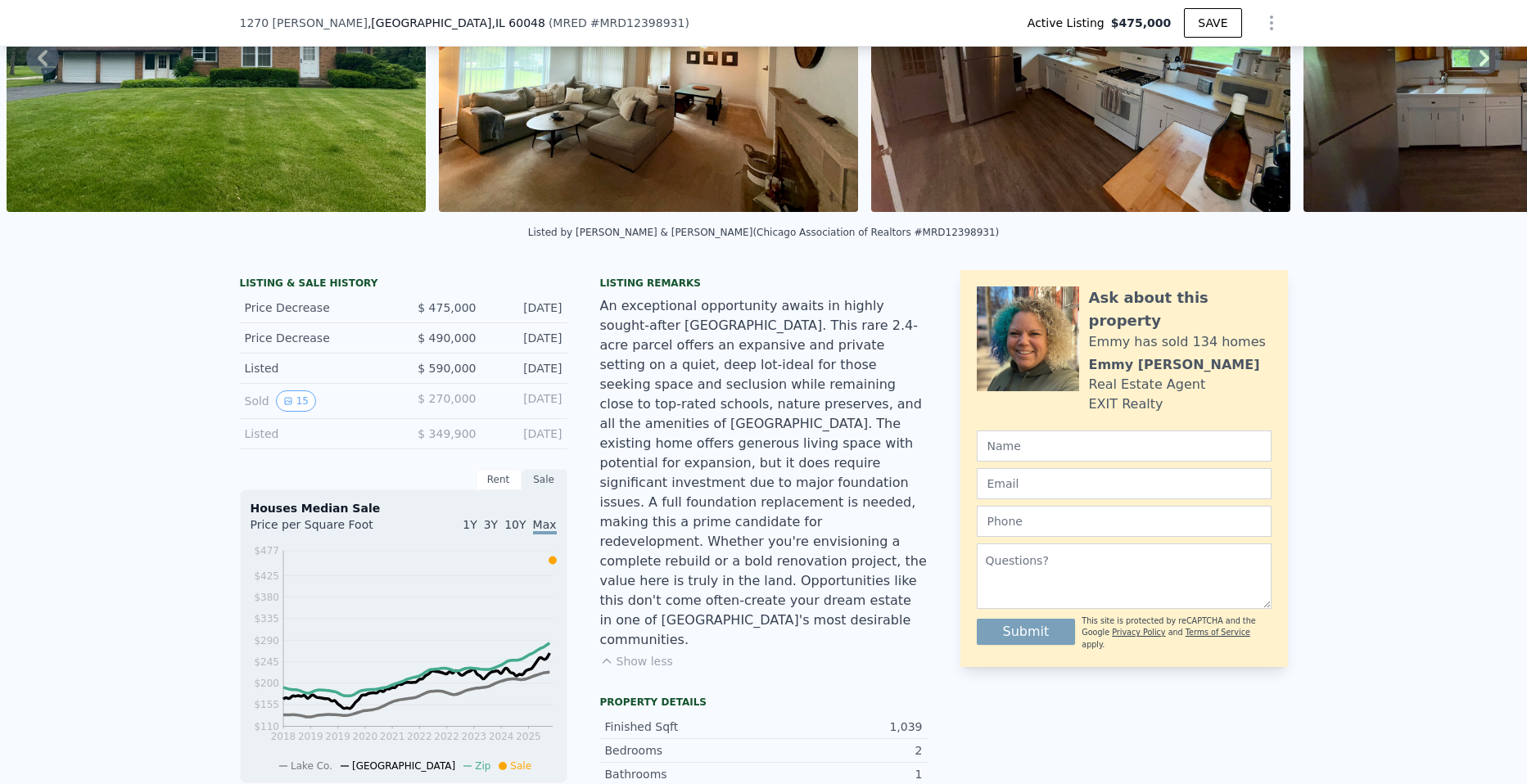
scroll to position [82, 0]
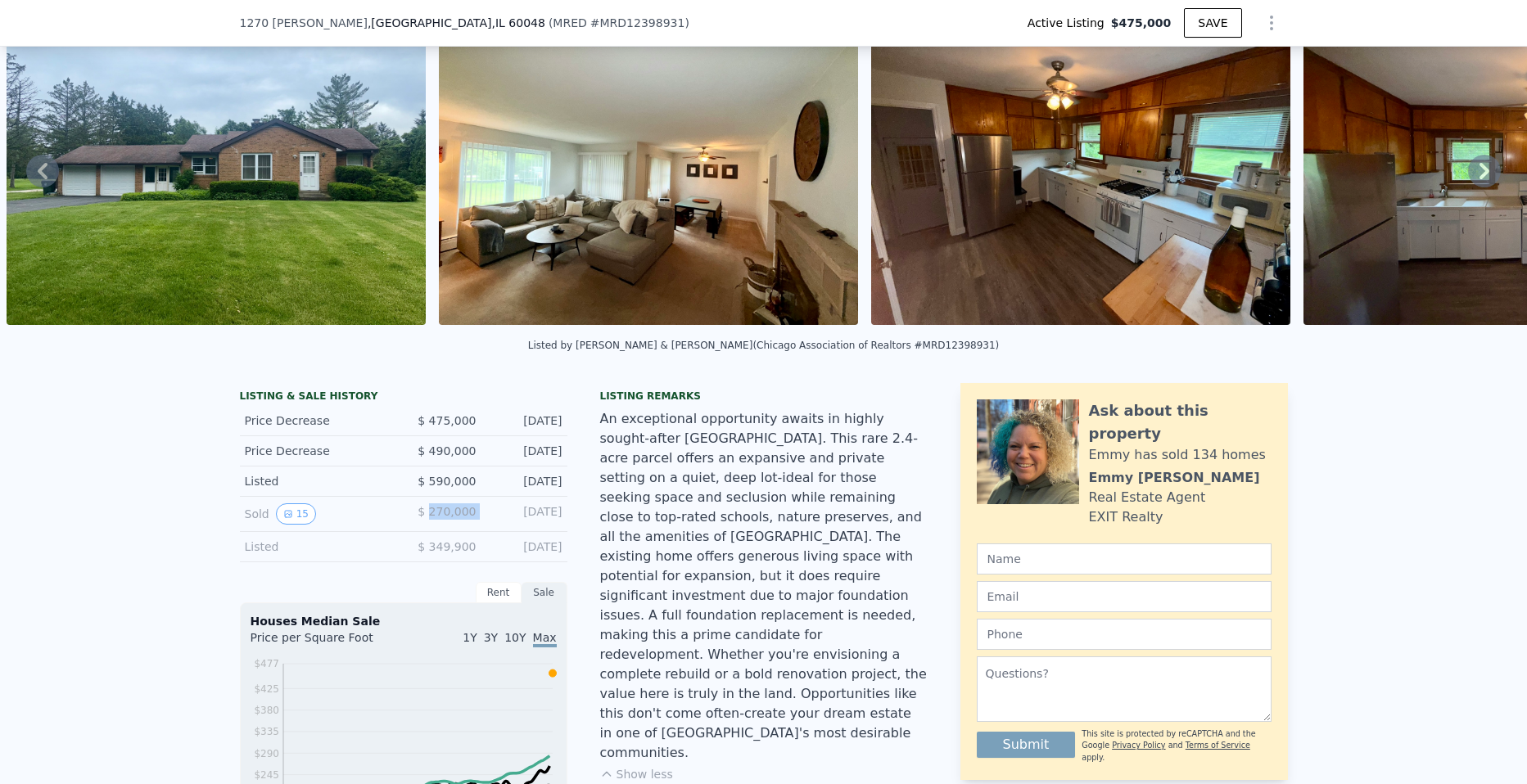
drag, startPoint x: 430, startPoint y: 526, endPoint x: 479, endPoint y: 524, distance: 49.0
click at [479, 524] on div "Sold 15 $ 270,000 [DATE]" at bounding box center [404, 514] width 328 height 35
drag, startPoint x: 479, startPoint y: 524, endPoint x: 689, endPoint y: 527, distance: 210.0
click at [689, 527] on div "An exceptional opportunity awaits in highly sought-after [GEOGRAPHIC_DATA]. Thi…" at bounding box center [764, 587] width 328 height 354
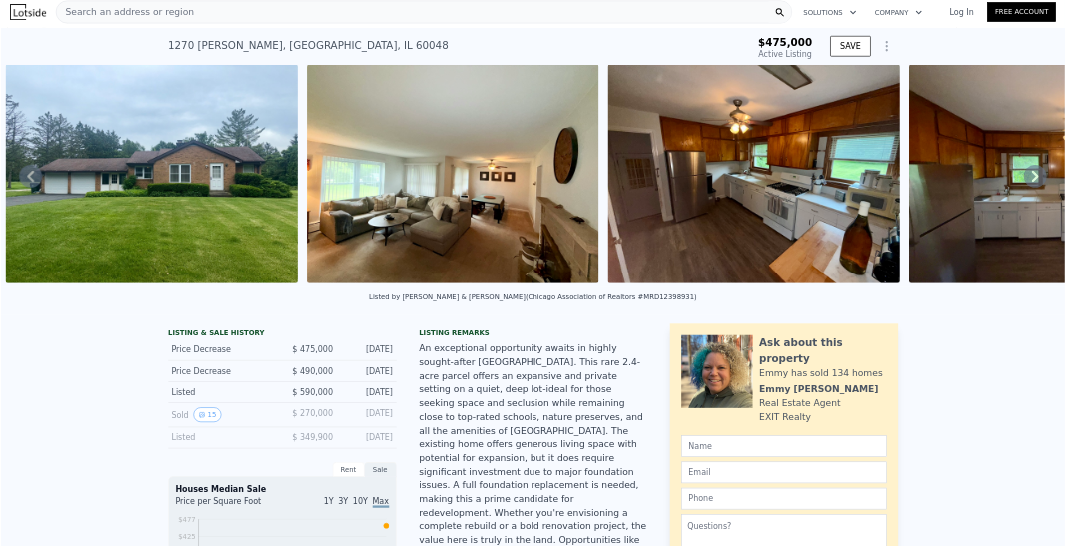
scroll to position [0, 0]
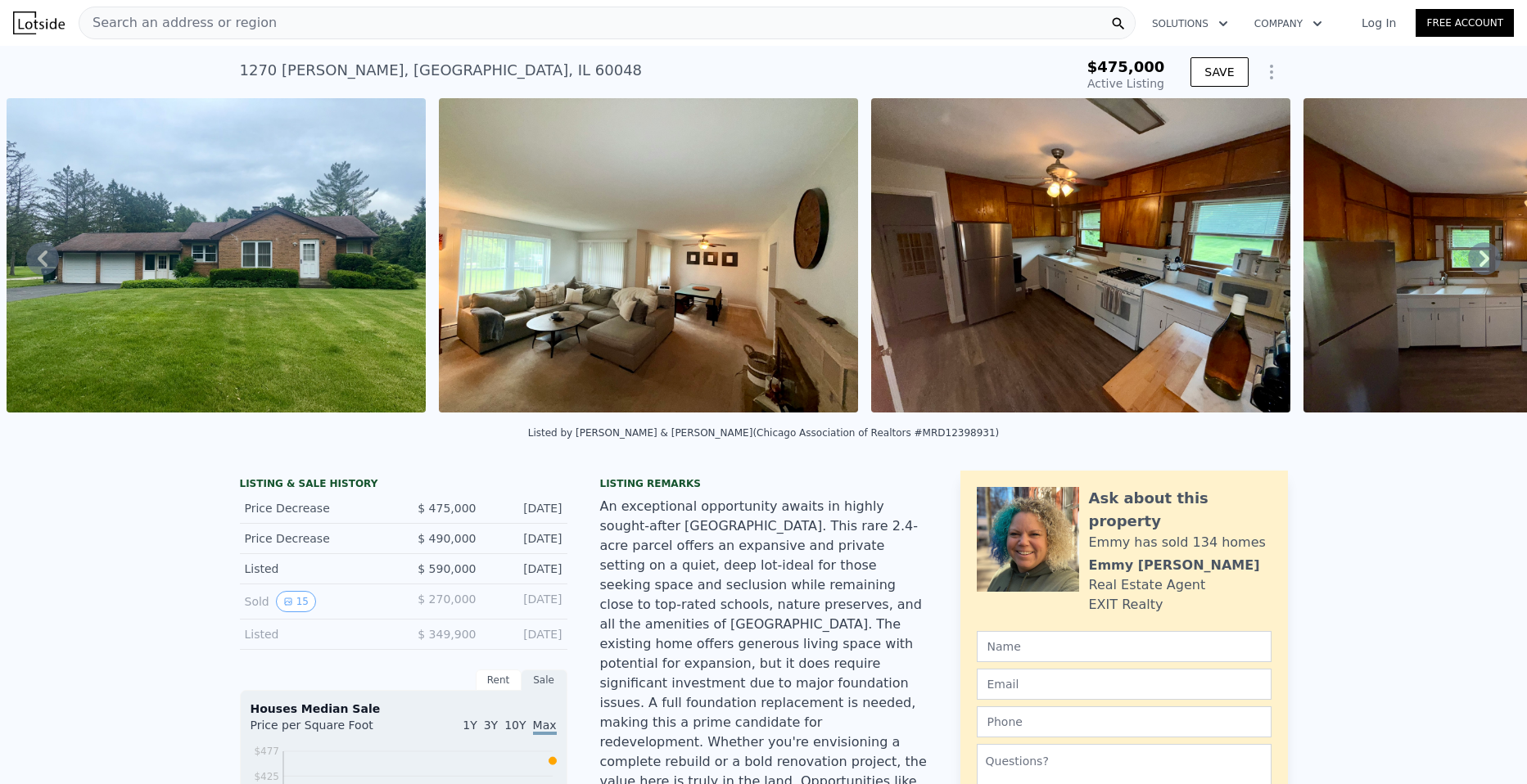
click at [316, 19] on div "Search an address or region" at bounding box center [607, 23] width 1057 height 33
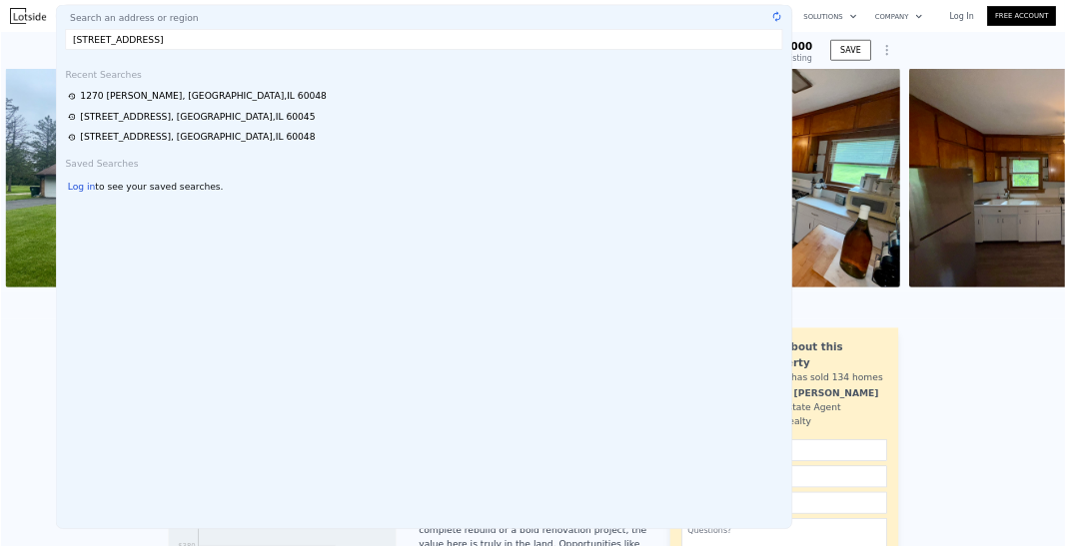
scroll to position [0, 914]
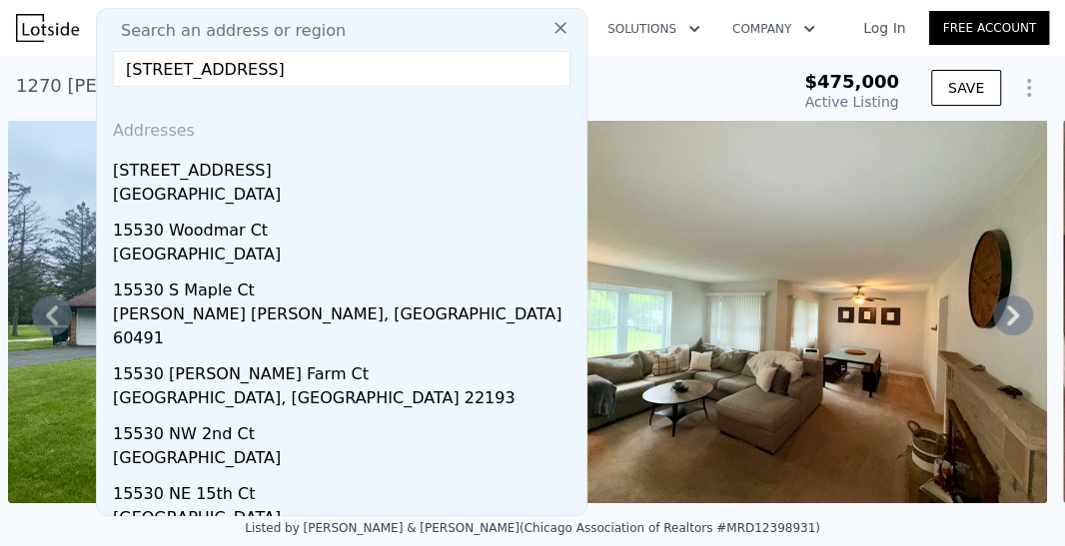
type input "[STREET_ADDRESS]"
click at [259, 176] on div "[STREET_ADDRESS]" at bounding box center [346, 167] width 466 height 32
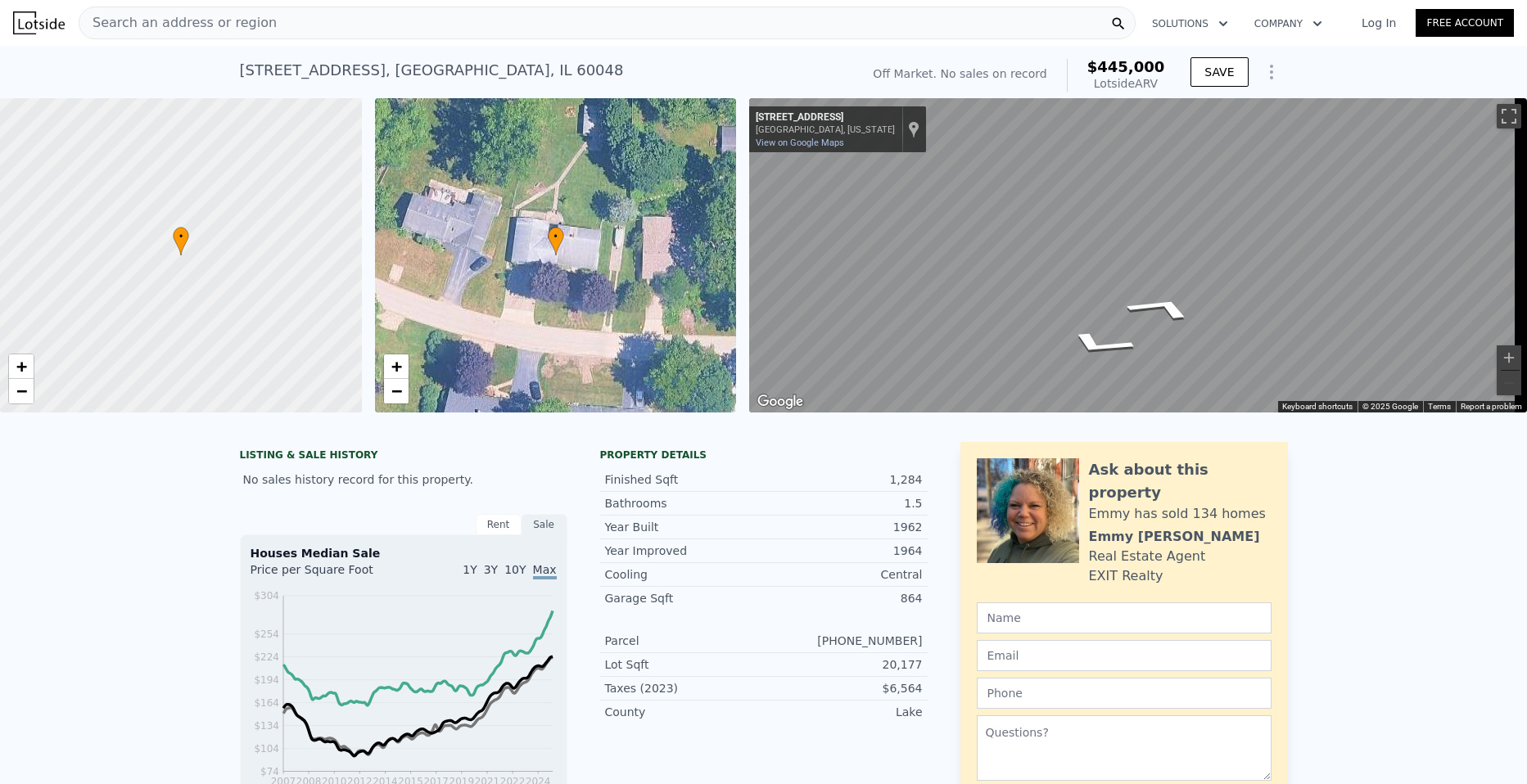
click at [719, 257] on div "• + − • + − ← Move left → Move right ↑ Move up ↓ Move down + Zoom in - Zoom out…" at bounding box center [763, 256] width 1527 height 315
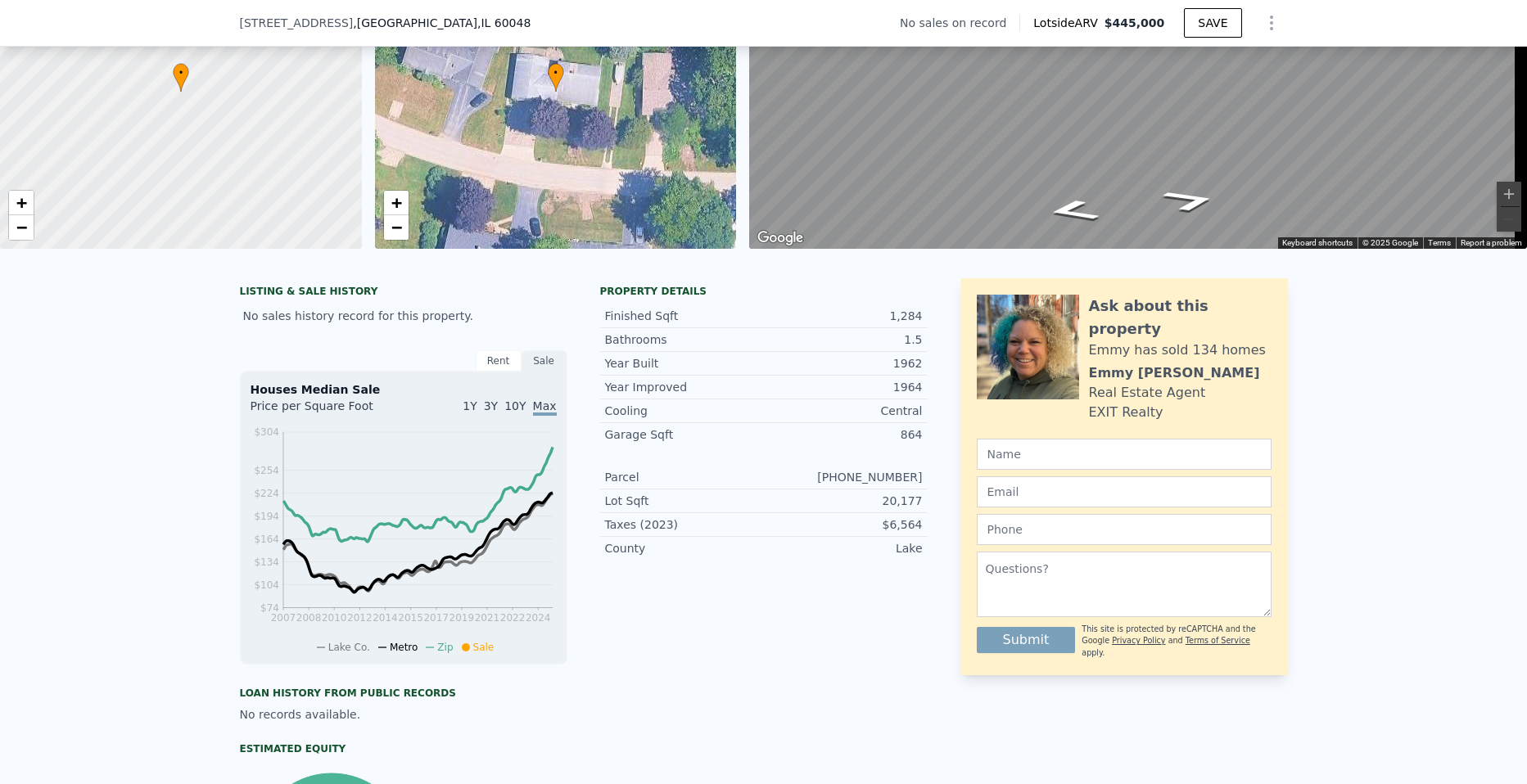
scroll to position [76, 0]
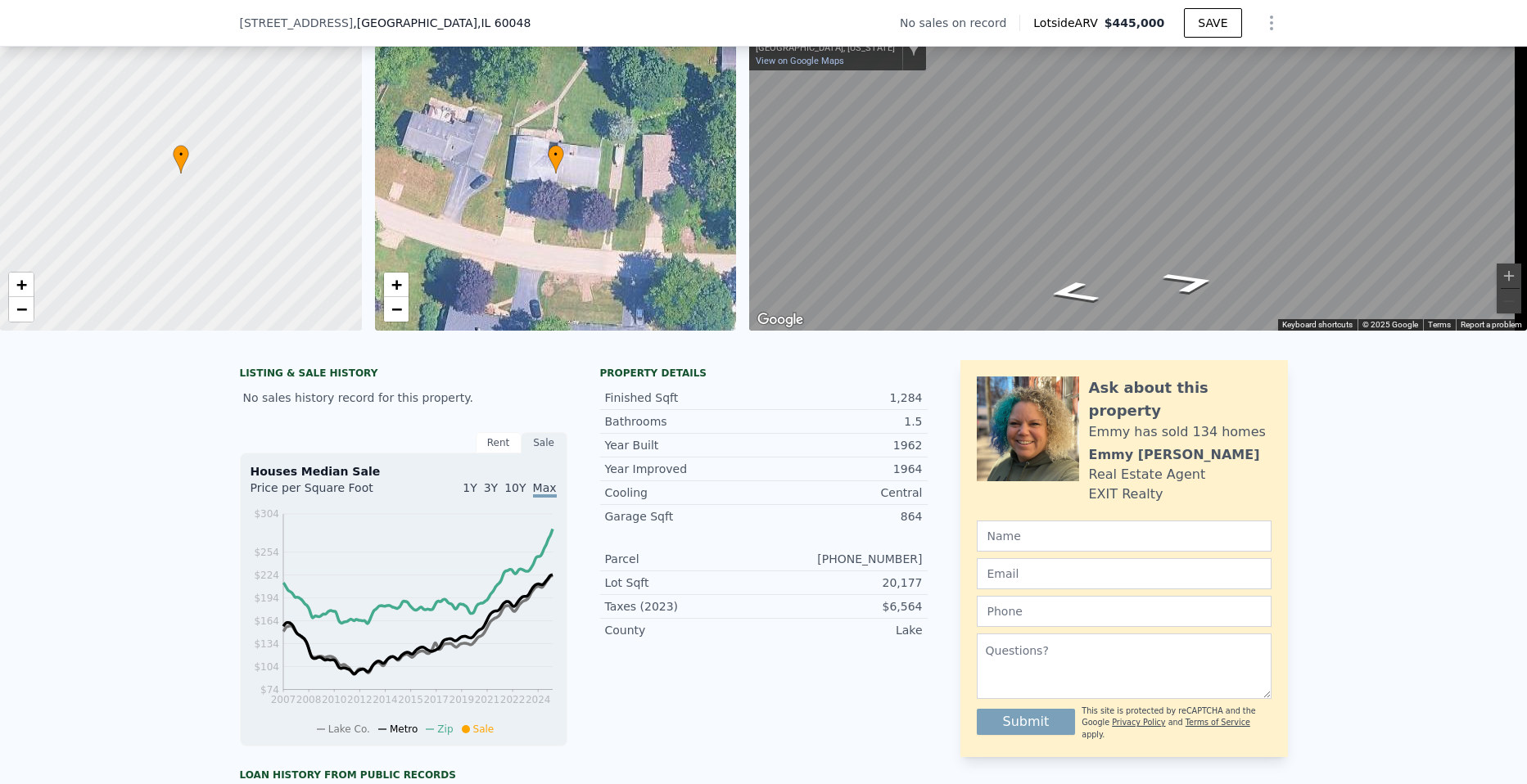
click at [304, 14] on div "[STREET_ADDRESS] No sales on record Lotside ARV $445,000 SAVE" at bounding box center [764, 23] width 1048 height 46
click at [353, 19] on span ", [GEOGRAPHIC_DATA]" at bounding box center [442, 23] width 178 height 16
click at [353, 21] on span ", [GEOGRAPHIC_DATA]" at bounding box center [442, 23] width 178 height 16
drag, startPoint x: 353, startPoint y: 21, endPoint x: 370, endPoint y: 20, distance: 17.0
click at [353, 21] on span ", [GEOGRAPHIC_DATA]" at bounding box center [442, 23] width 178 height 16
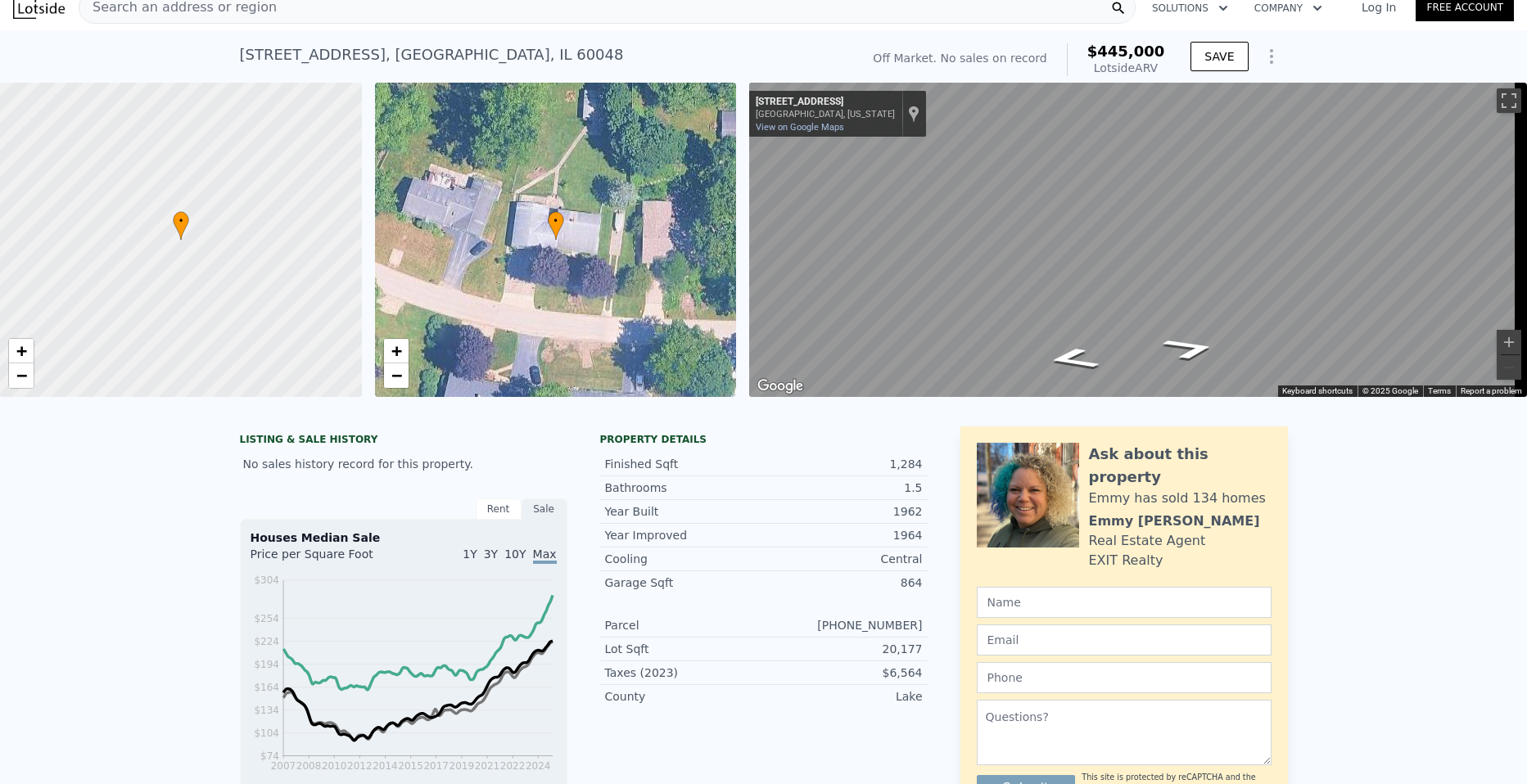
scroll to position [0, 0]
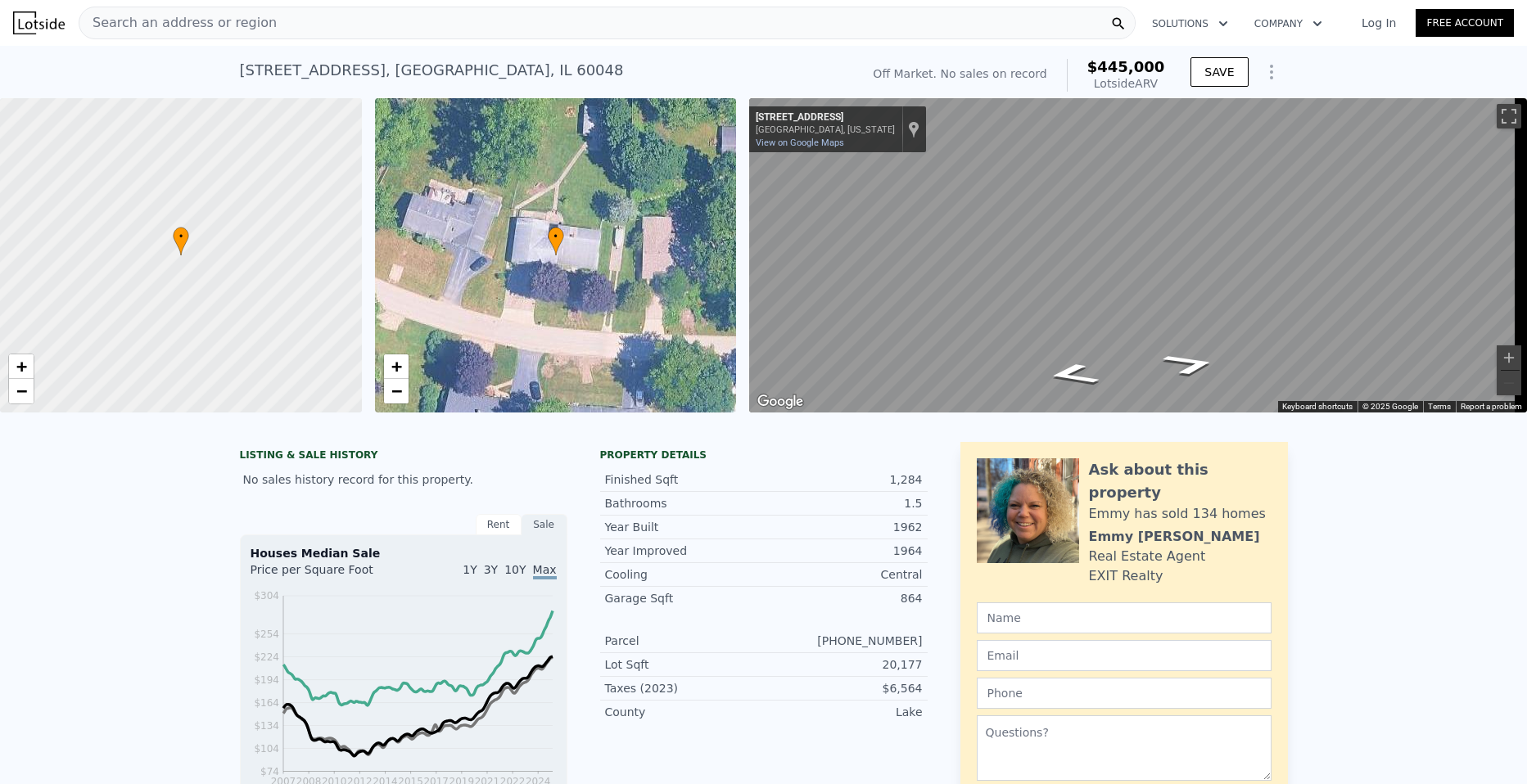
click at [493, 17] on div "Search an address or region" at bounding box center [607, 23] width 1057 height 33
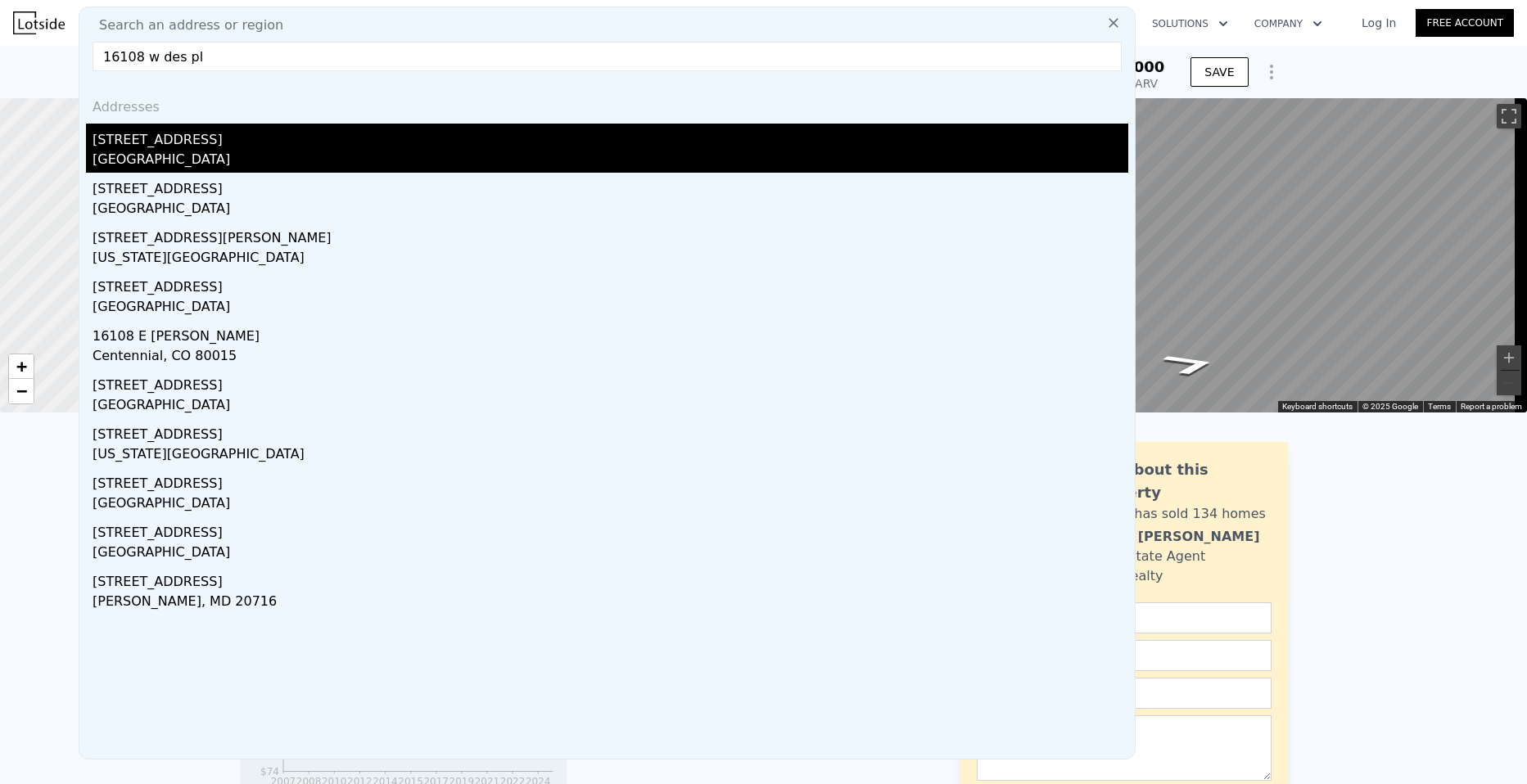
type input "16108 w des pl"
click at [152, 147] on div "[STREET_ADDRESS]" at bounding box center [611, 137] width 1036 height 26
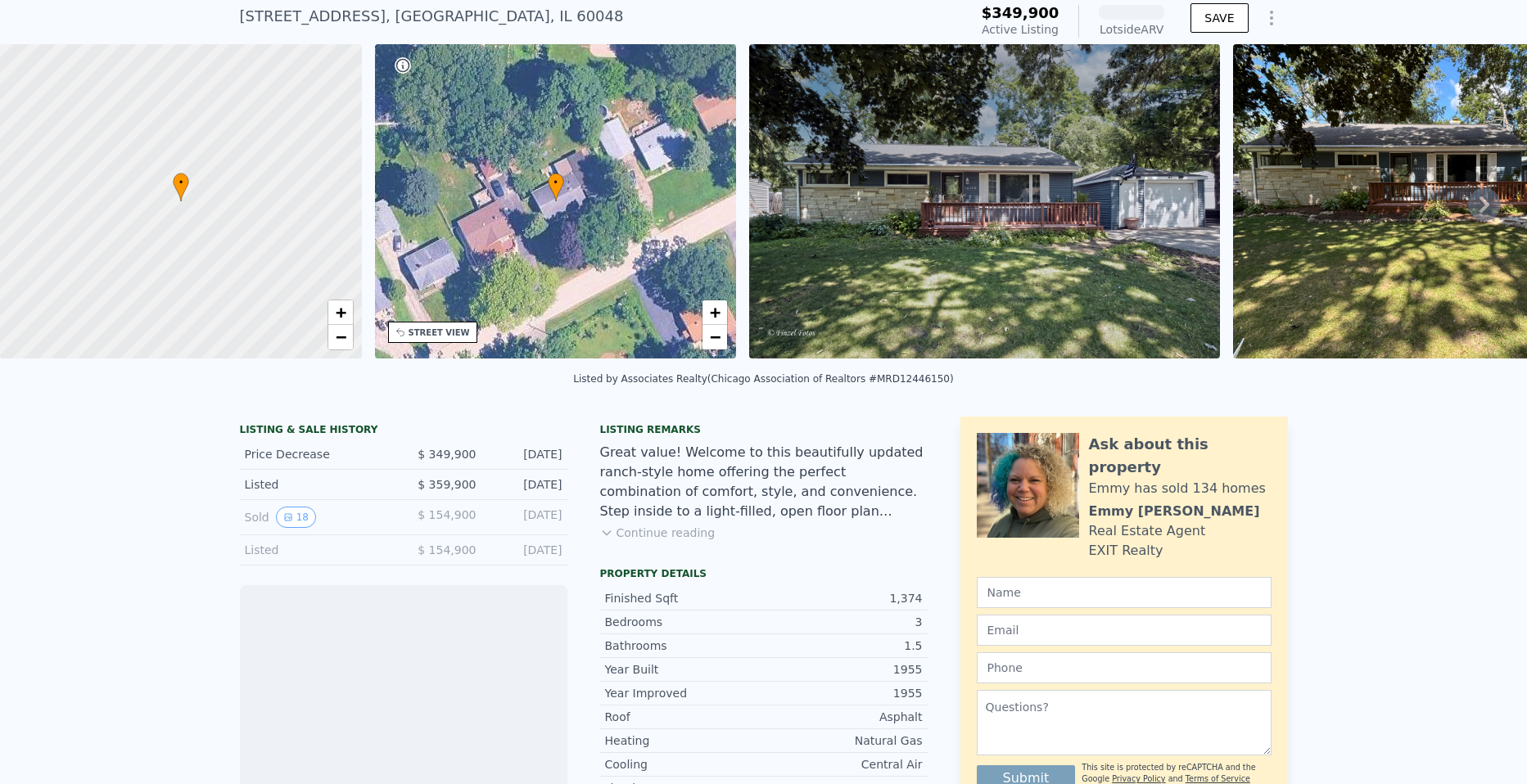
scroll to position [76, 0]
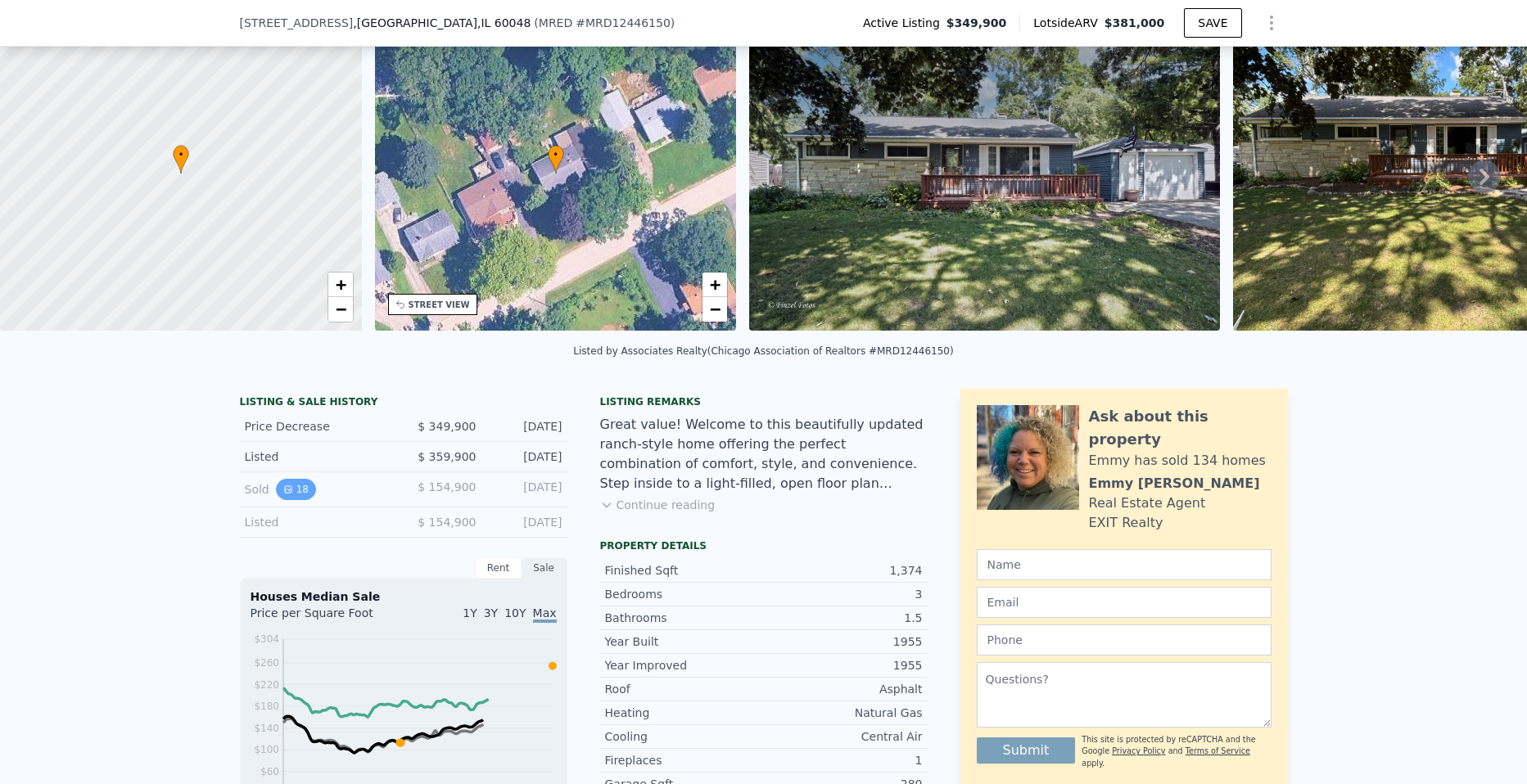
click at [287, 500] on button "18" at bounding box center [296, 489] width 40 height 21
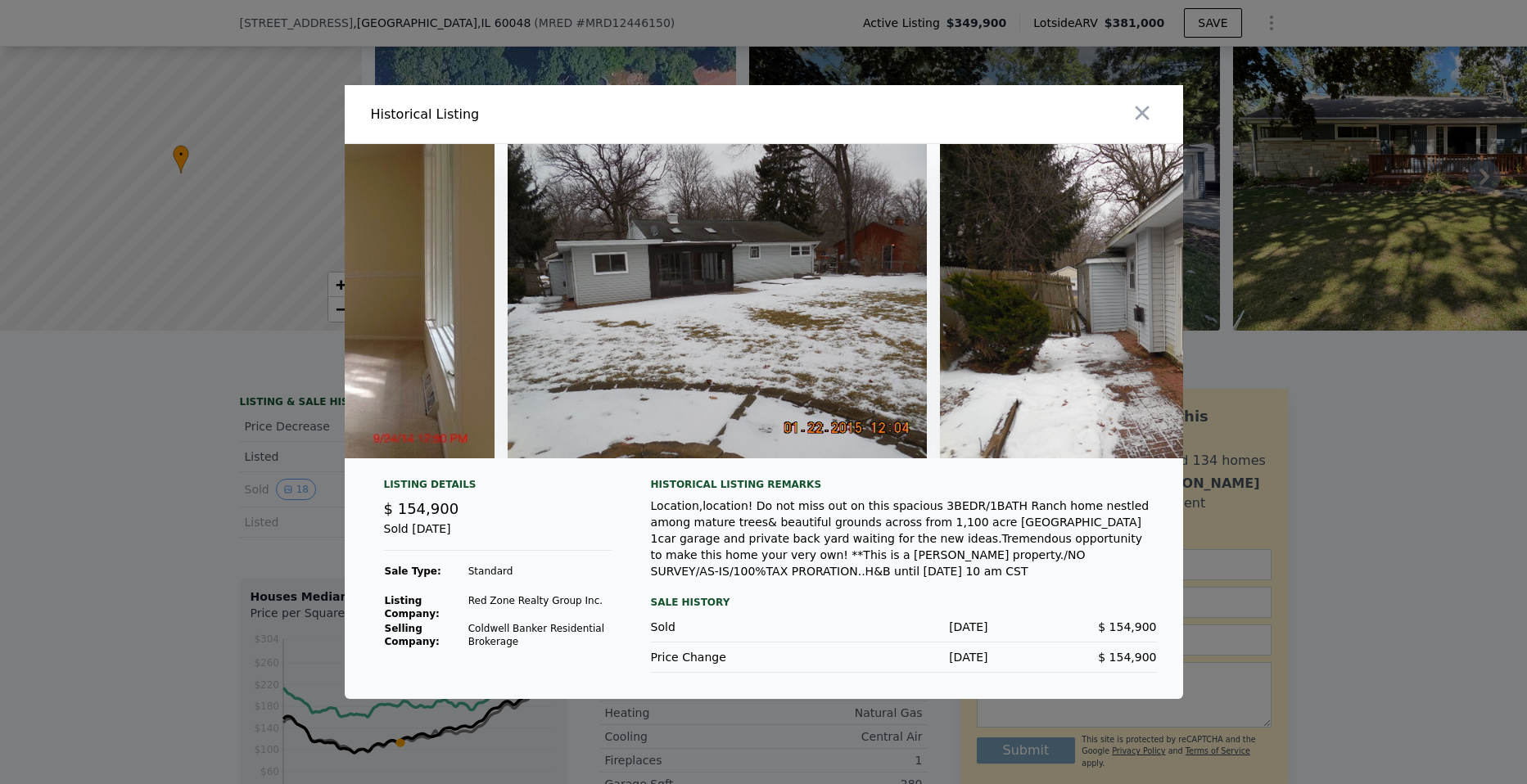
scroll to position [0, 7036]
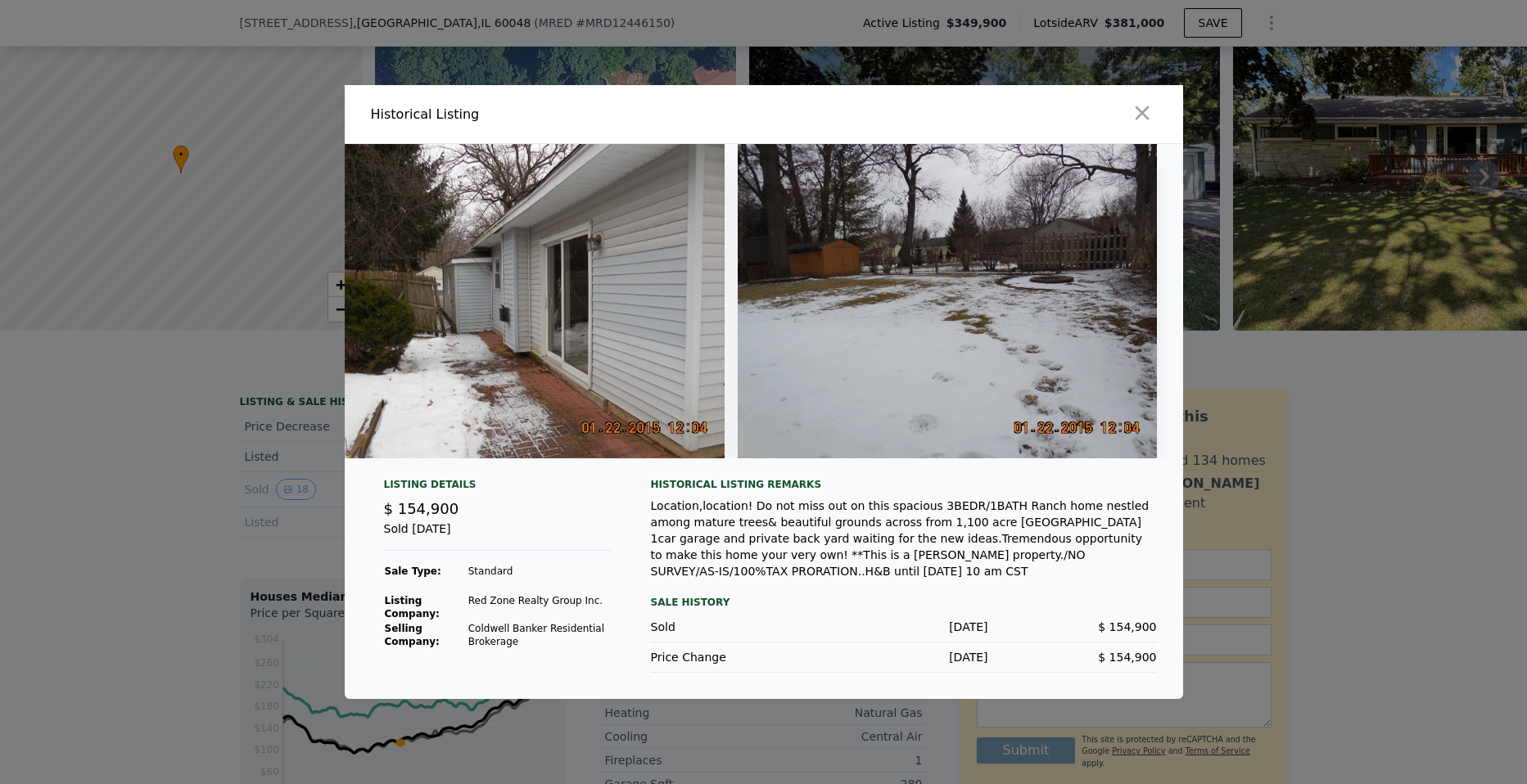
click at [1408, 394] on div at bounding box center [763, 392] width 1527 height 784
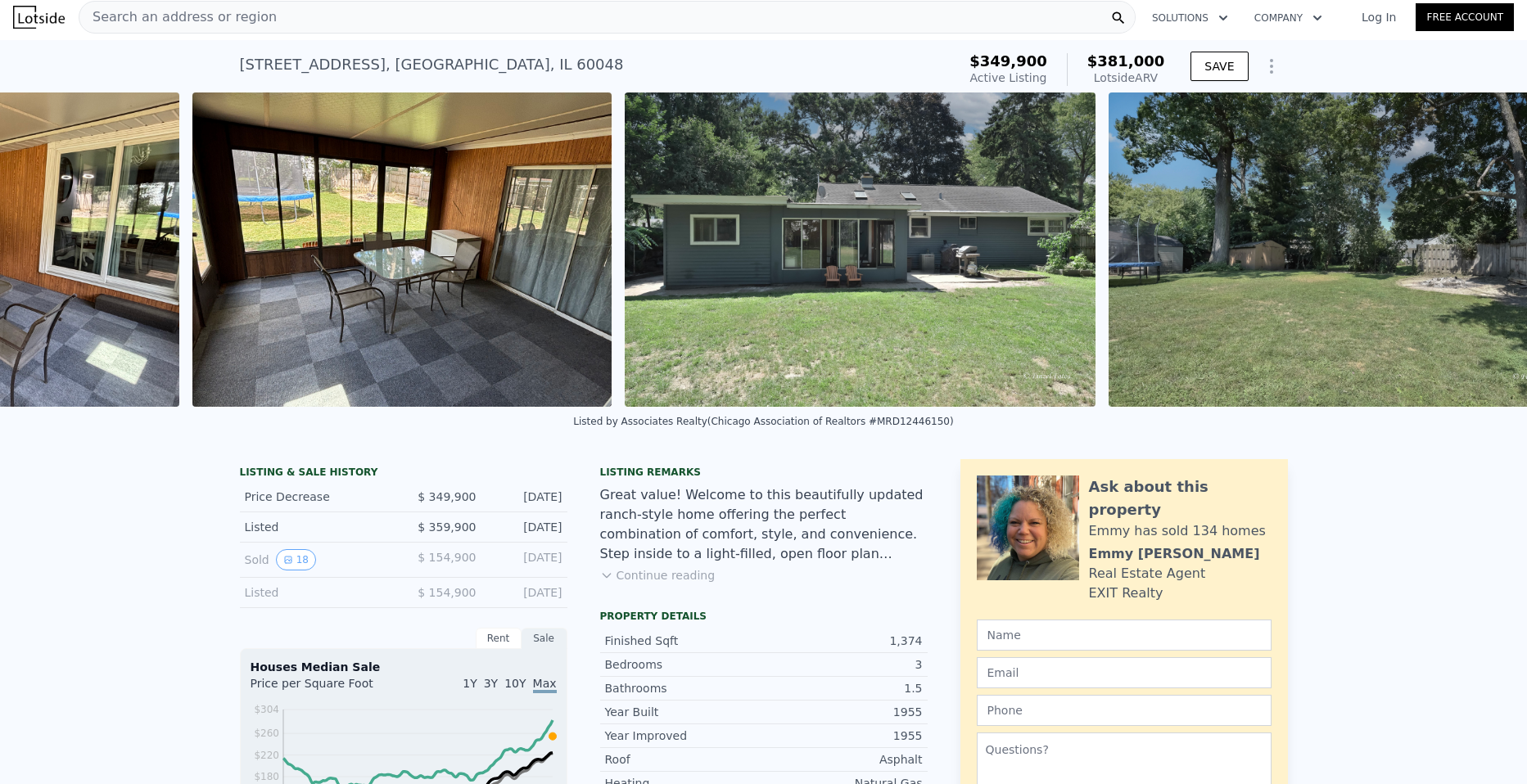
scroll to position [0, 7812]
